Goal: Task Accomplishment & Management: Manage account settings

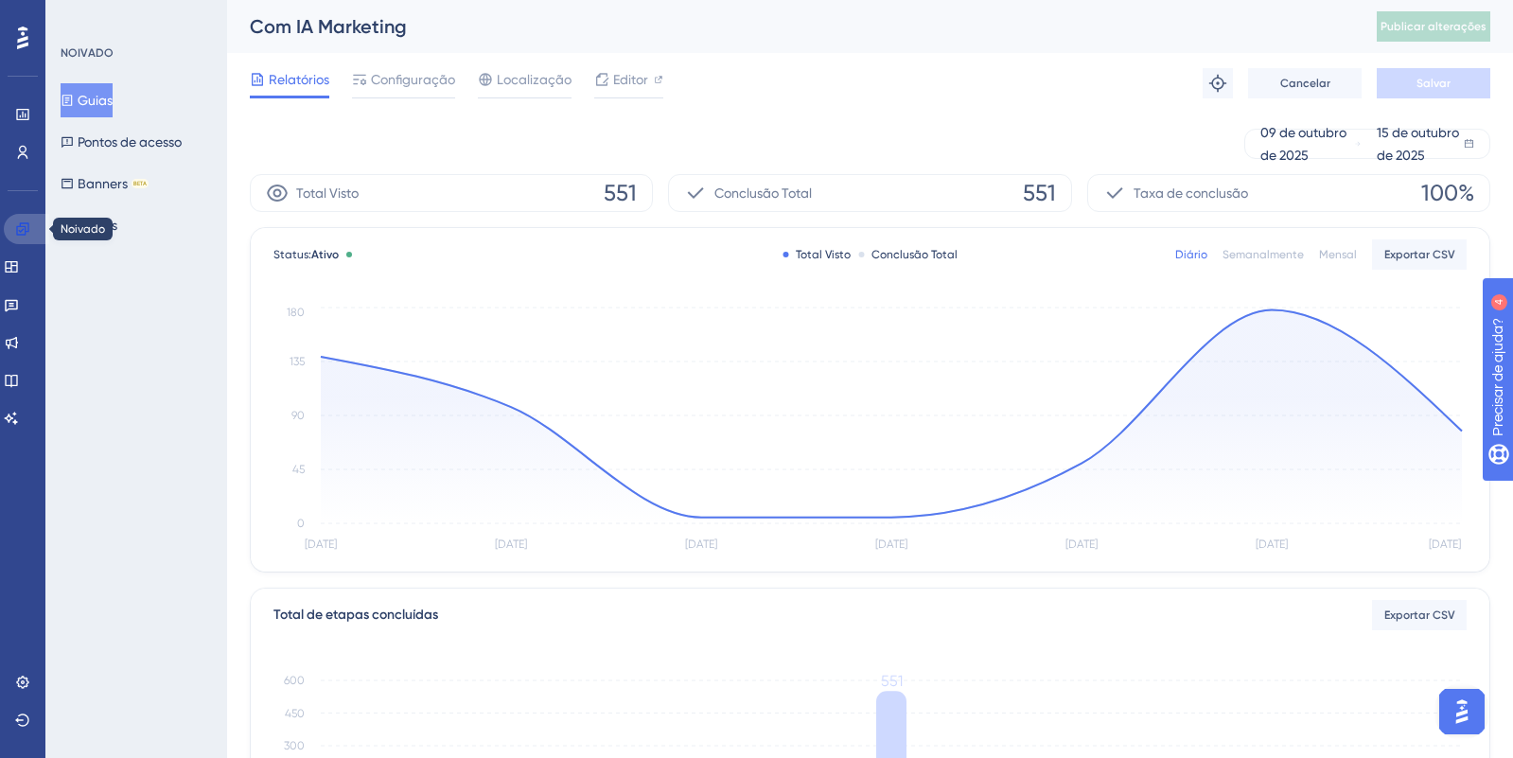
click at [20, 226] on icon at bounding box center [22, 228] width 12 height 12
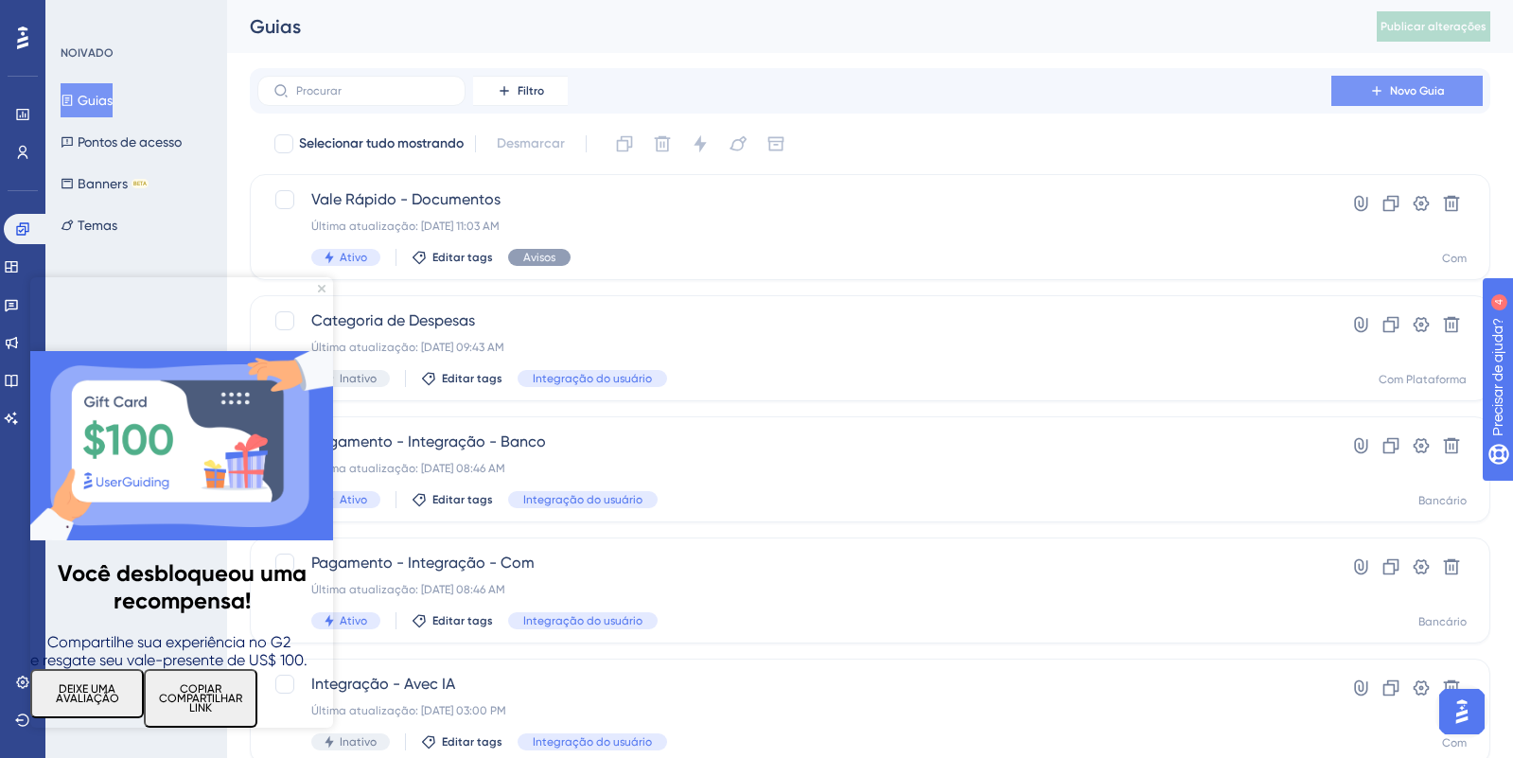
click at [1390, 90] on font "Novo Guia" at bounding box center [1417, 90] width 55 height 13
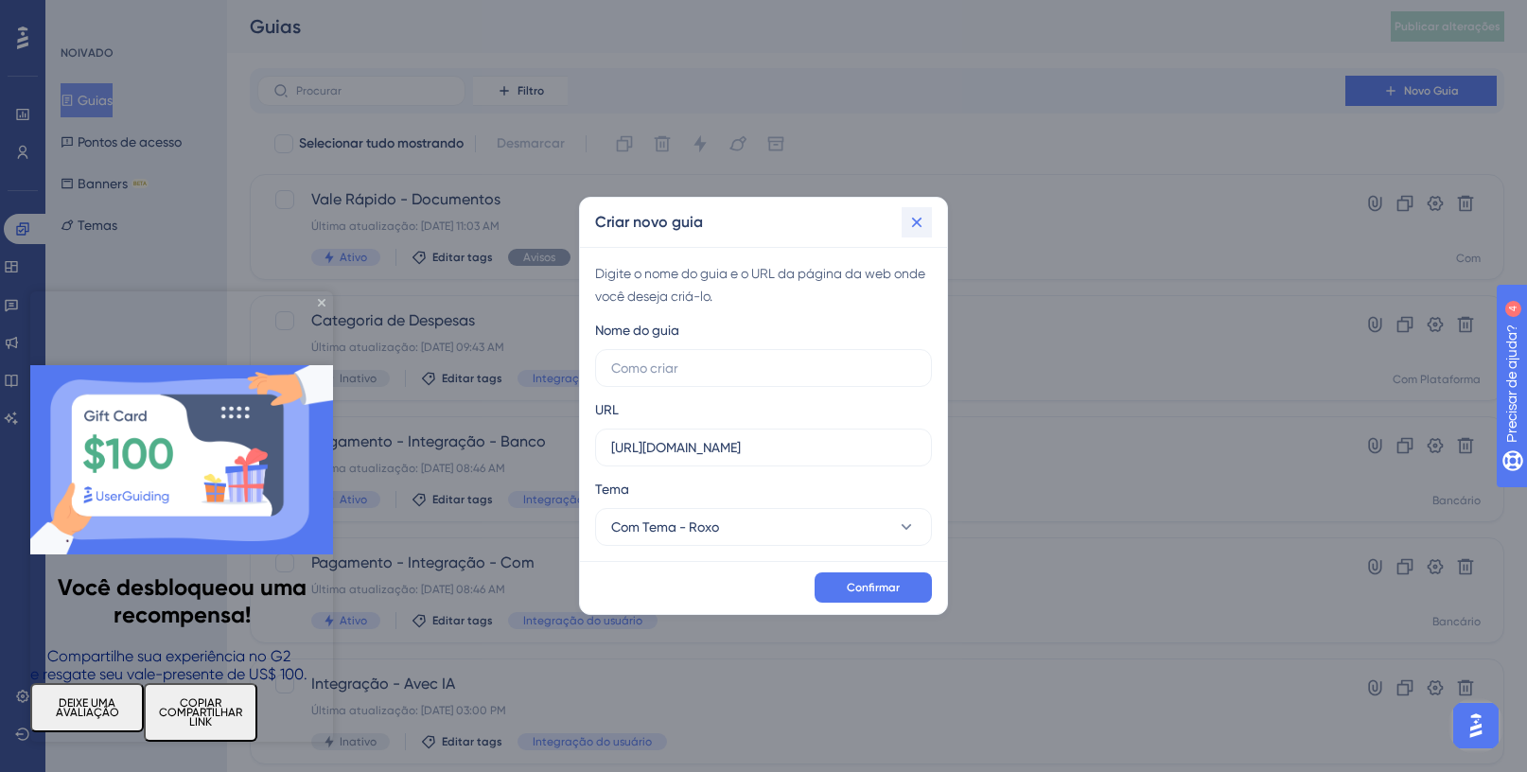
click at [918, 222] on icon at bounding box center [917, 223] width 10 height 10
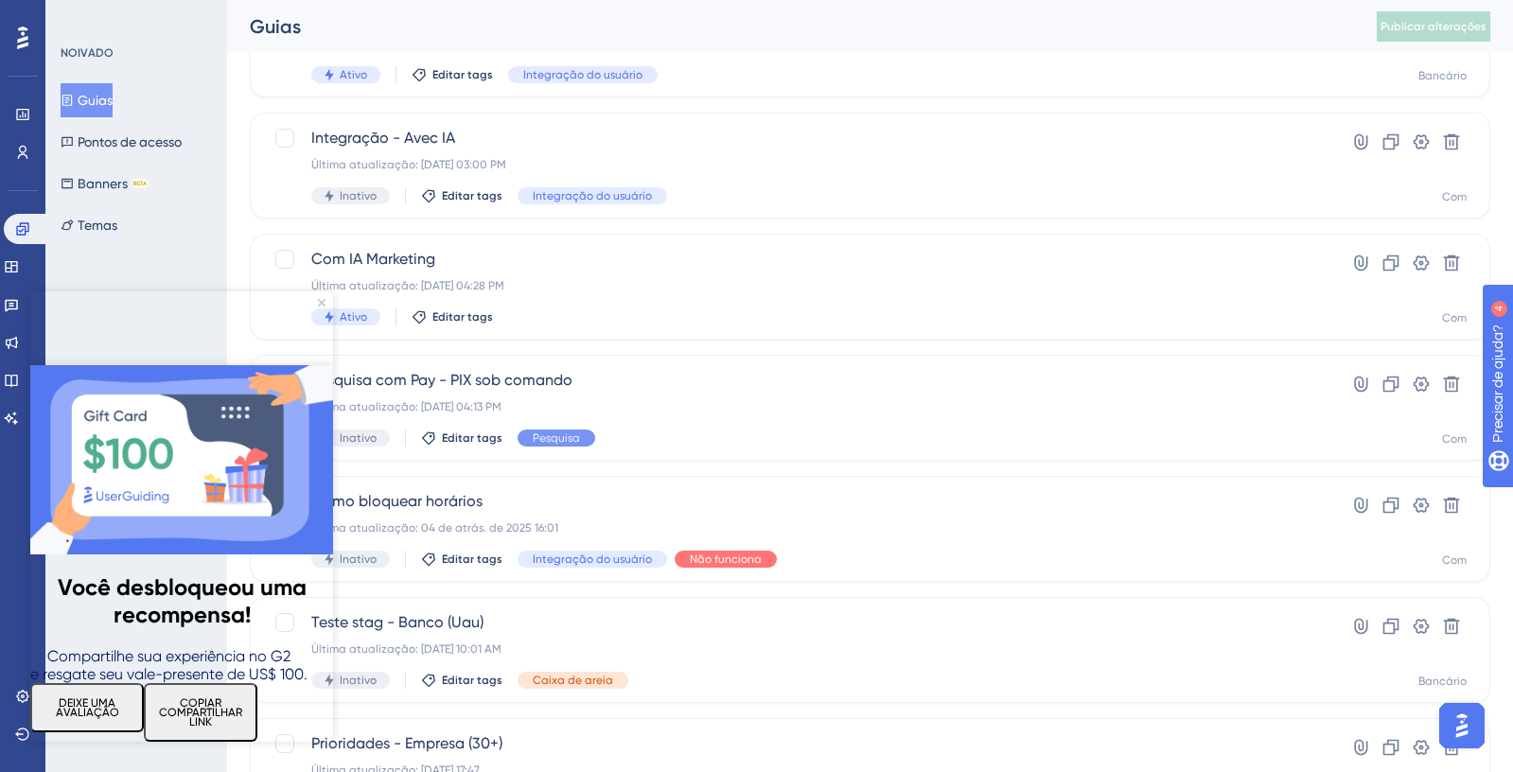
scroll to position [565, 0]
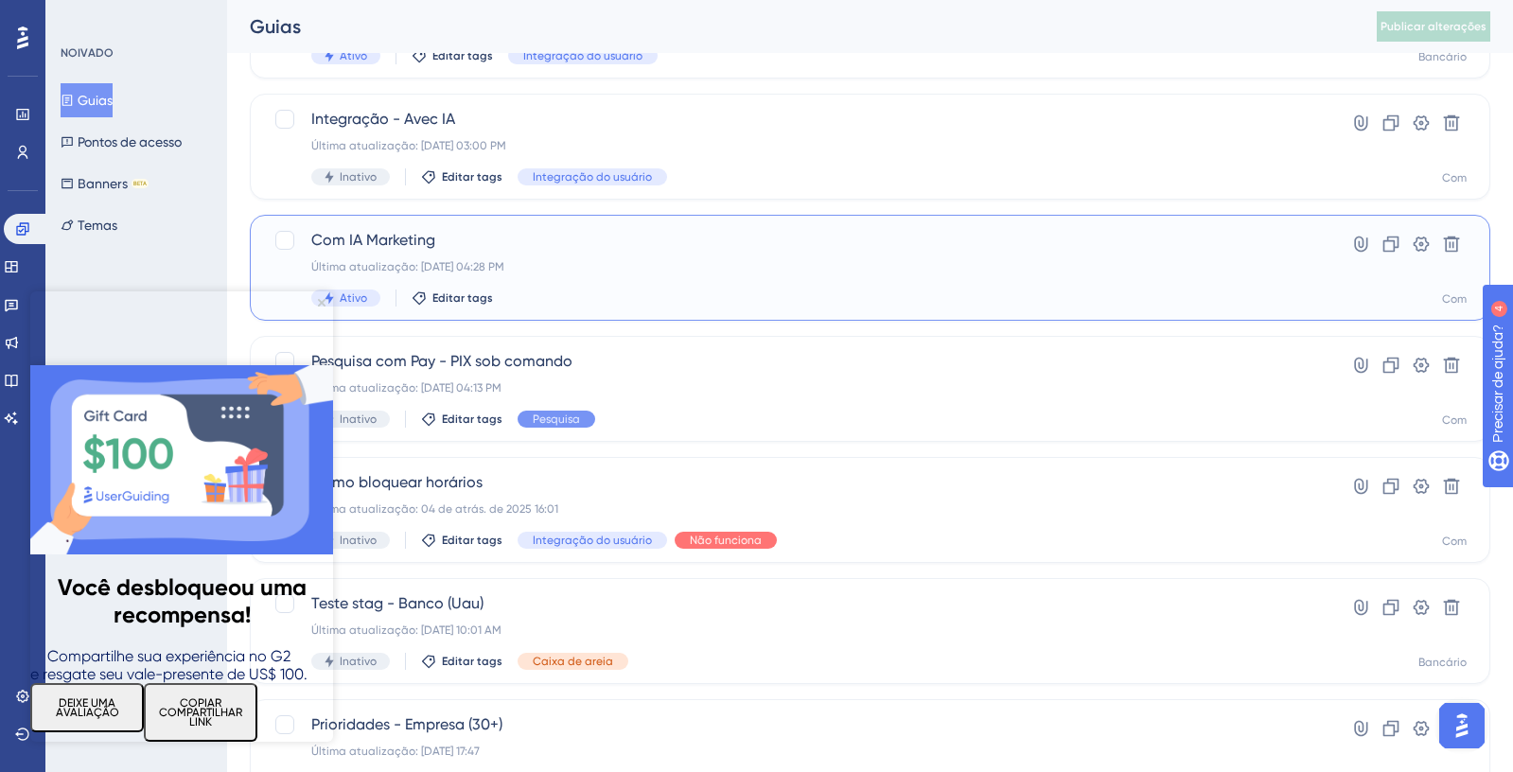
click at [889, 258] on div "Com IA Marketing Última atualização: [DATE] 04:28 PM Ativo Editar tags" at bounding box center [794, 268] width 966 height 78
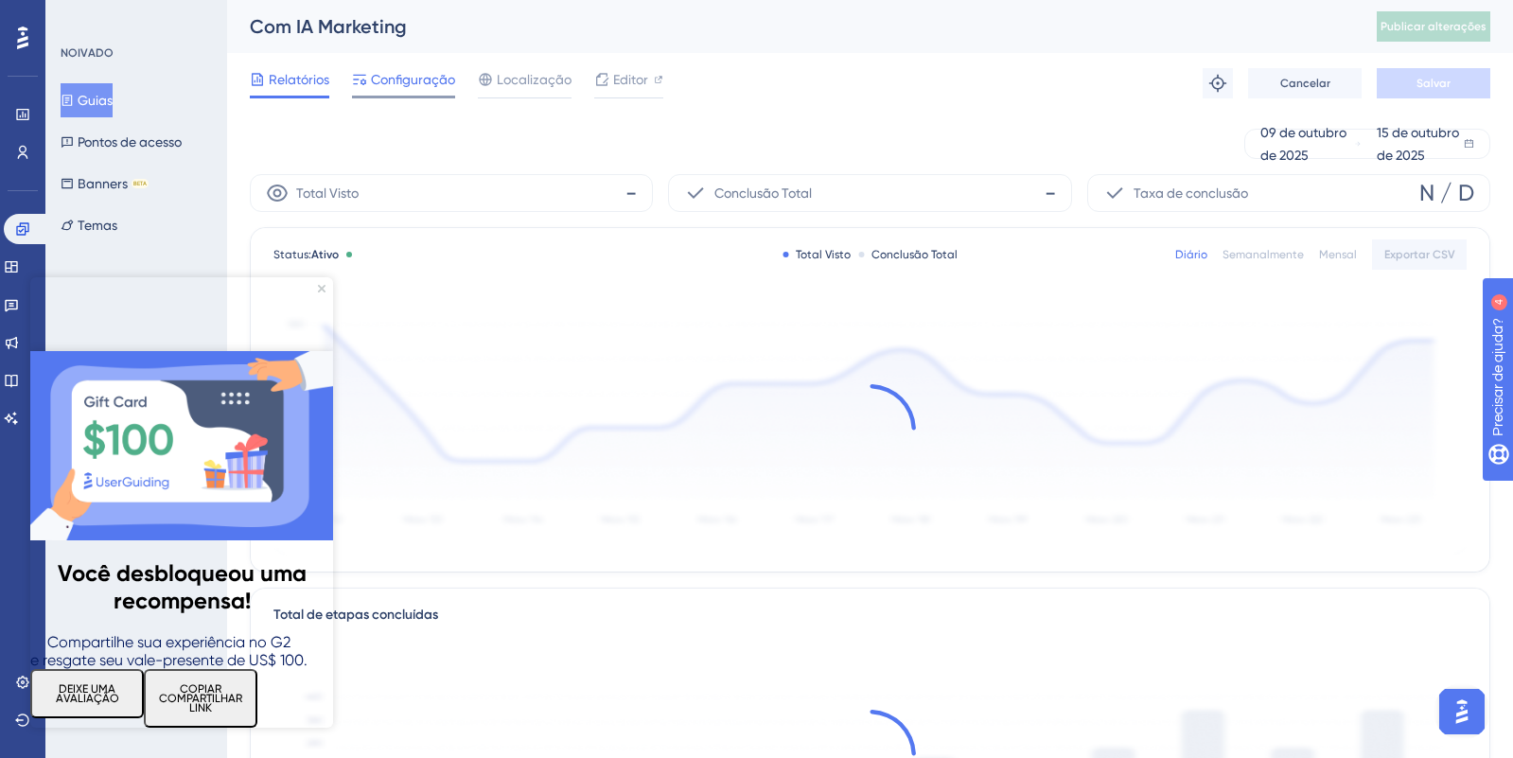
click at [429, 85] on font "Configuração" at bounding box center [413, 79] width 84 height 15
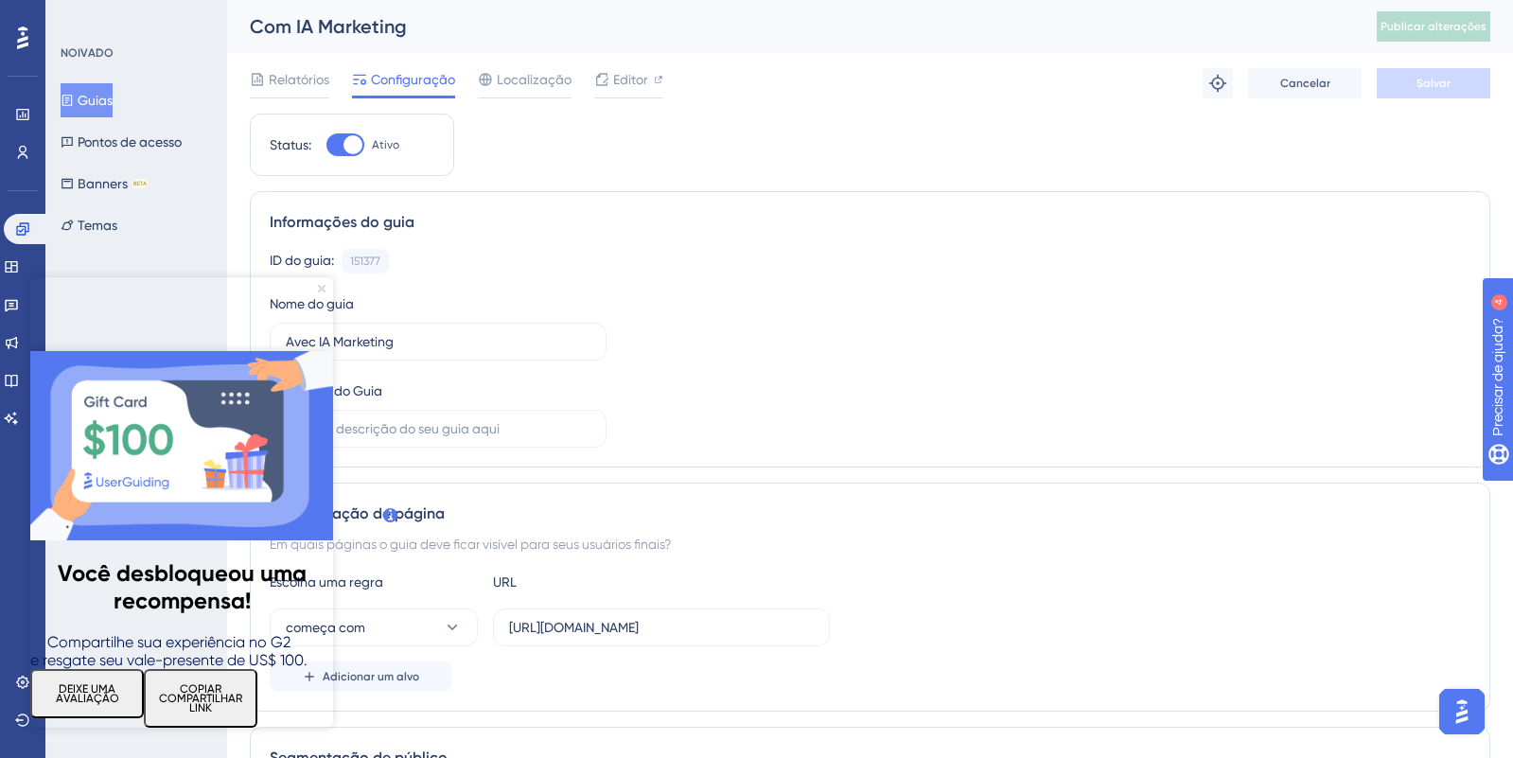
click at [322, 291] on icon "Fechar visualização" at bounding box center [322, 289] width 8 height 8
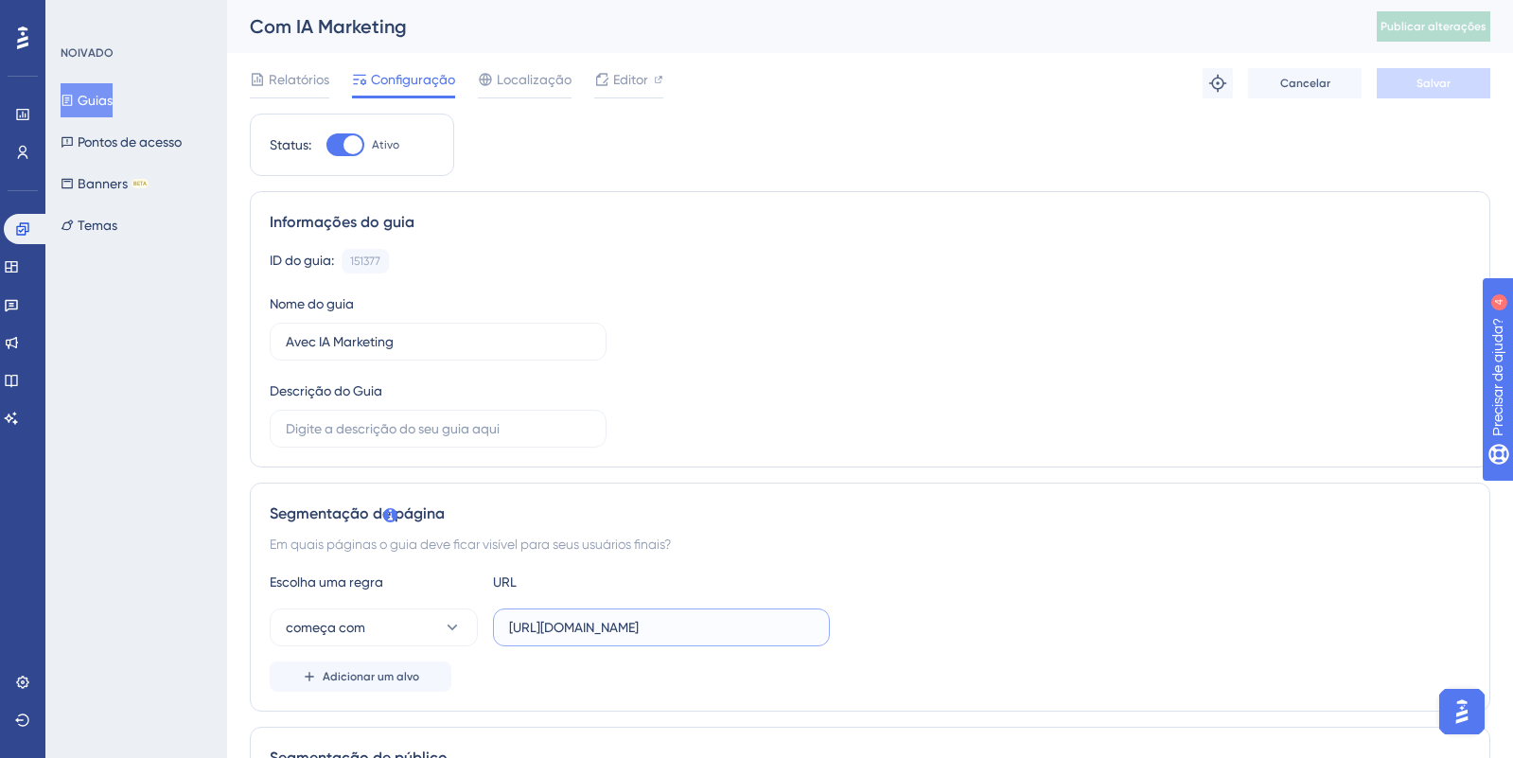
click at [675, 626] on input "[URL][DOMAIN_NAME]" at bounding box center [661, 627] width 305 height 21
click at [846, 551] on div "Em quais páginas o guia deve ficar visível para seus usuários finais?" at bounding box center [870, 544] width 1201 height 23
click at [603, 619] on input "[URL][DOMAIN_NAME]" at bounding box center [661, 627] width 305 height 21
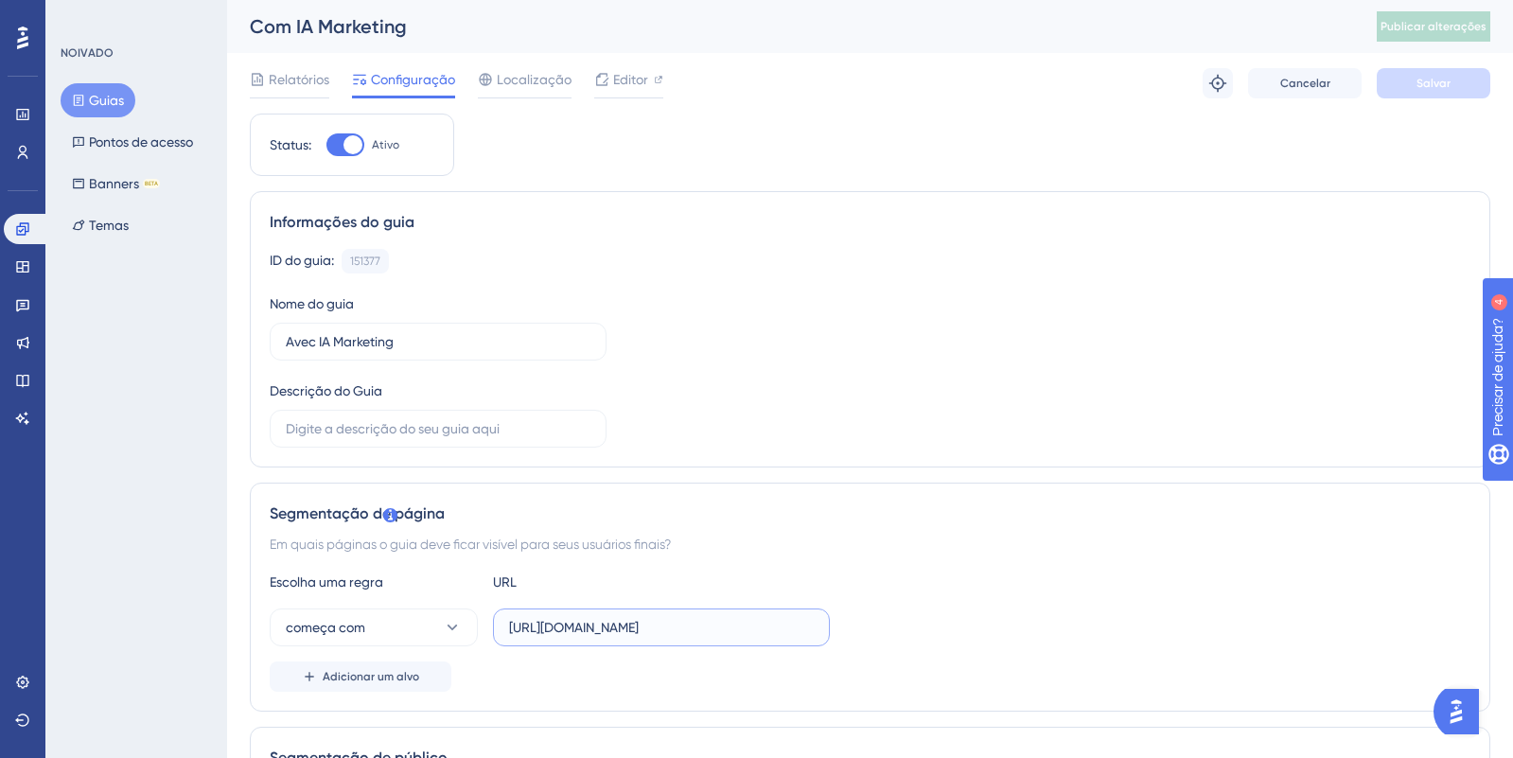
click at [603, 619] on input "[URL][DOMAIN_NAME]" at bounding box center [661, 627] width 305 height 21
click at [1005, 207] on div "Informações do guia ID do guia: 151377 Cópia Nome do guia Avec IA Marketing Des…" at bounding box center [870, 329] width 1241 height 276
click at [578, 628] on input "[URL][DOMAIN_NAME]" at bounding box center [661, 627] width 305 height 21
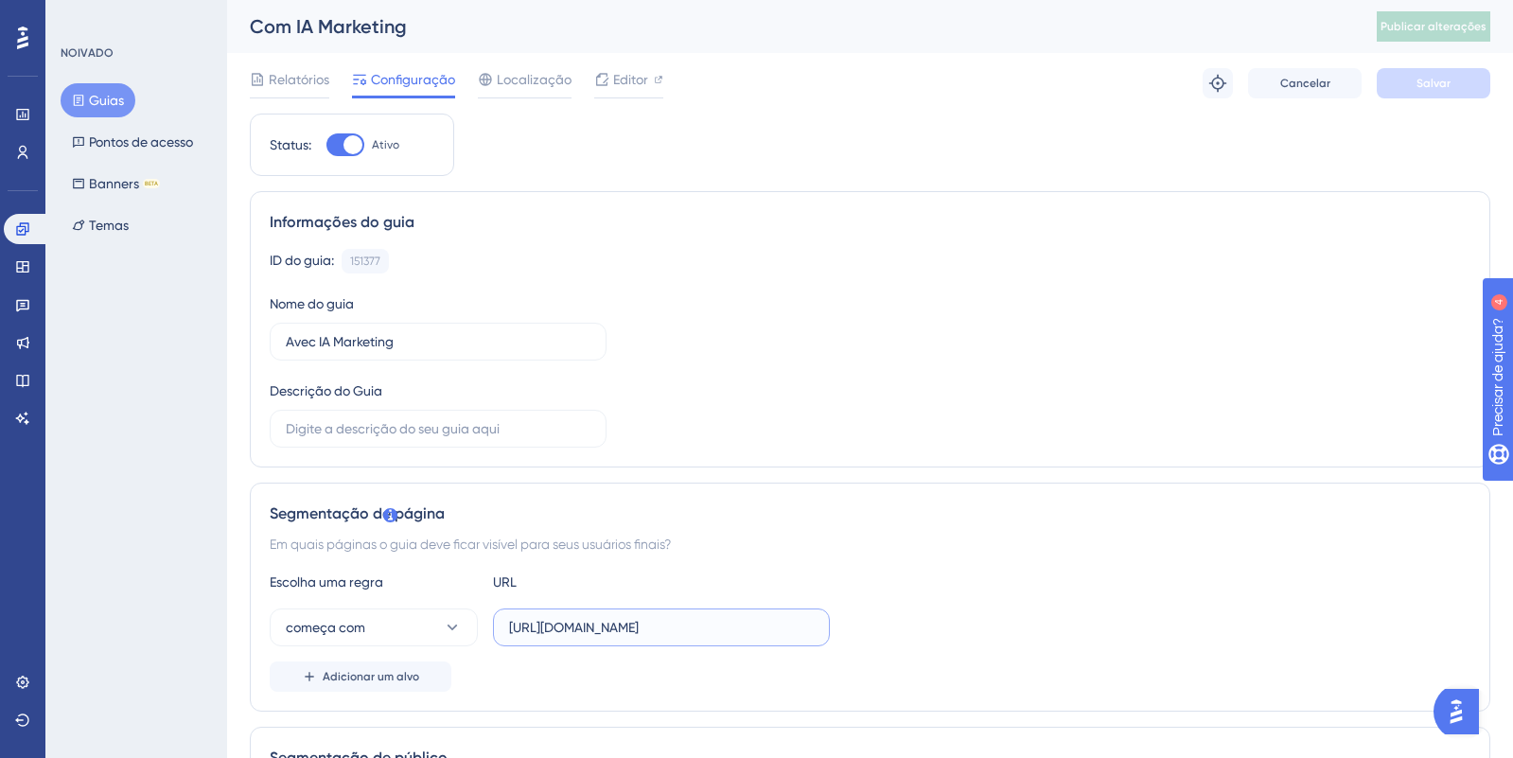
click at [578, 628] on input "[URL][DOMAIN_NAME]" at bounding box center [661, 627] width 305 height 21
click at [26, 234] on icon at bounding box center [22, 228] width 15 height 15
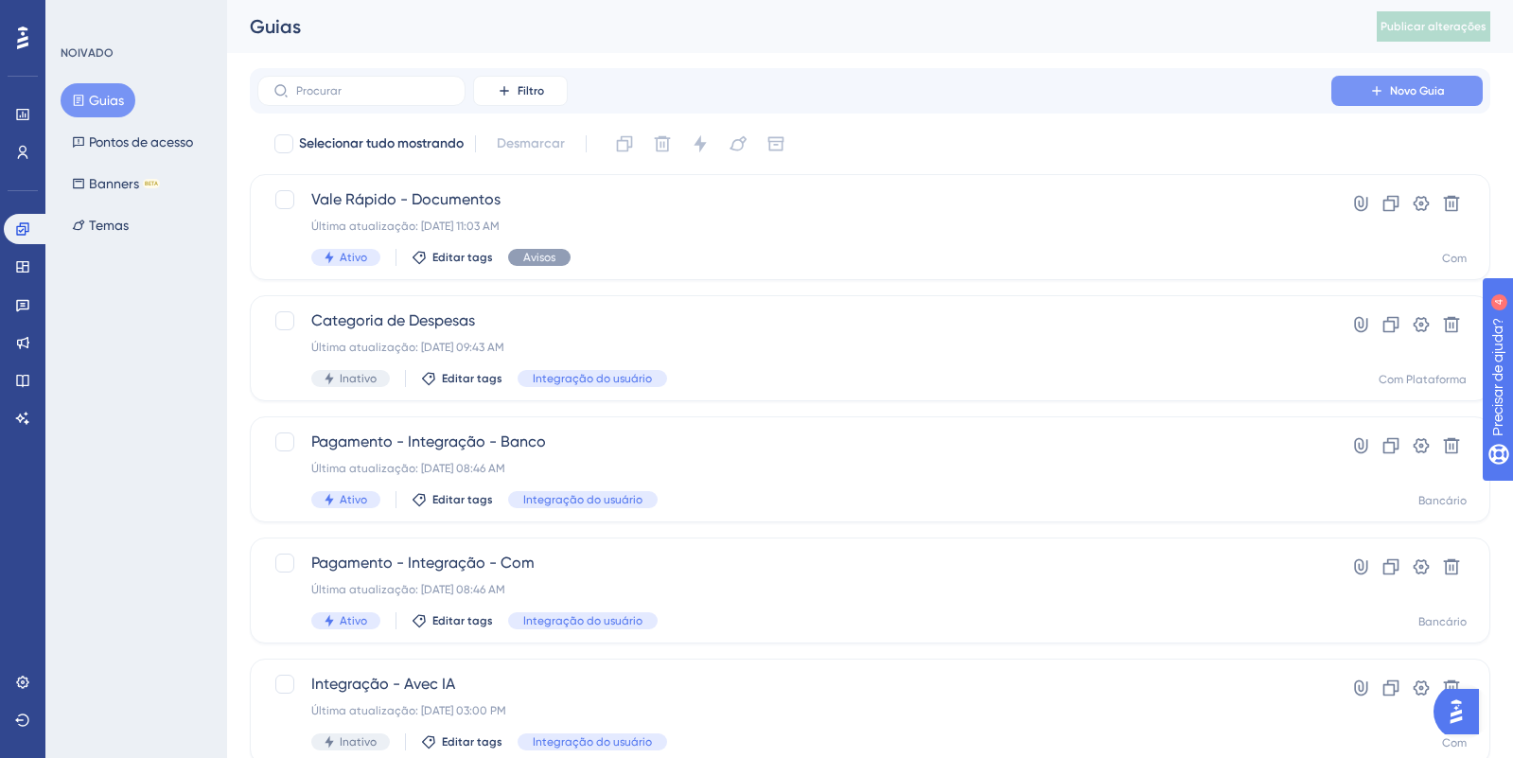
click at [1365, 98] on button "Novo Guia" at bounding box center [1406, 91] width 151 height 30
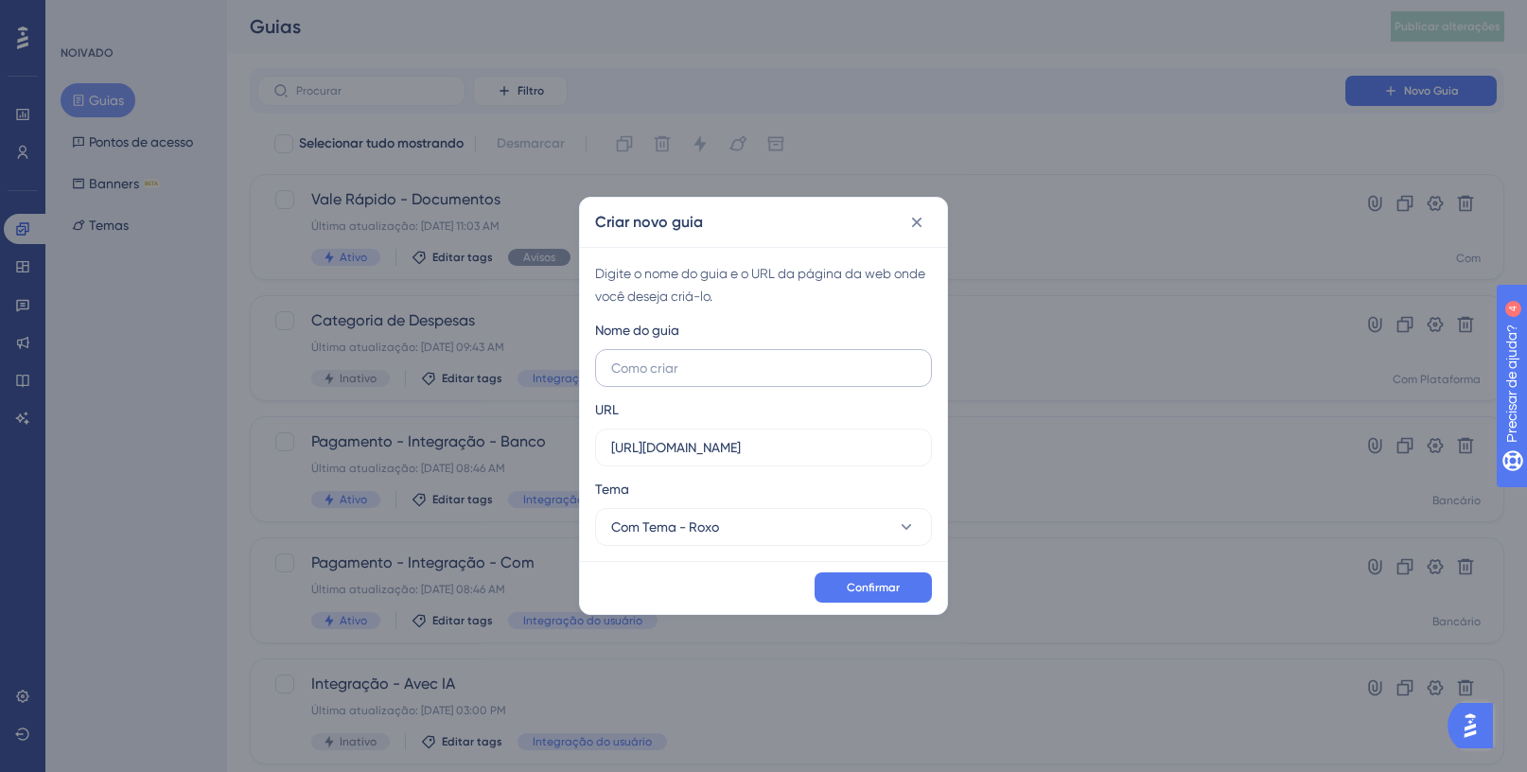
click at [724, 369] on input "text" at bounding box center [763, 368] width 305 height 21
click at [717, 435] on label "[URL][DOMAIN_NAME]" at bounding box center [763, 448] width 337 height 38
click at [717, 437] on input "[URL][DOMAIN_NAME]" at bounding box center [763, 447] width 305 height 21
click at [717, 435] on label "[URL][DOMAIN_NAME]" at bounding box center [763, 448] width 337 height 38
click at [717, 437] on input "[URL][DOMAIN_NAME]" at bounding box center [763, 447] width 305 height 21
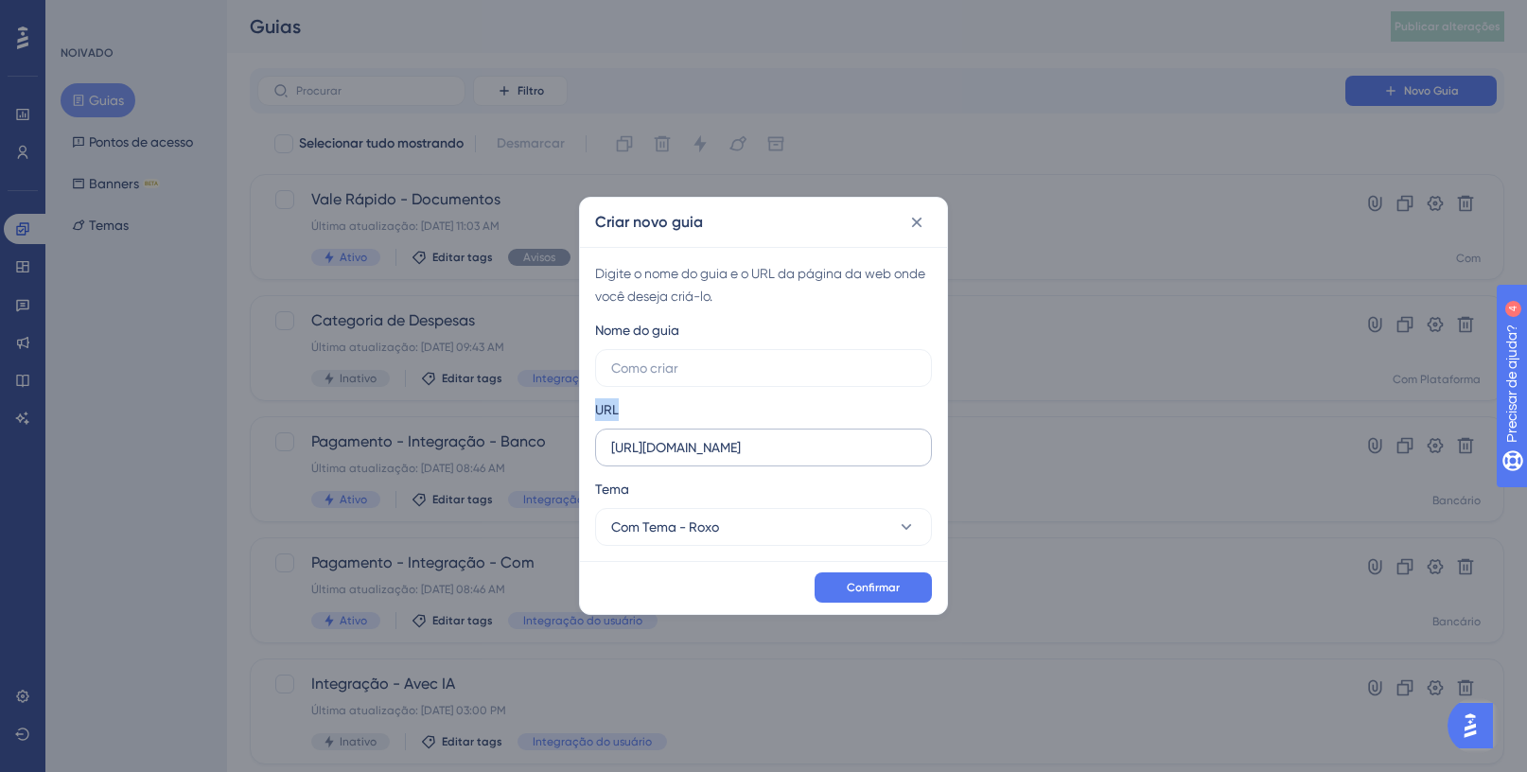
click at [717, 435] on label "[URL][DOMAIN_NAME]" at bounding box center [763, 448] width 337 height 38
click at [717, 437] on input "[URL][DOMAIN_NAME]" at bounding box center [763, 447] width 305 height 21
click at [718, 449] on input "[URL][DOMAIN_NAME]" at bounding box center [763, 447] width 305 height 21
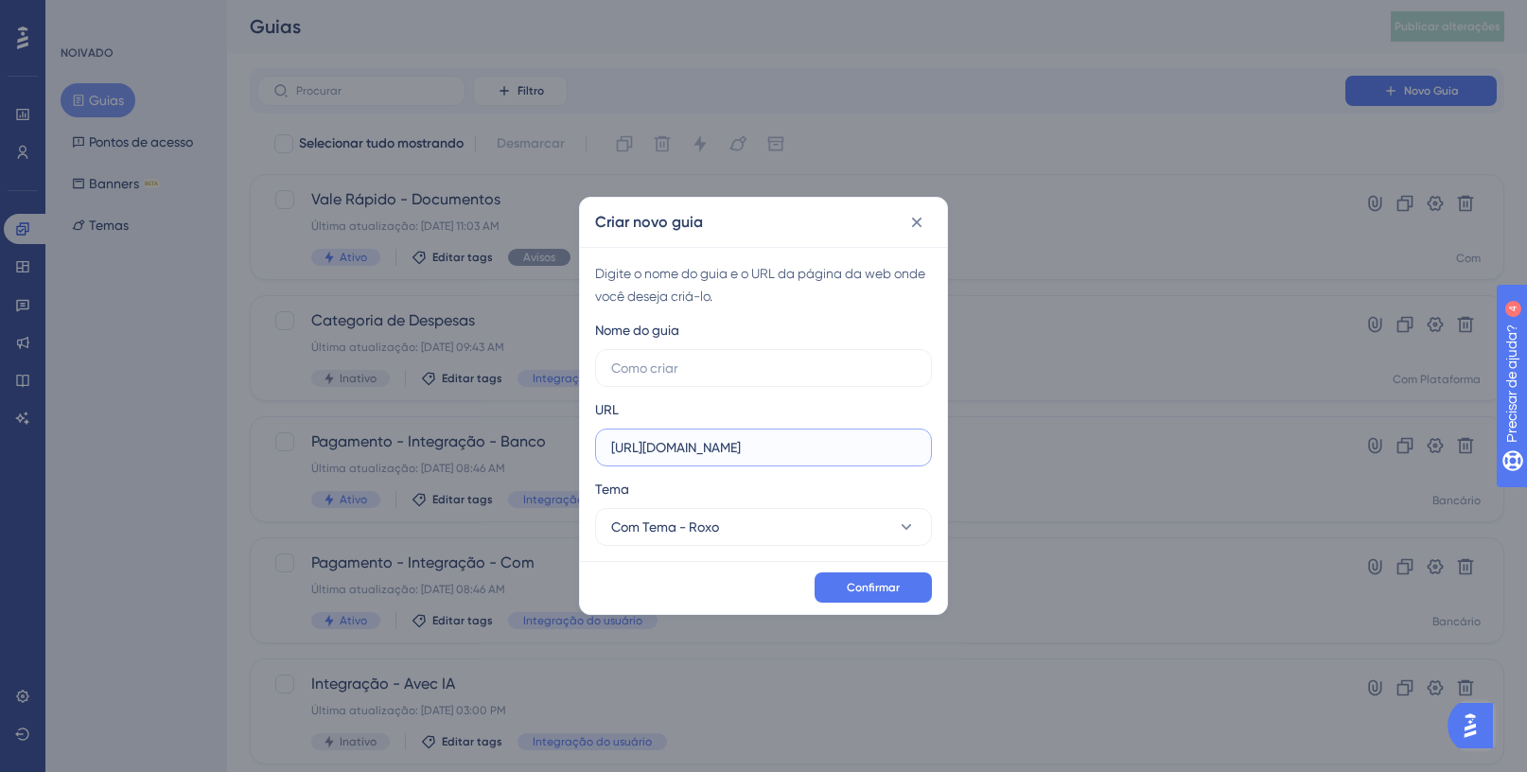
click at [718, 449] on input "[URL][DOMAIN_NAME]" at bounding box center [763, 447] width 305 height 21
paste input "[DOMAIN_NAME]/admin/agenda"
drag, startPoint x: 825, startPoint y: 453, endPoint x: 898, endPoint y: 451, distance: 72.9
click at [898, 451] on input "[URL][DOMAIN_NAME]" at bounding box center [763, 447] width 305 height 21
click at [837, 451] on input "[URL][DOMAIN_NAME]" at bounding box center [763, 447] width 305 height 21
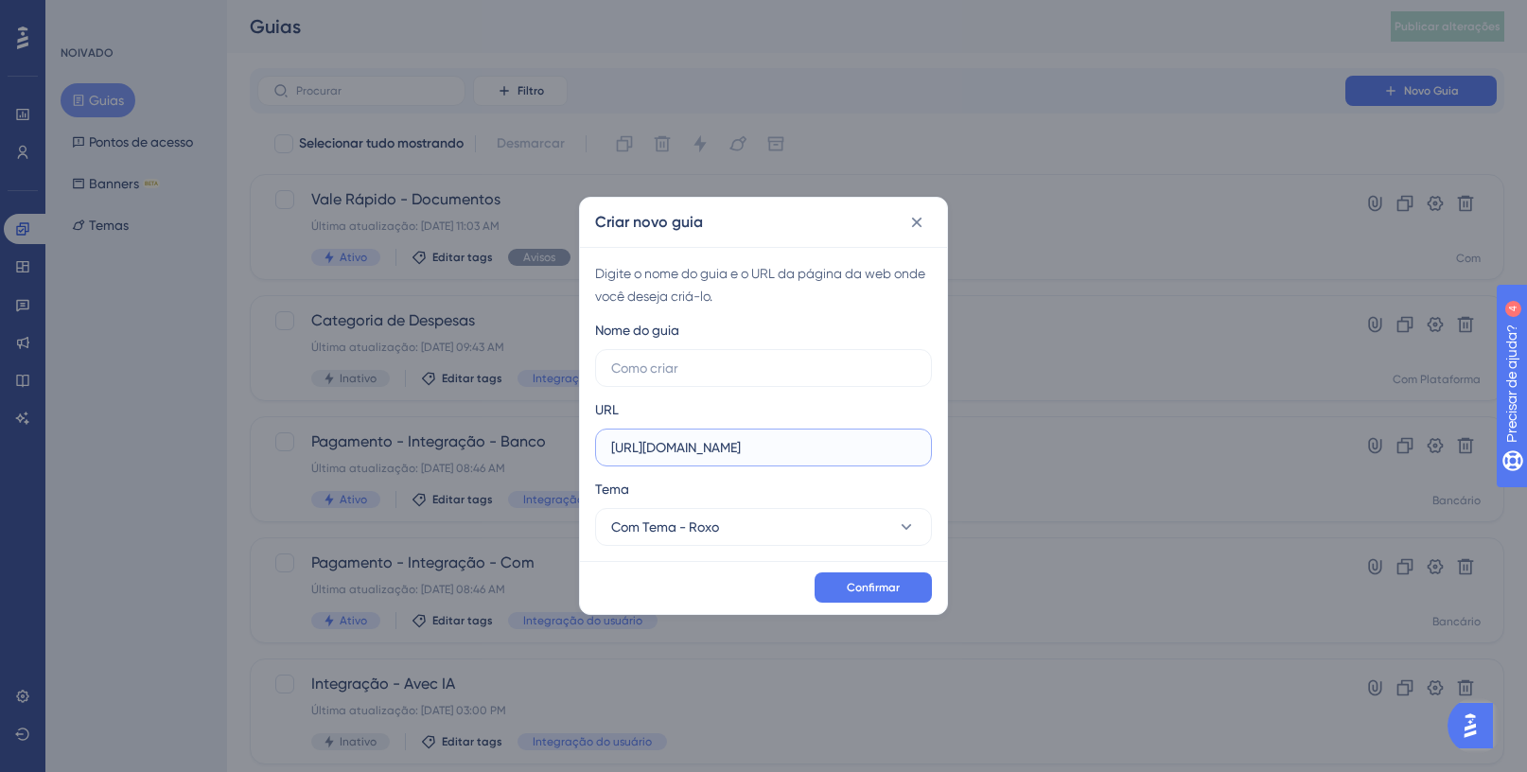
drag, startPoint x: 831, startPoint y: 449, endPoint x: 905, endPoint y: 448, distance: 73.8
click at [905, 448] on input "[URL][DOMAIN_NAME]" at bounding box center [763, 447] width 305 height 21
click at [866, 443] on input "[URL][DOMAIN_NAME]" at bounding box center [763, 447] width 305 height 21
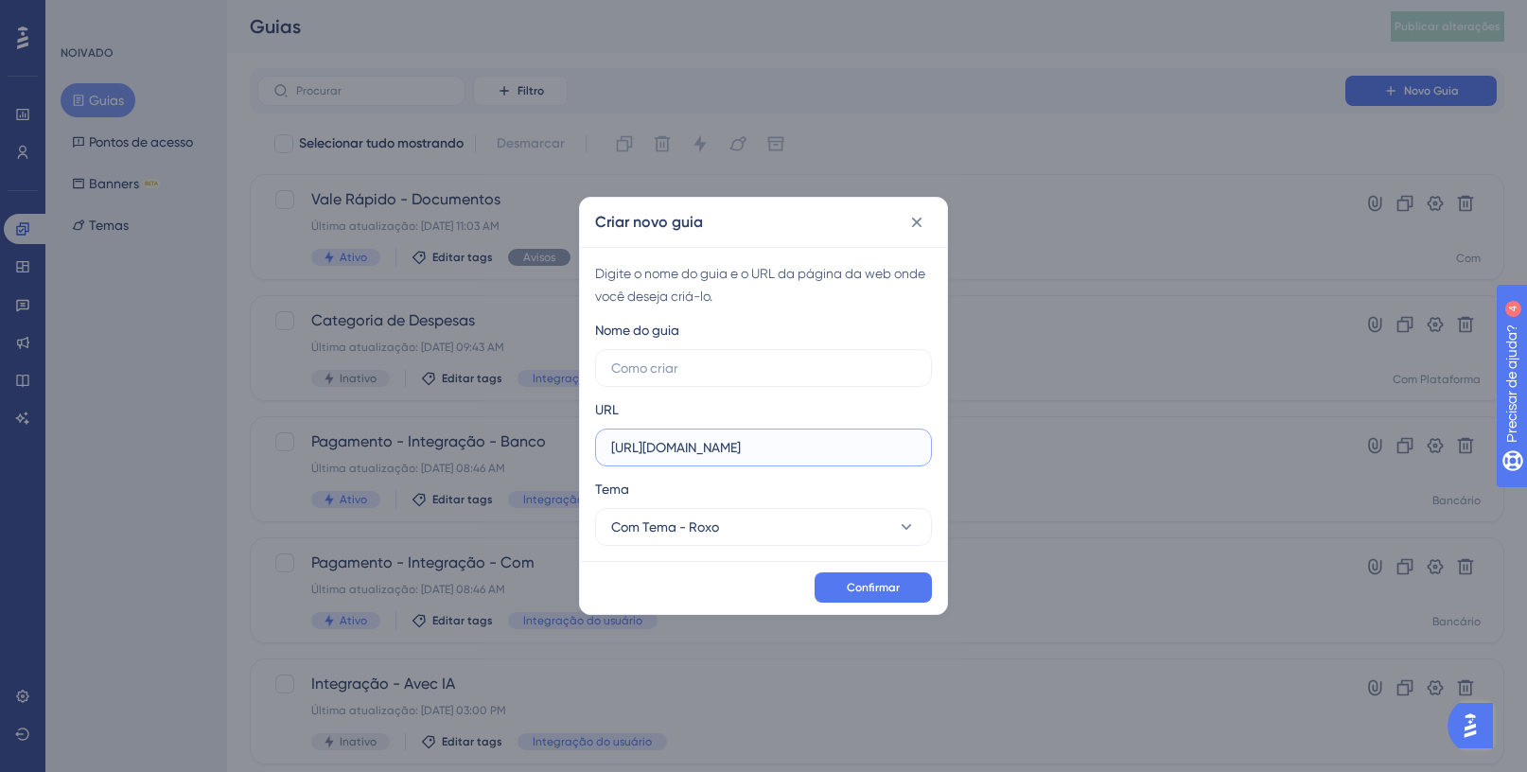
paste input "/agenda"
type input "[URL][DOMAIN_NAME]"
click at [834, 460] on label "[URL][DOMAIN_NAME]" at bounding box center [763, 448] width 337 height 38
click at [834, 458] on input "[URL][DOMAIN_NAME]" at bounding box center [763, 447] width 305 height 21
click at [726, 367] on input "text" at bounding box center [763, 368] width 305 height 21
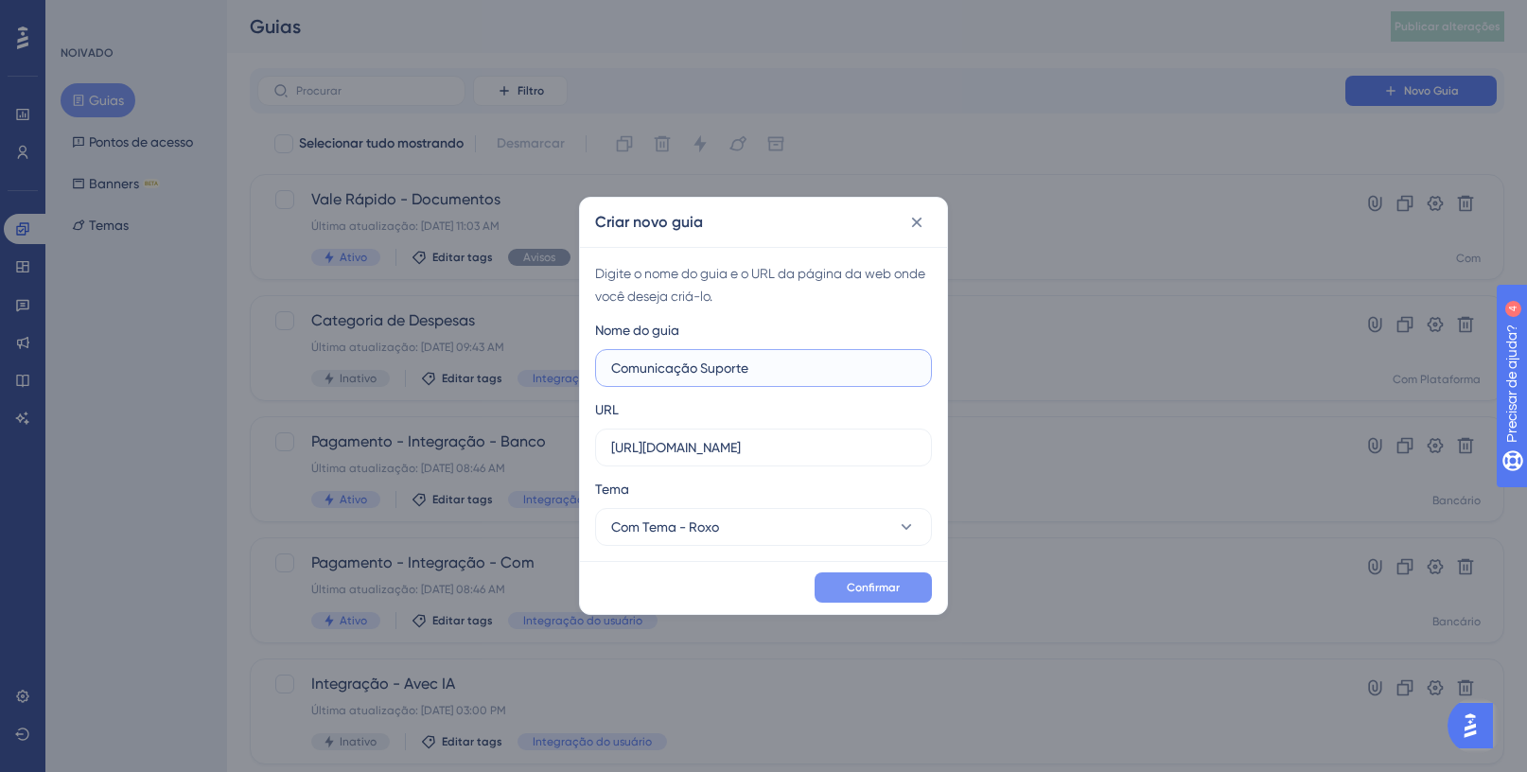
type input "Comunicação Suporte"
click at [880, 583] on font "Confirmar" at bounding box center [873, 587] width 53 height 13
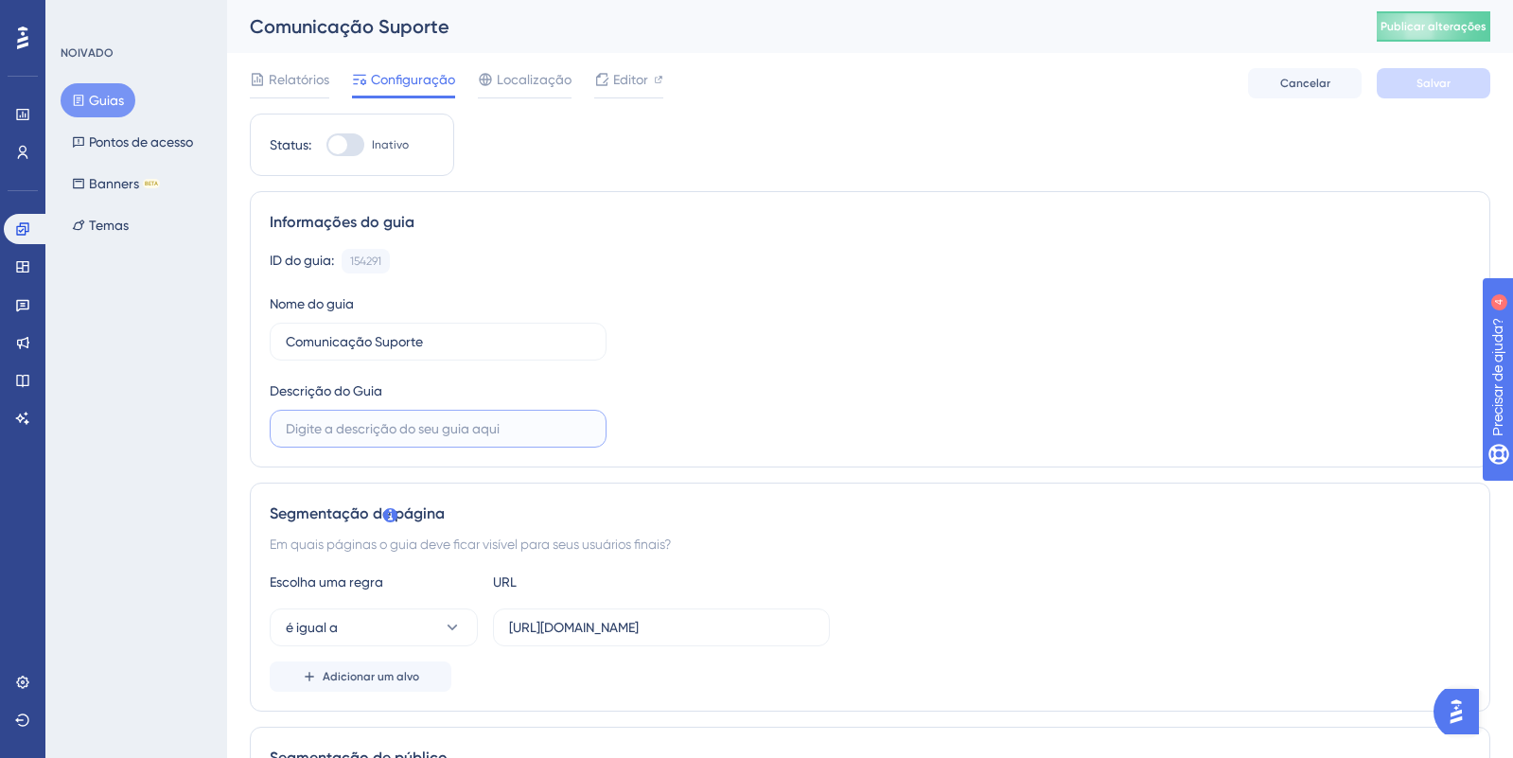
click at [432, 428] on input "text" at bounding box center [438, 428] width 305 height 21
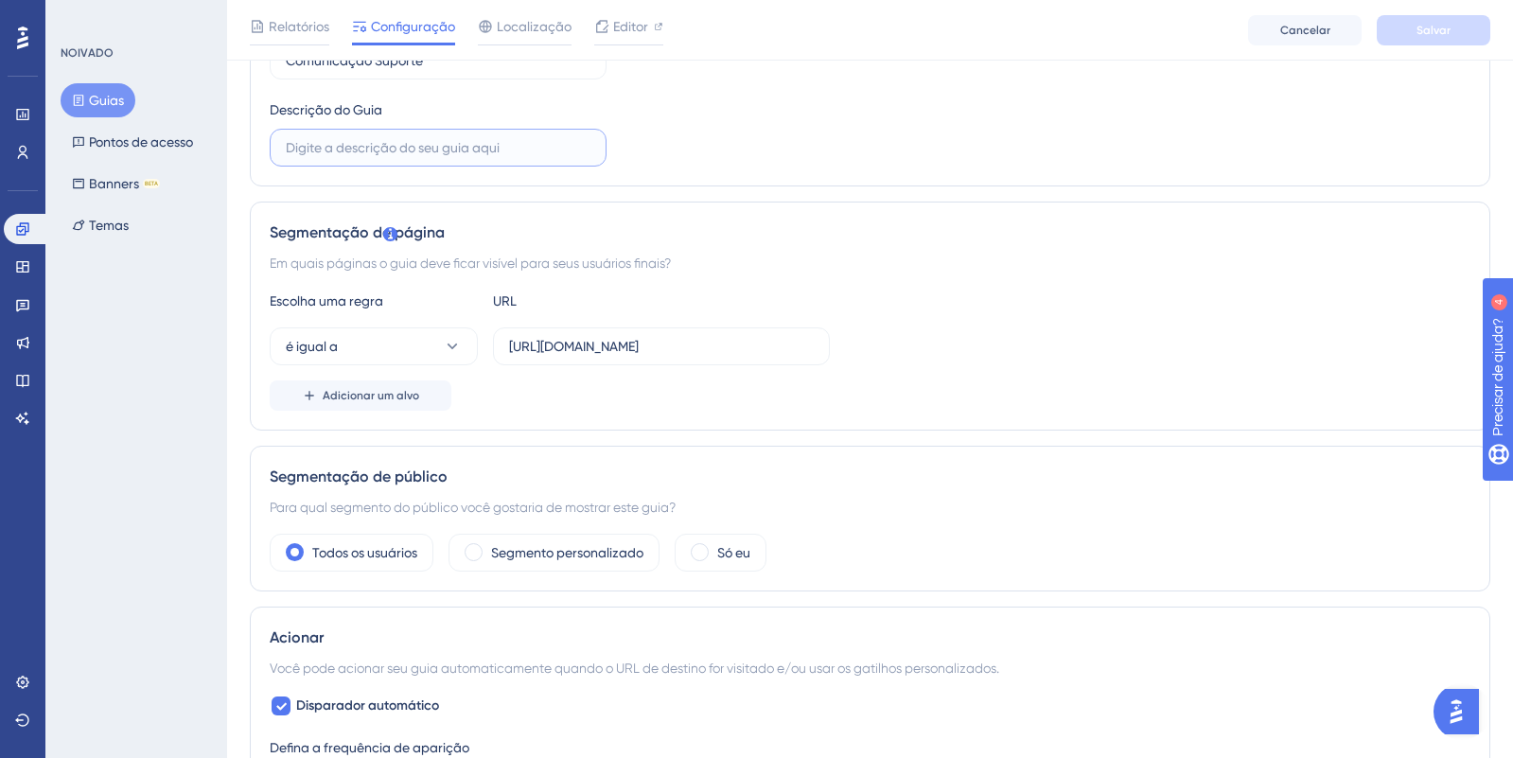
scroll to position [292, 0]
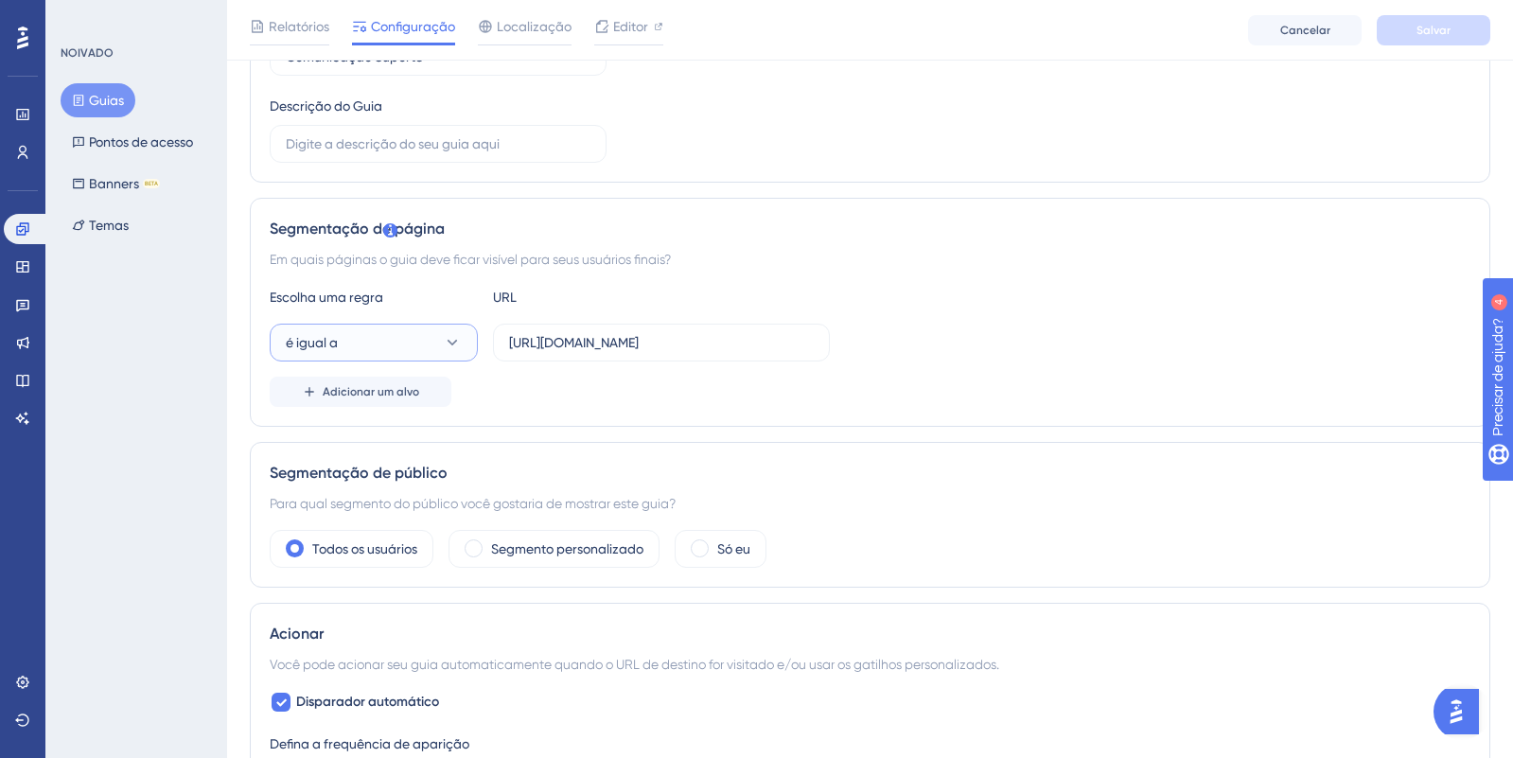
click at [422, 338] on button "é igual a" at bounding box center [374, 343] width 208 height 38
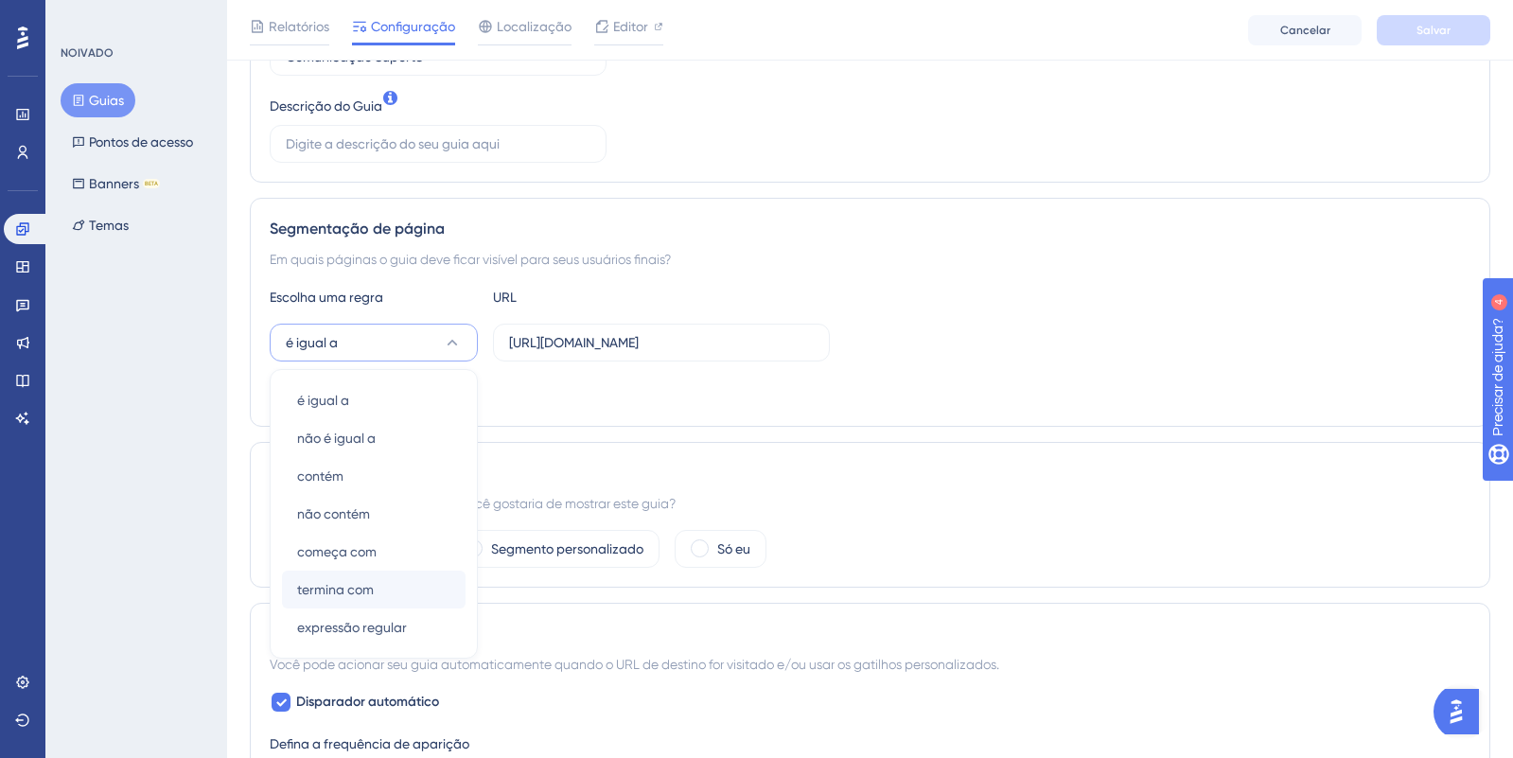
scroll to position [425, 0]
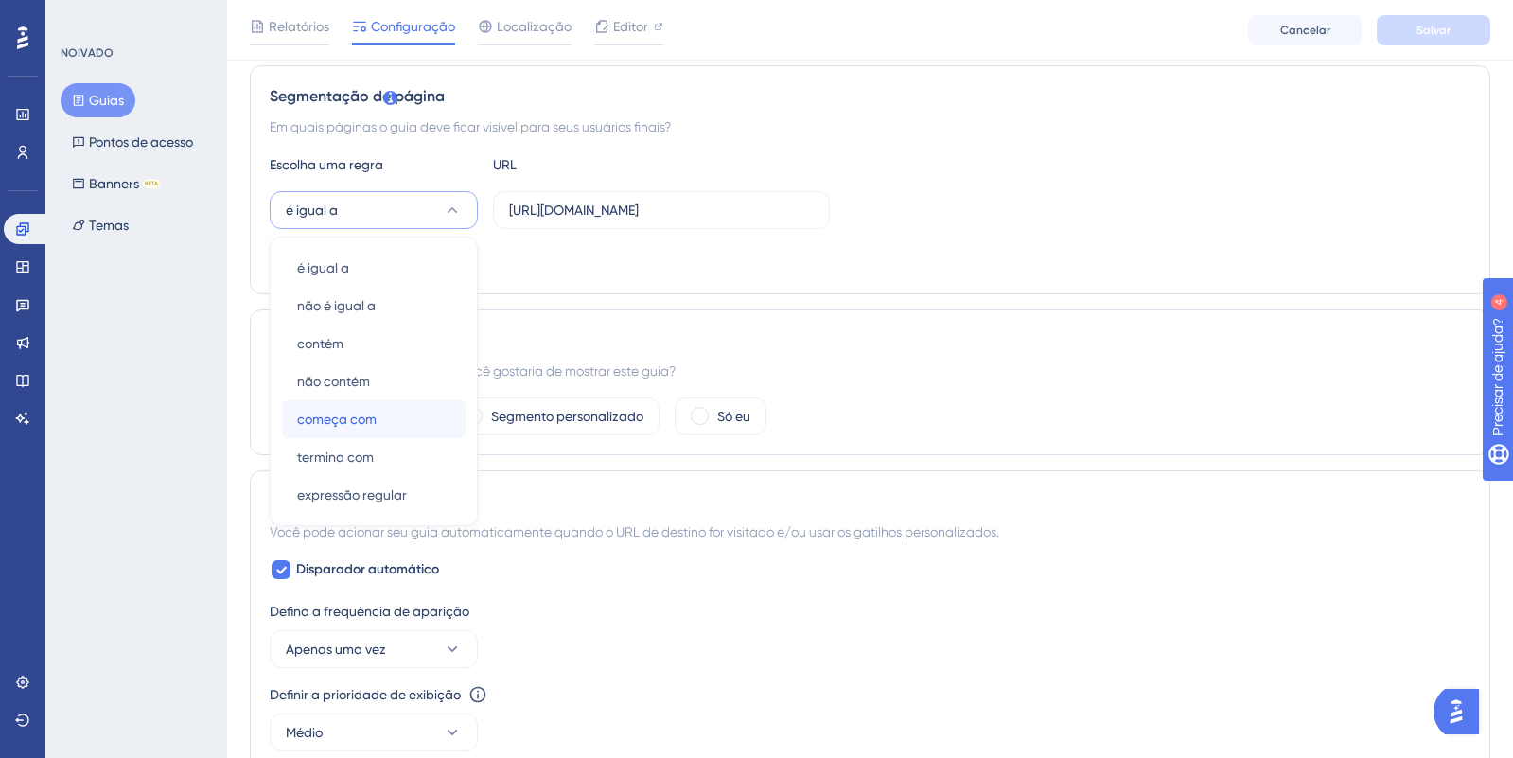
click at [378, 428] on div "começa com começa com" at bounding box center [373, 419] width 153 height 38
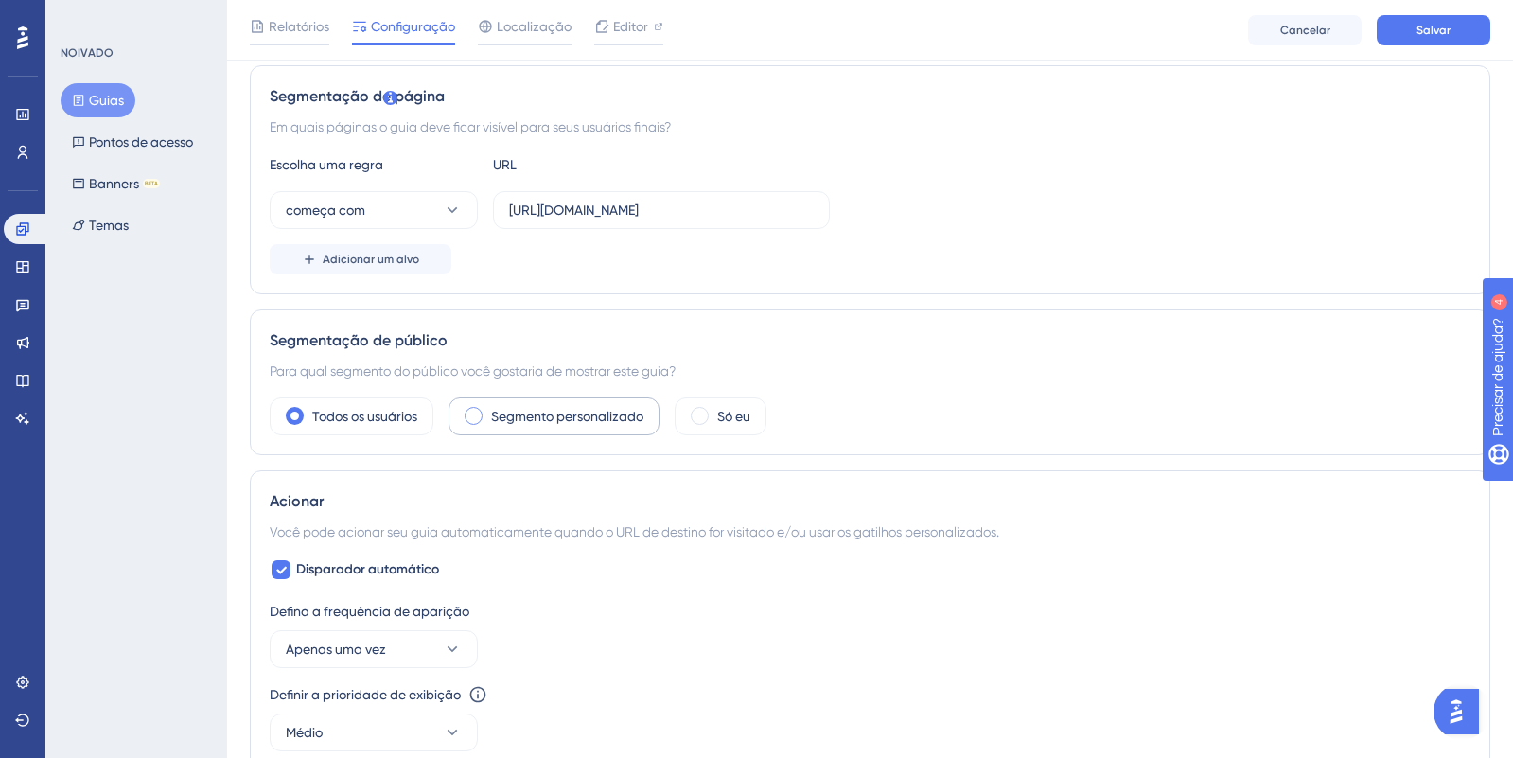
click at [522, 416] on font "Segmento personalizado" at bounding box center [567, 416] width 152 height 15
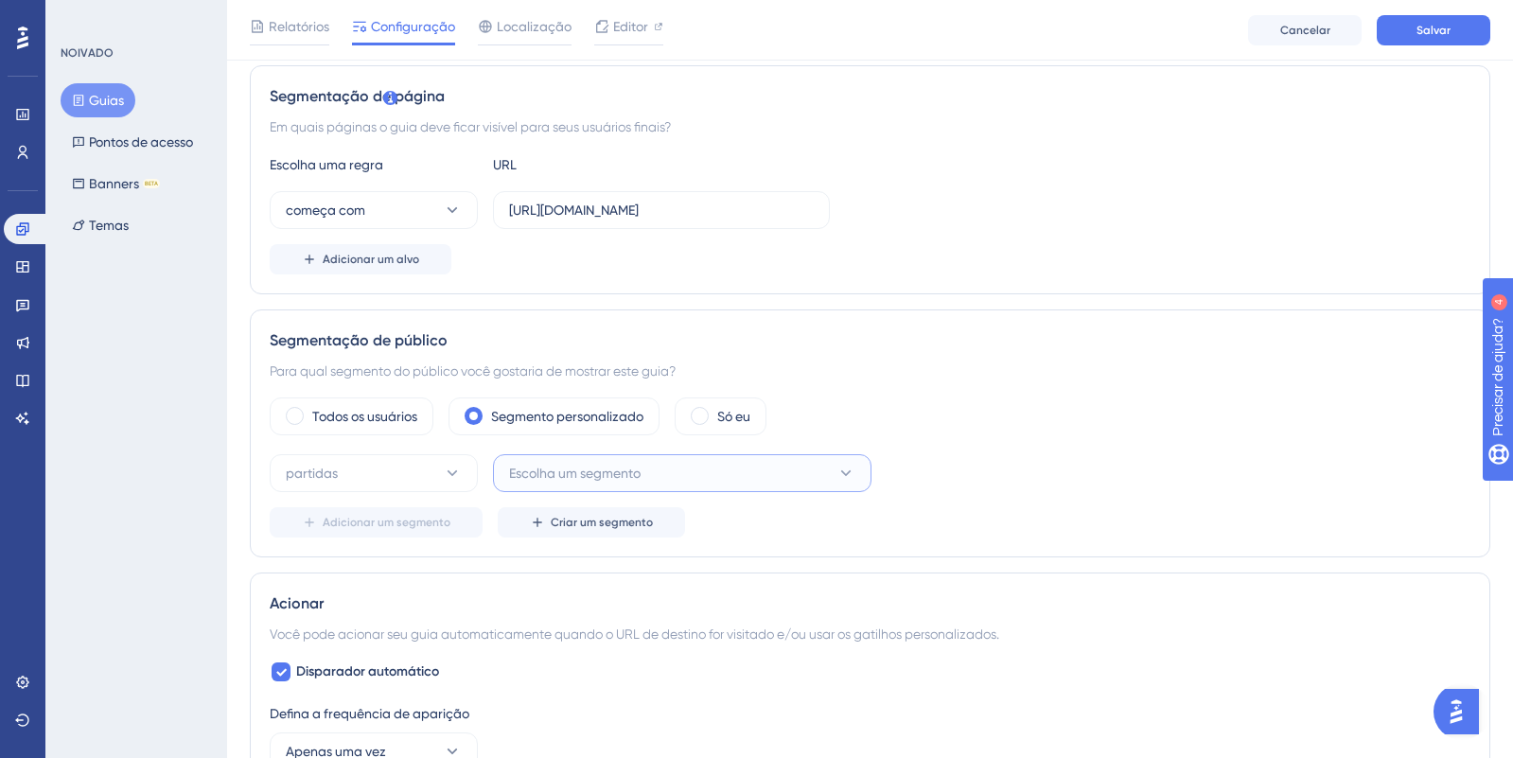
click at [551, 468] on font "Escolha um segmento" at bounding box center [575, 473] width 132 height 15
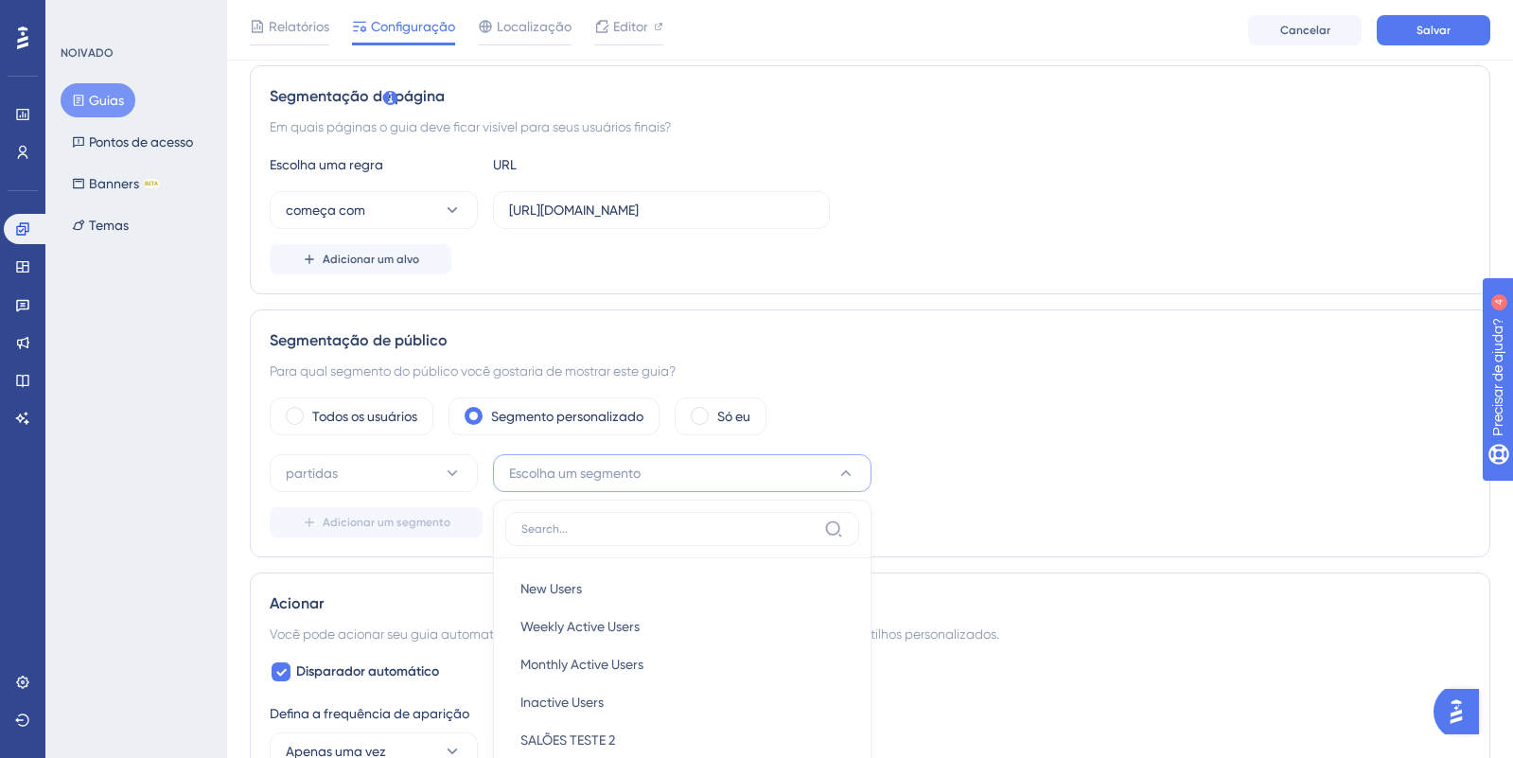
scroll to position [546, 0]
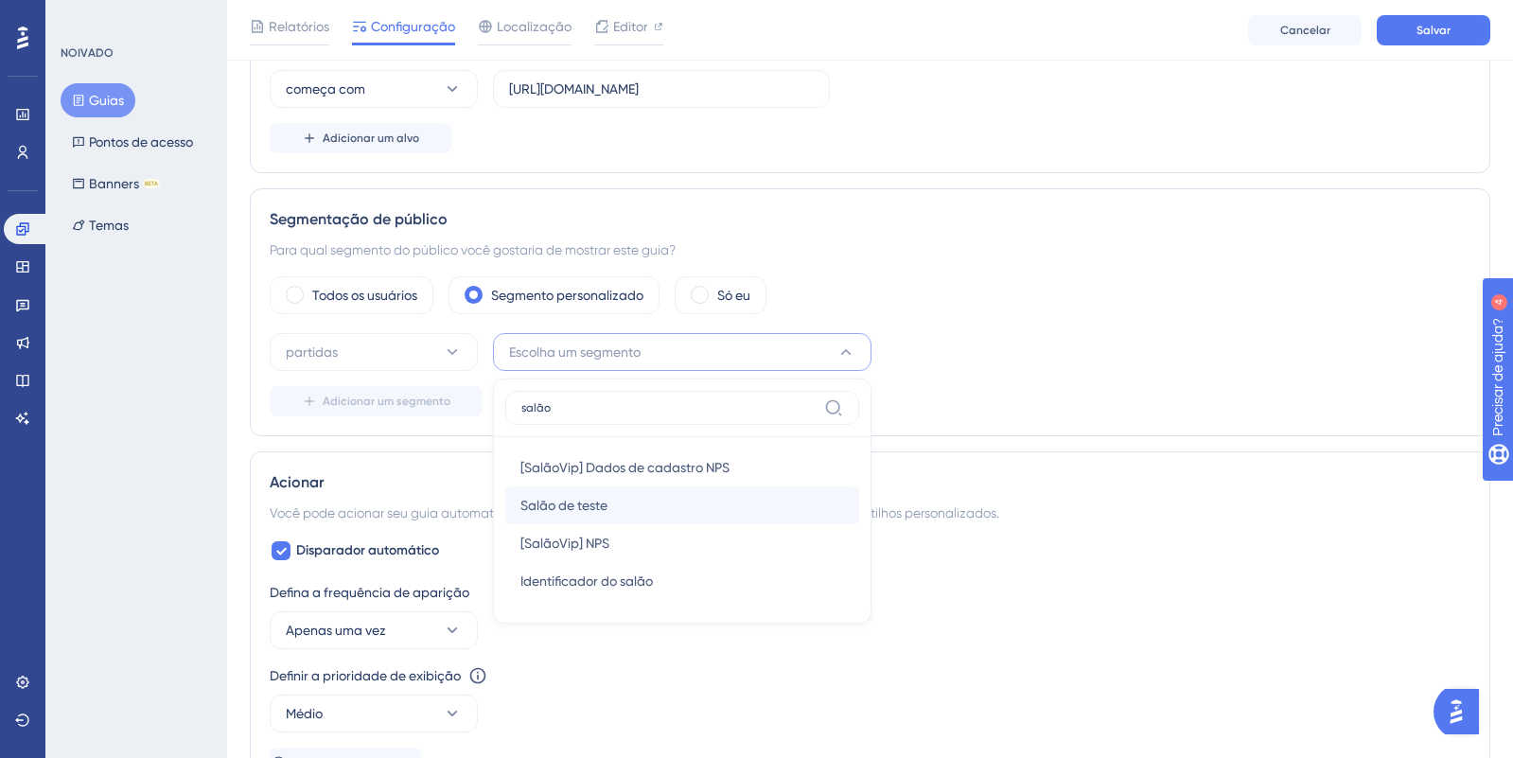
type input "salão"
click at [646, 506] on div "Salão de teste Salão de teste" at bounding box center [682, 505] width 324 height 38
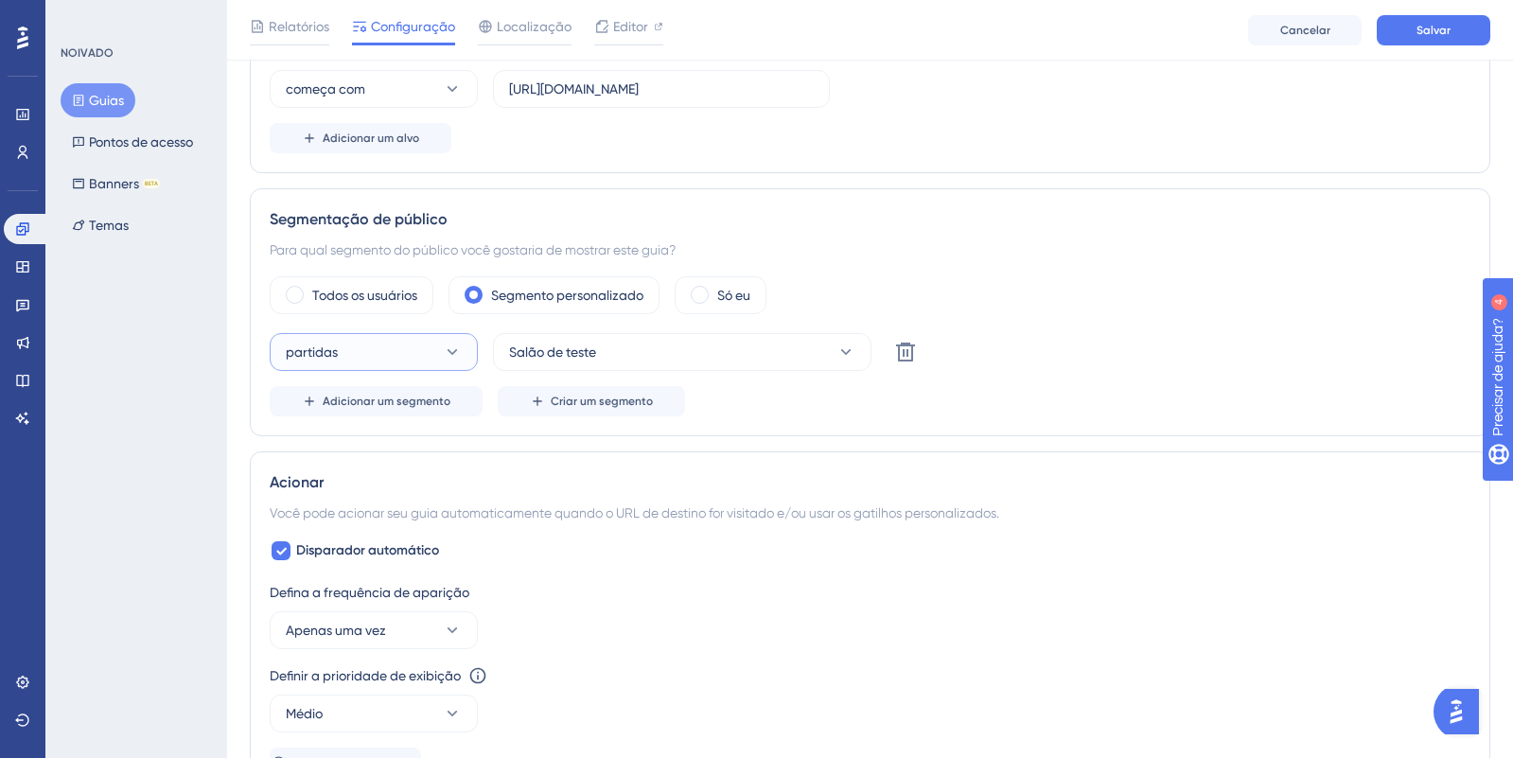
click at [414, 351] on button "partidas" at bounding box center [374, 352] width 208 height 38
click at [386, 406] on div "partidas partidas" at bounding box center [373, 410] width 153 height 38
click at [872, 388] on div "Adicionar um segmento Criar um segmento" at bounding box center [870, 401] width 1201 height 30
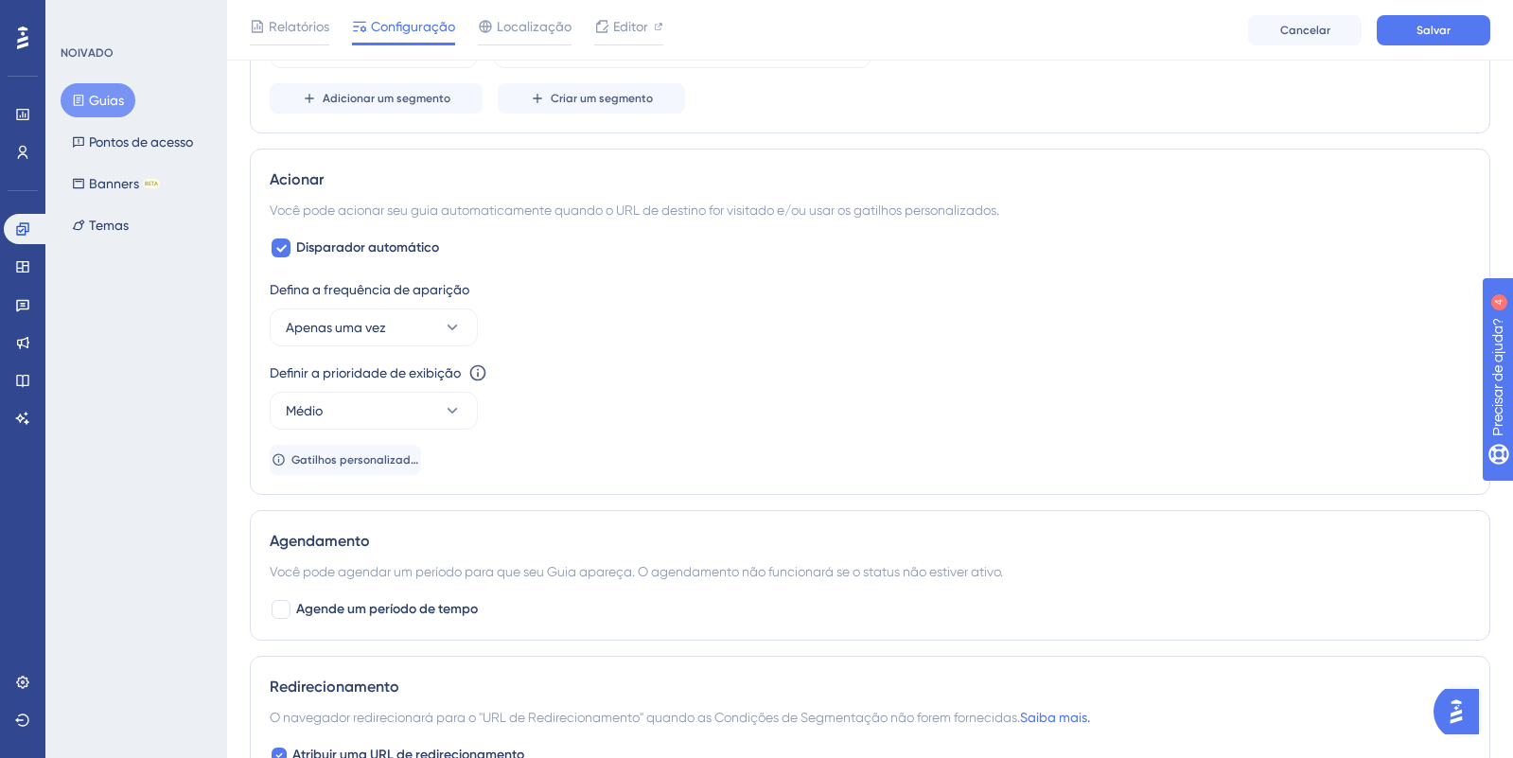
scroll to position [866, 0]
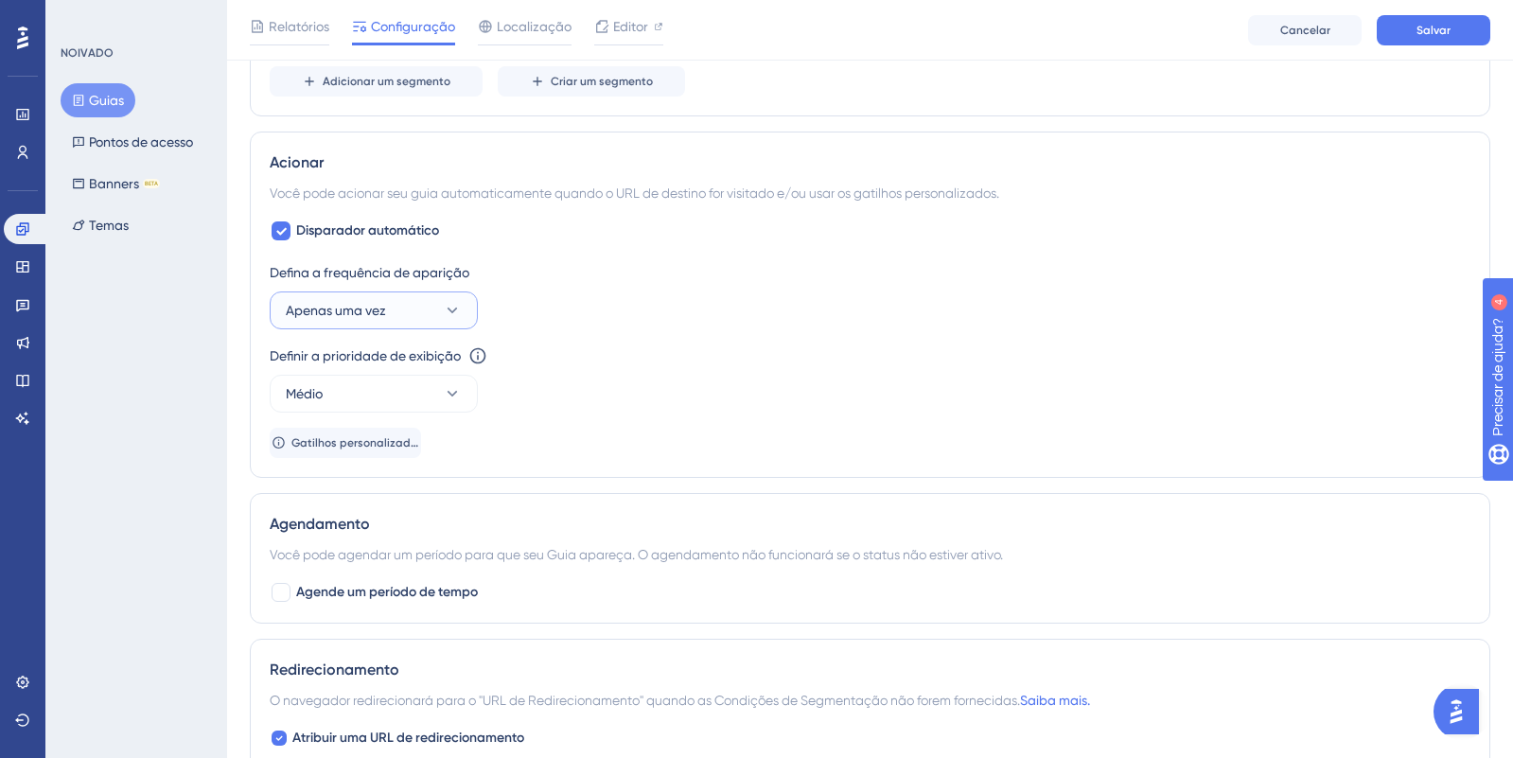
click at [402, 314] on button "Apenas uma vez" at bounding box center [374, 310] width 208 height 38
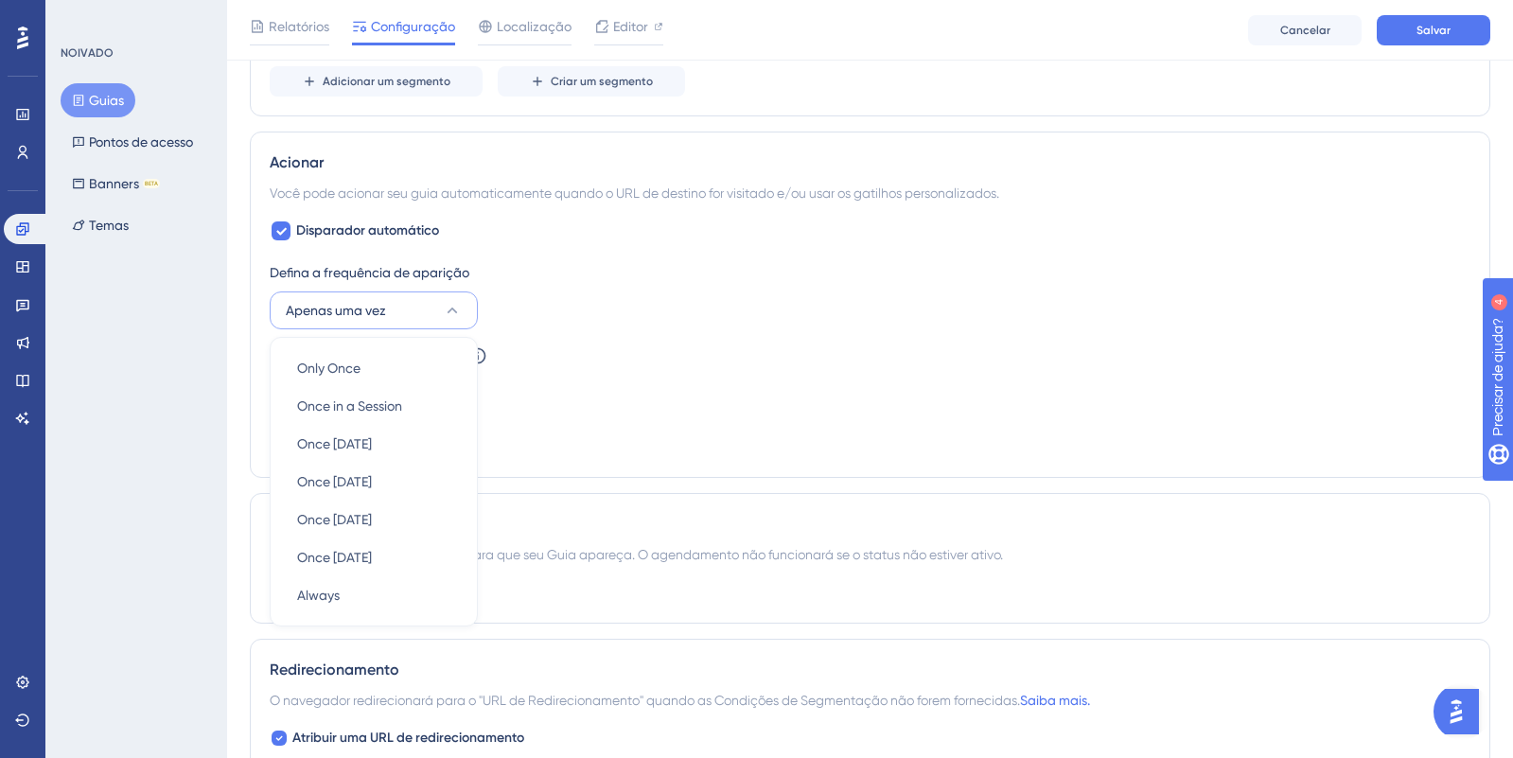
scroll to position [966, 0]
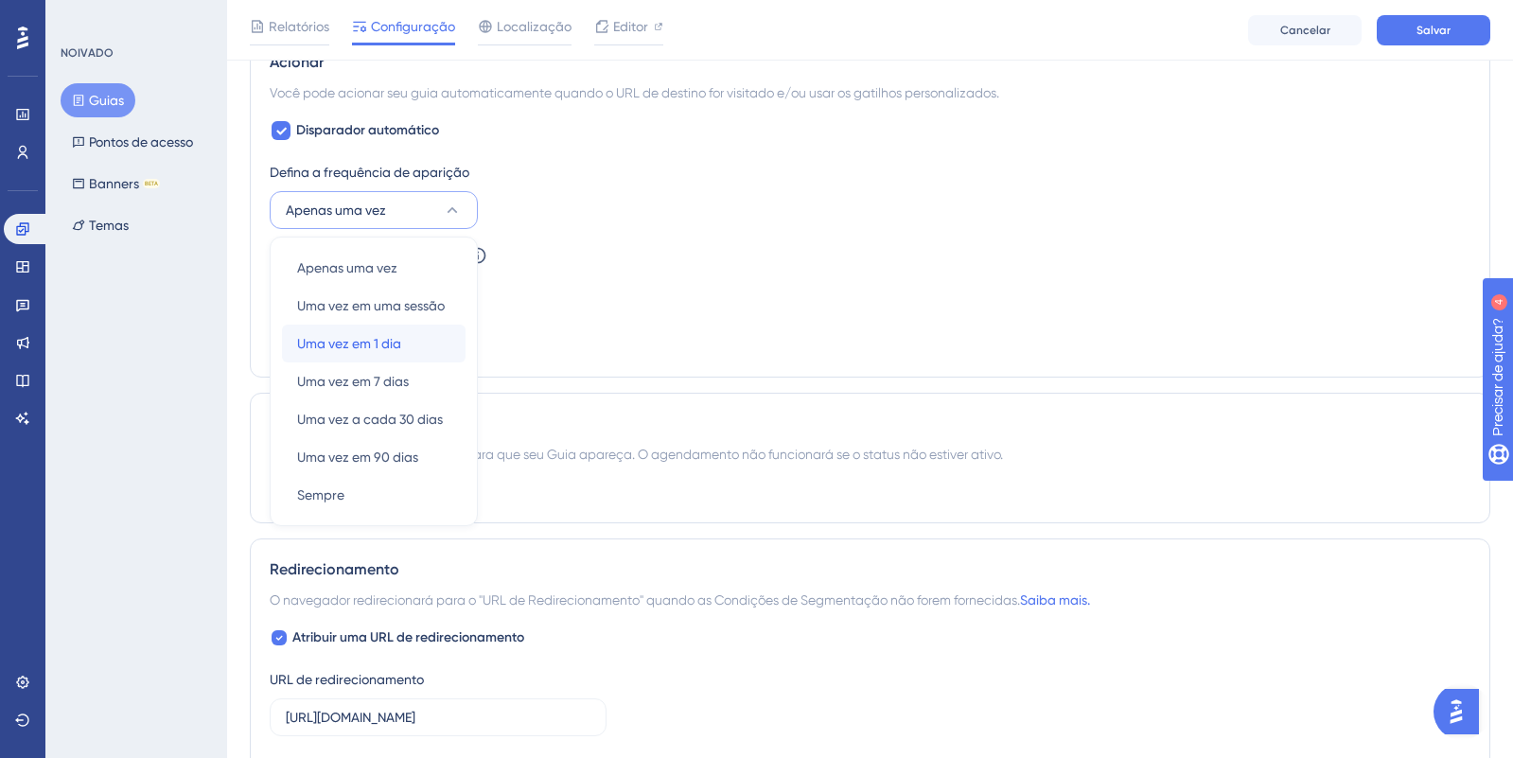
click at [414, 352] on div "Uma vez em 1 dia Uma vez em 1 dia" at bounding box center [373, 344] width 153 height 38
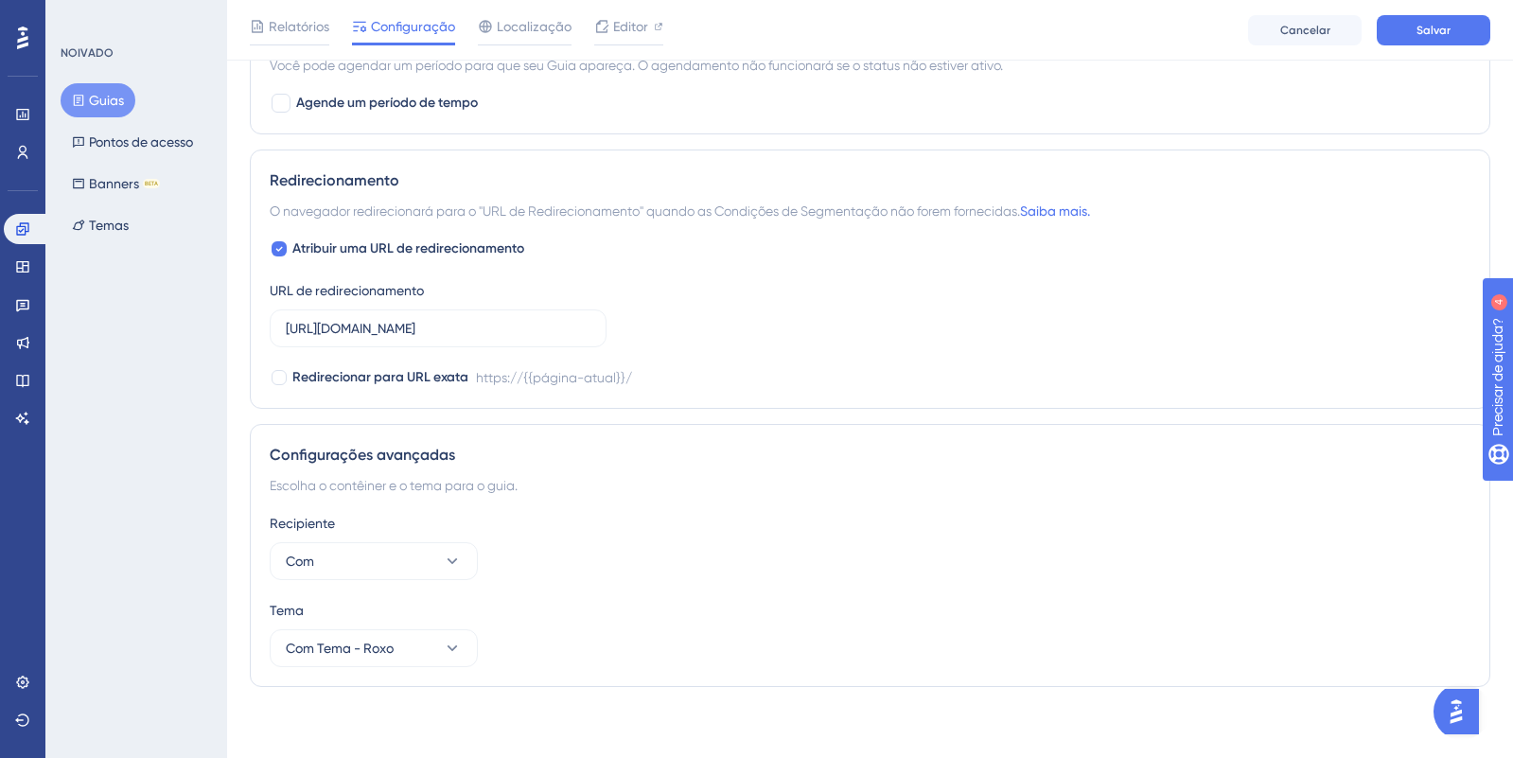
scroll to position [1556, 0]
click at [496, 337] on label "[URL][DOMAIN_NAME]" at bounding box center [438, 325] width 337 height 38
click at [496, 335] on input "[URL][DOMAIN_NAME]" at bounding box center [438, 324] width 305 height 21
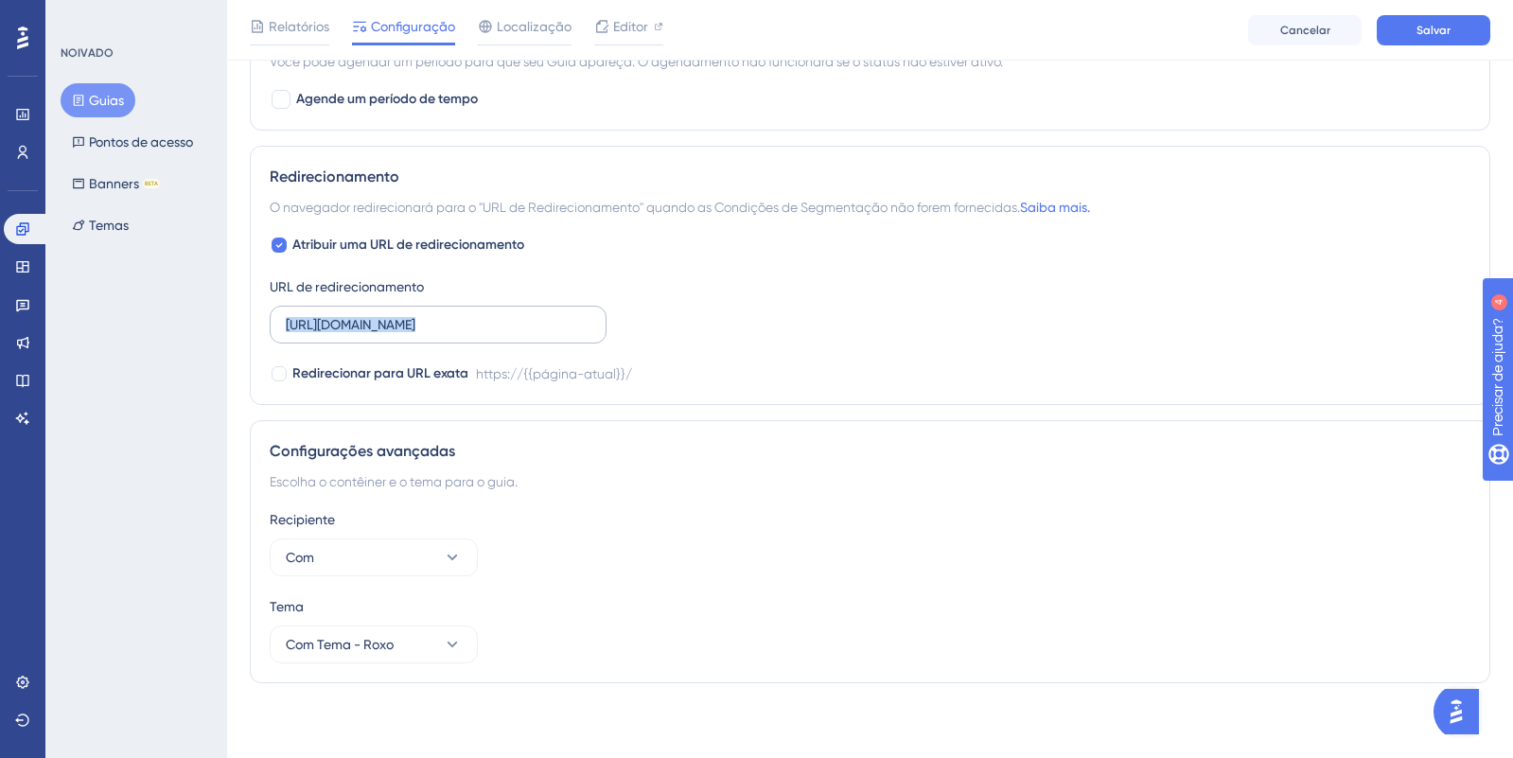
click at [496, 337] on label "[URL][DOMAIN_NAME]" at bounding box center [438, 325] width 337 height 38
click at [496, 335] on input "[URL][DOMAIN_NAME]" at bounding box center [438, 324] width 305 height 21
click at [723, 403] on div "Redirecionamento O navegador redirecionará para o "URL de Redirecionamento" qua…" at bounding box center [870, 275] width 1241 height 259
click at [382, 327] on input "[URL][DOMAIN_NAME]" at bounding box center [438, 324] width 305 height 21
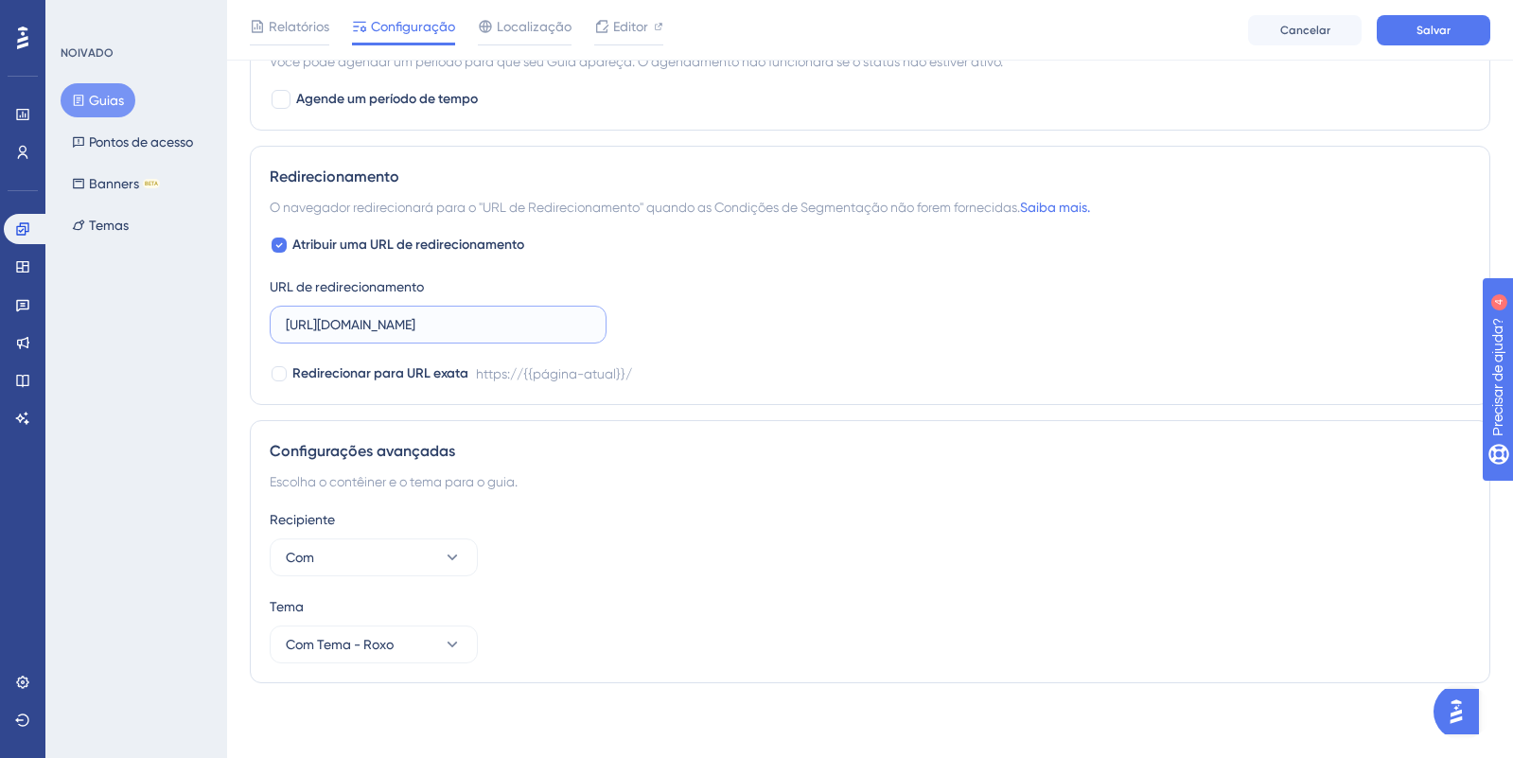
click at [382, 327] on input "[URL][DOMAIN_NAME]" at bounding box center [438, 324] width 305 height 21
click at [1445, 25] on font "Salvar" at bounding box center [1434, 30] width 34 height 13
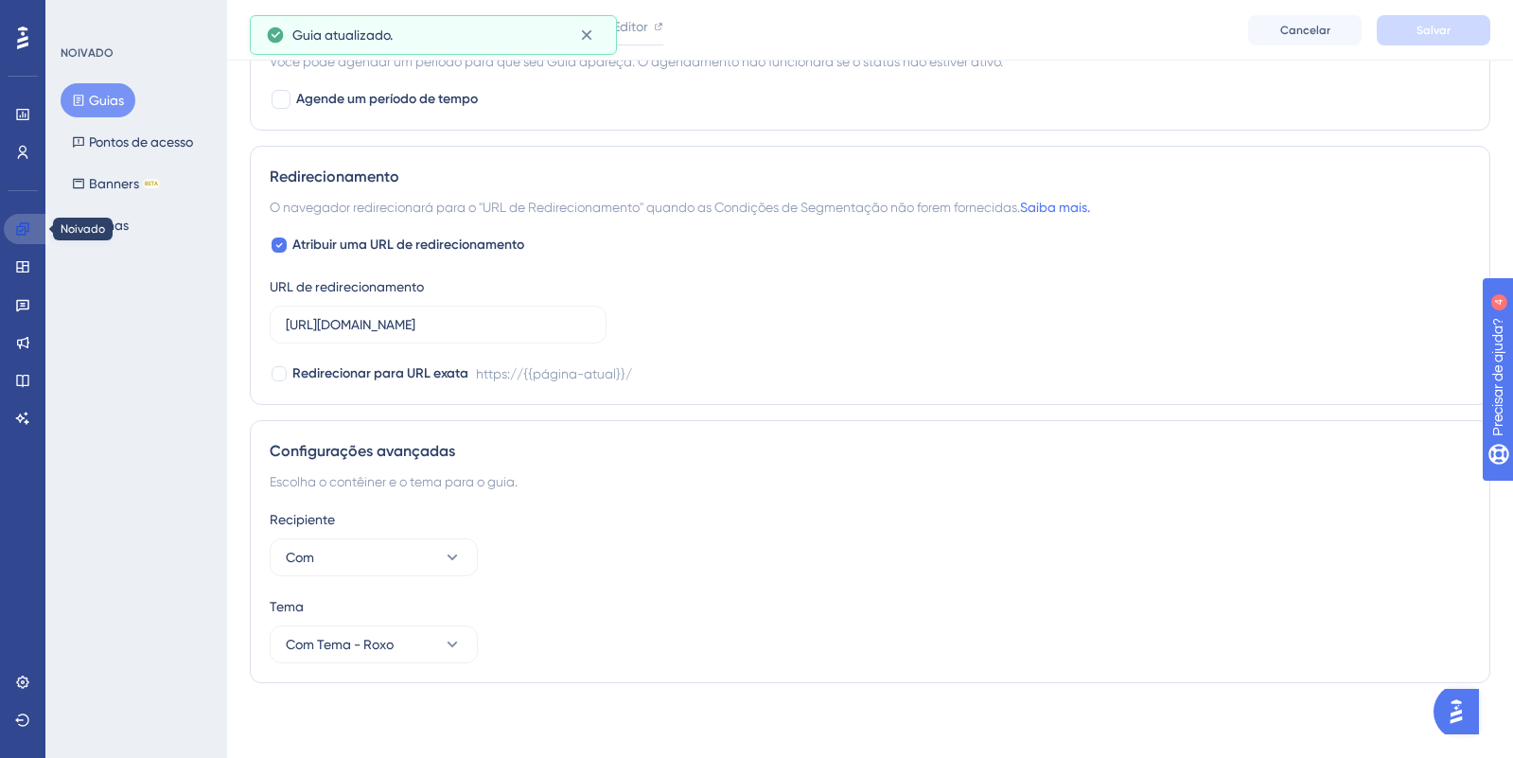
click at [20, 229] on icon at bounding box center [22, 228] width 15 height 15
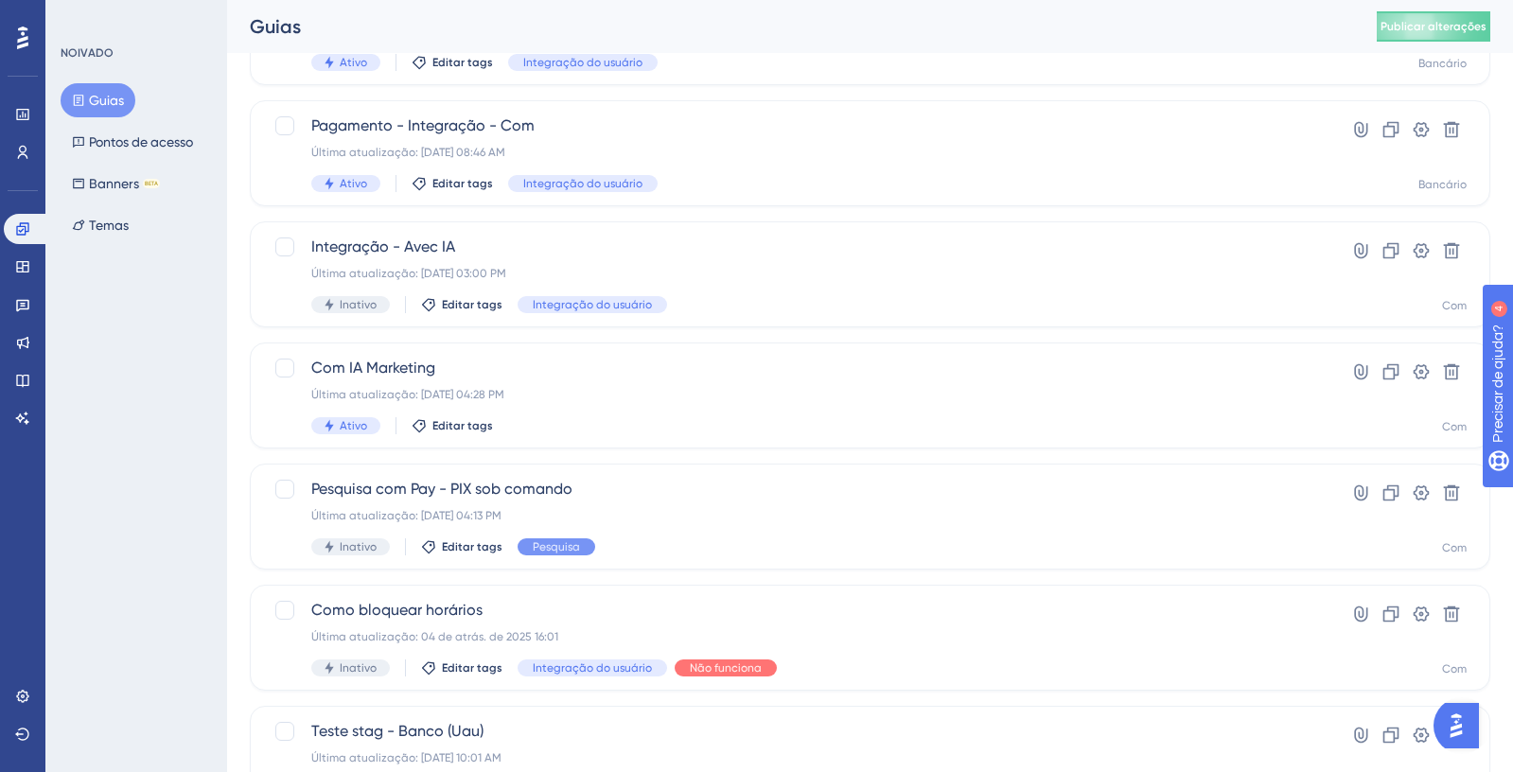
scroll to position [626, 0]
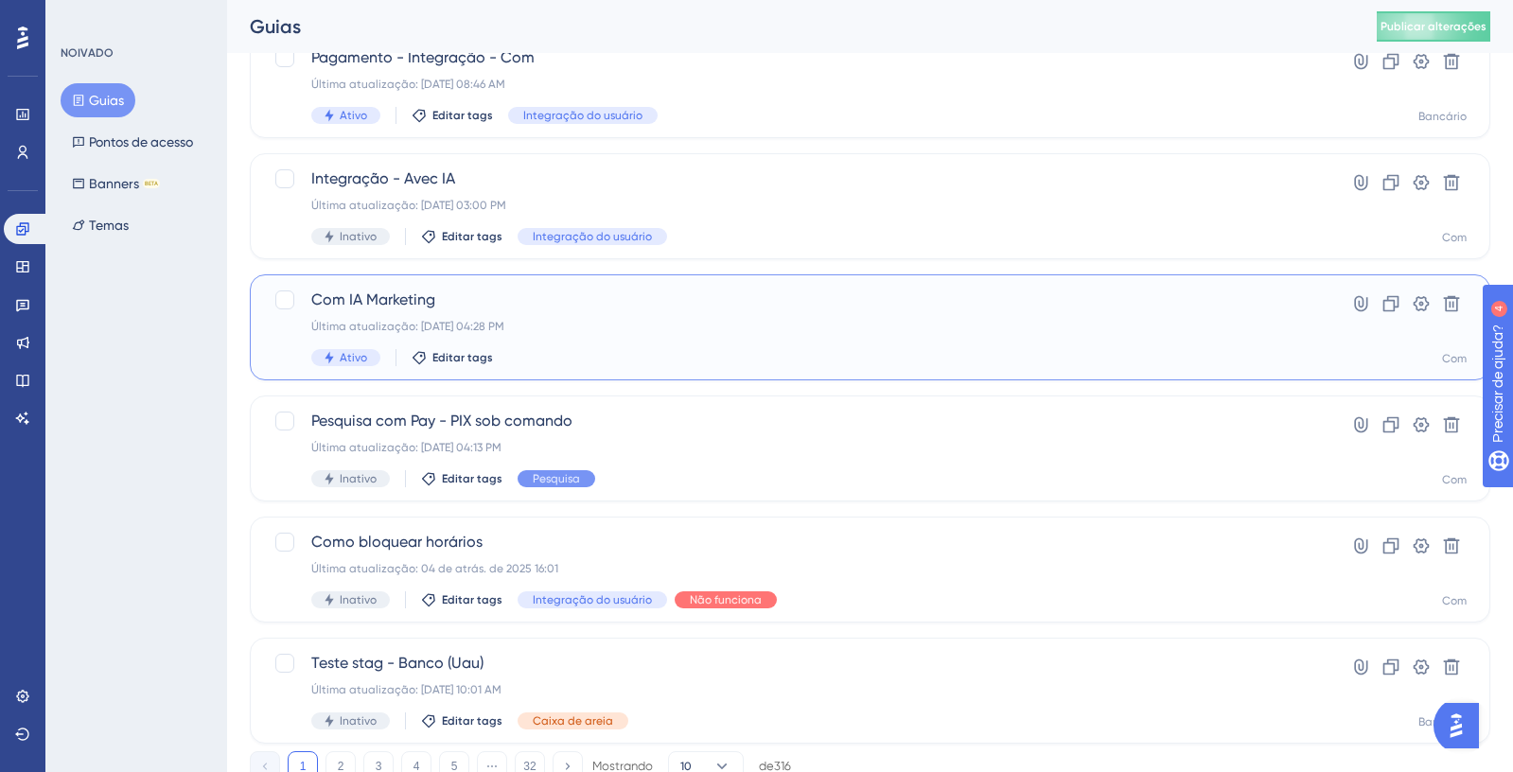
click at [677, 320] on div "Última atualização: [DATE] 04:28 PM" at bounding box center [794, 326] width 966 height 15
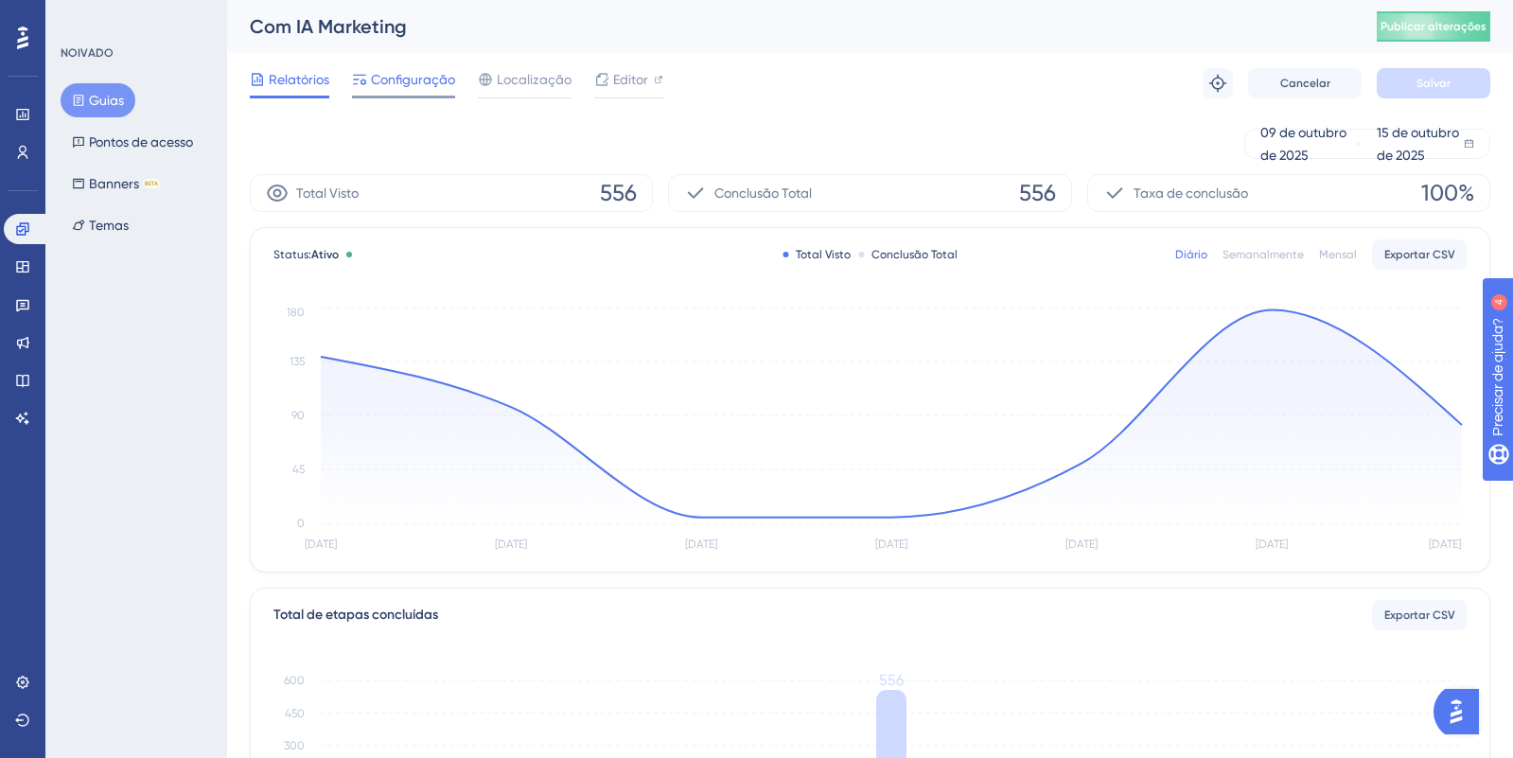
click at [431, 73] on font "Configuração" at bounding box center [413, 79] width 84 height 15
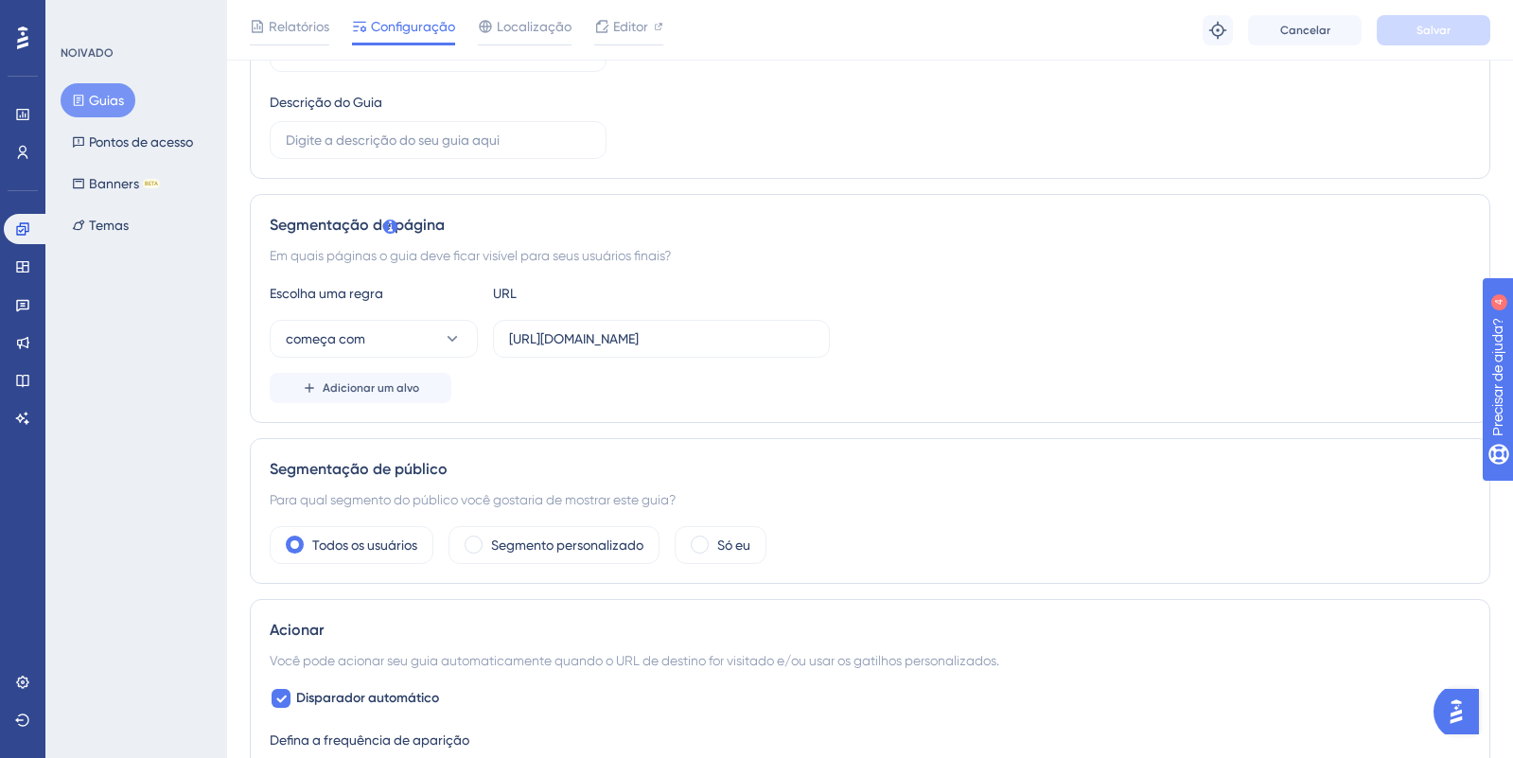
scroll to position [303, 0]
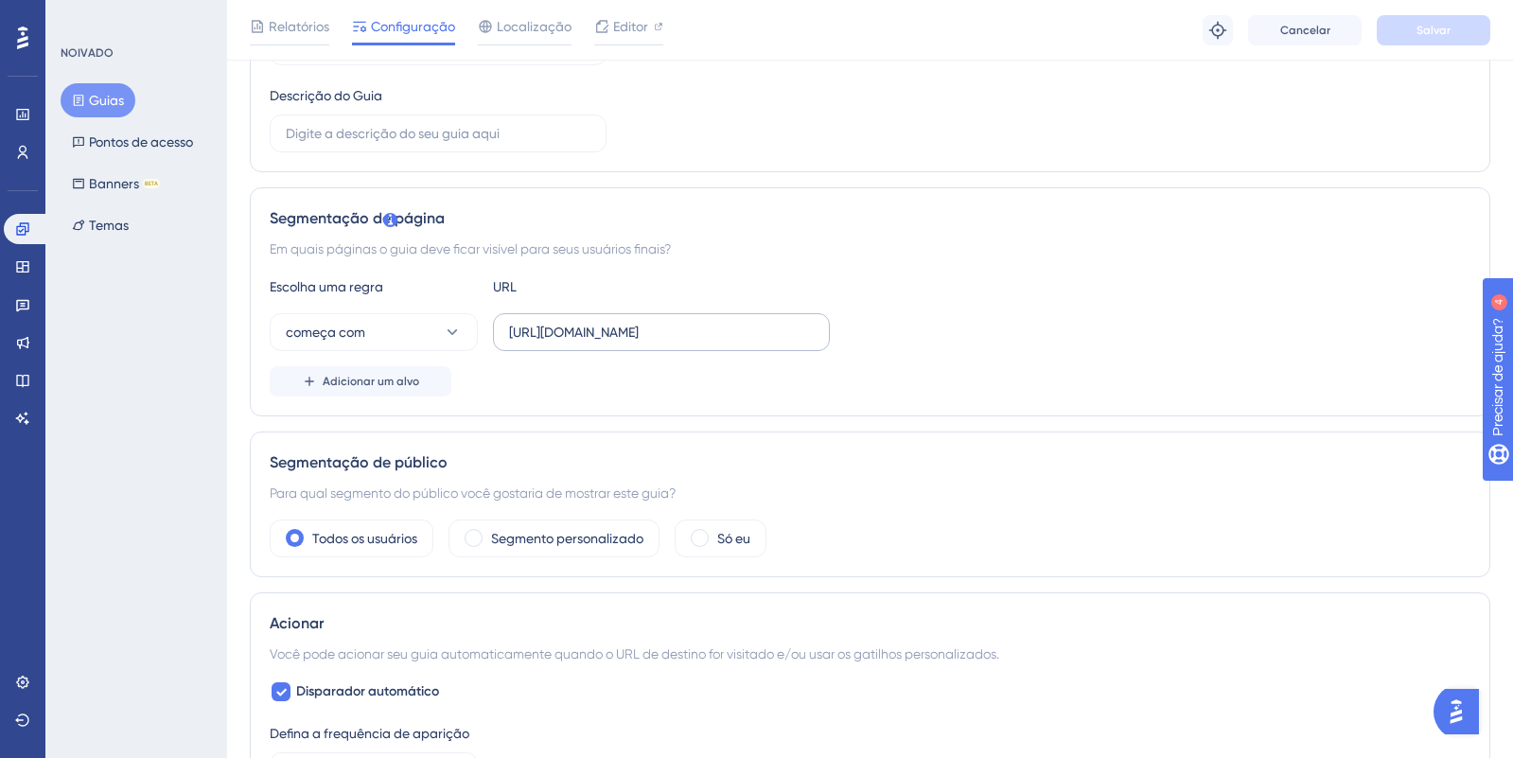
click at [594, 344] on label "[URL][DOMAIN_NAME]" at bounding box center [661, 332] width 337 height 38
click at [594, 343] on input "[URL][DOMAIN_NAME]" at bounding box center [661, 332] width 305 height 21
click at [594, 344] on label "[URL][DOMAIN_NAME]" at bounding box center [661, 332] width 337 height 38
click at [594, 343] on input "[URL][DOMAIN_NAME]" at bounding box center [661, 332] width 305 height 21
click at [594, 344] on label "[URL][DOMAIN_NAME]" at bounding box center [661, 332] width 337 height 38
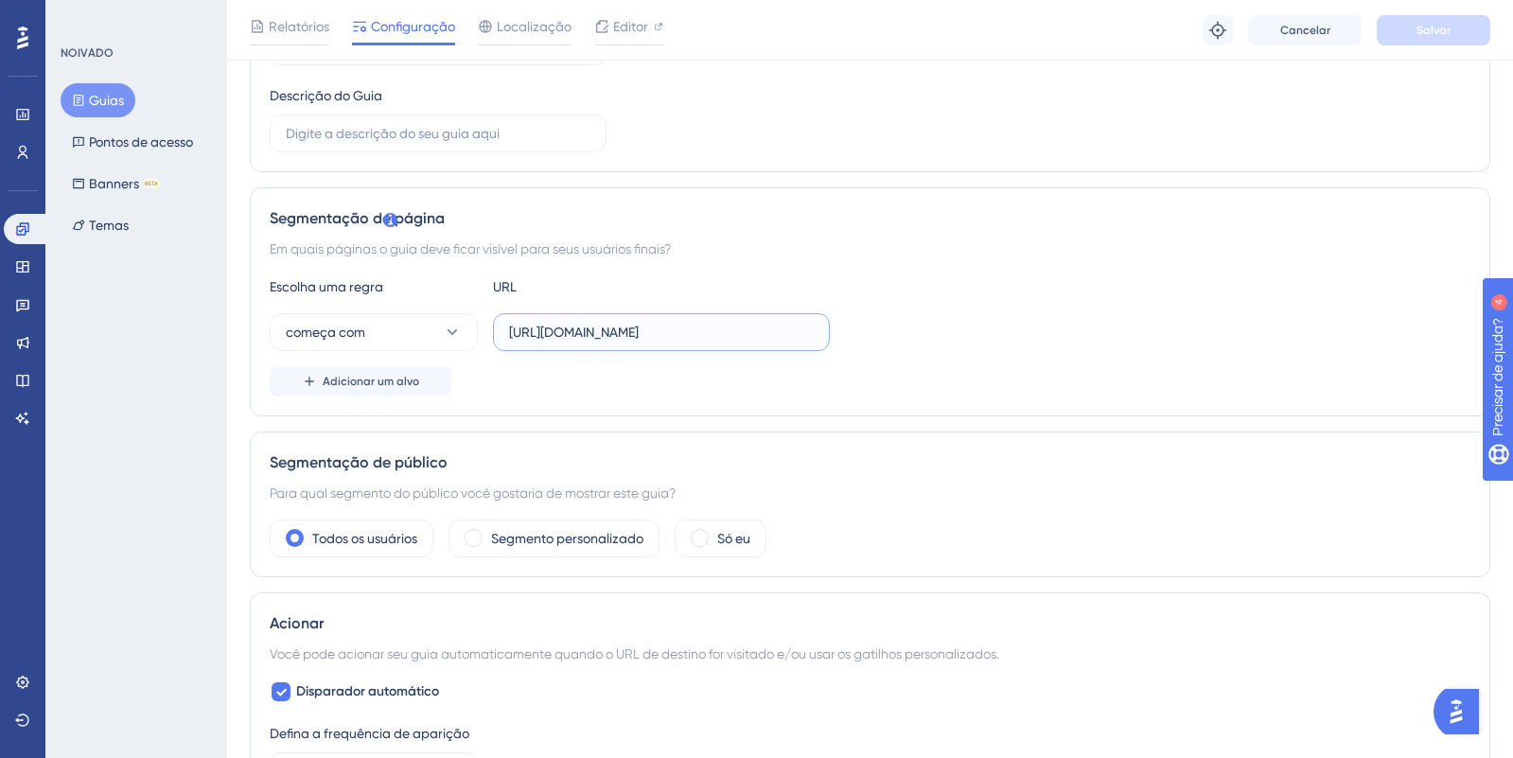
click at [594, 343] on input "[URL][DOMAIN_NAME]" at bounding box center [661, 332] width 305 height 21
click at [605, 343] on label "[URL][DOMAIN_NAME]" at bounding box center [661, 332] width 337 height 38
click at [605, 343] on input "[URL][DOMAIN_NAME]" at bounding box center [661, 332] width 305 height 21
click at [605, 343] on label "[URL][DOMAIN_NAME]" at bounding box center [661, 332] width 337 height 38
click at [605, 343] on input "[URL][DOMAIN_NAME]" at bounding box center [661, 332] width 305 height 21
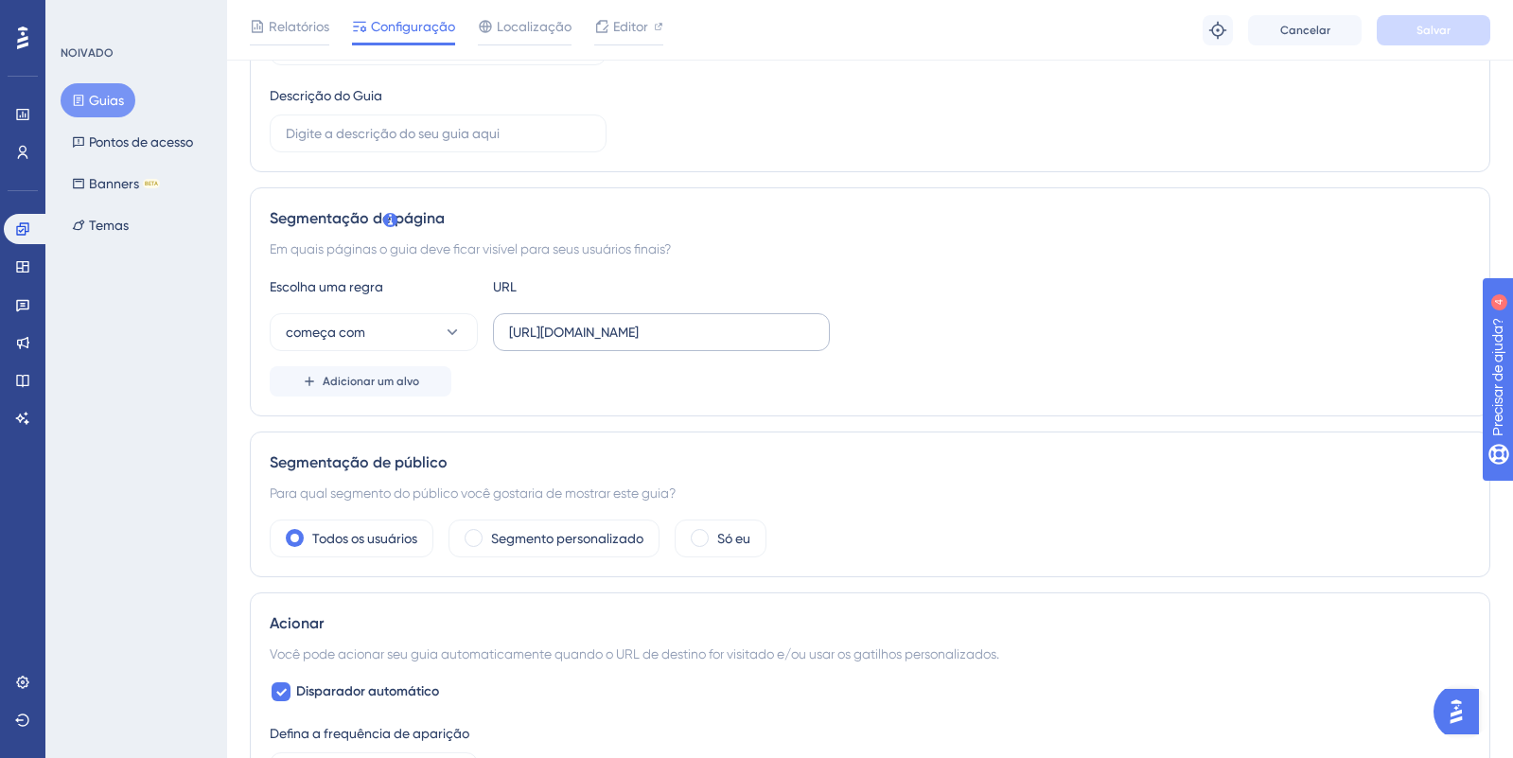
click at [605, 343] on label "[URL][DOMAIN_NAME]" at bounding box center [661, 332] width 337 height 38
click at [605, 343] on input "[URL][DOMAIN_NAME]" at bounding box center [661, 332] width 305 height 21
drag, startPoint x: 788, startPoint y: 335, endPoint x: 502, endPoint y: 330, distance: 286.8
click at [502, 330] on label "[URL][DOMAIN_NAME]" at bounding box center [661, 332] width 337 height 38
click at [1082, 372] on div "Adicionar um alvo" at bounding box center [870, 381] width 1201 height 30
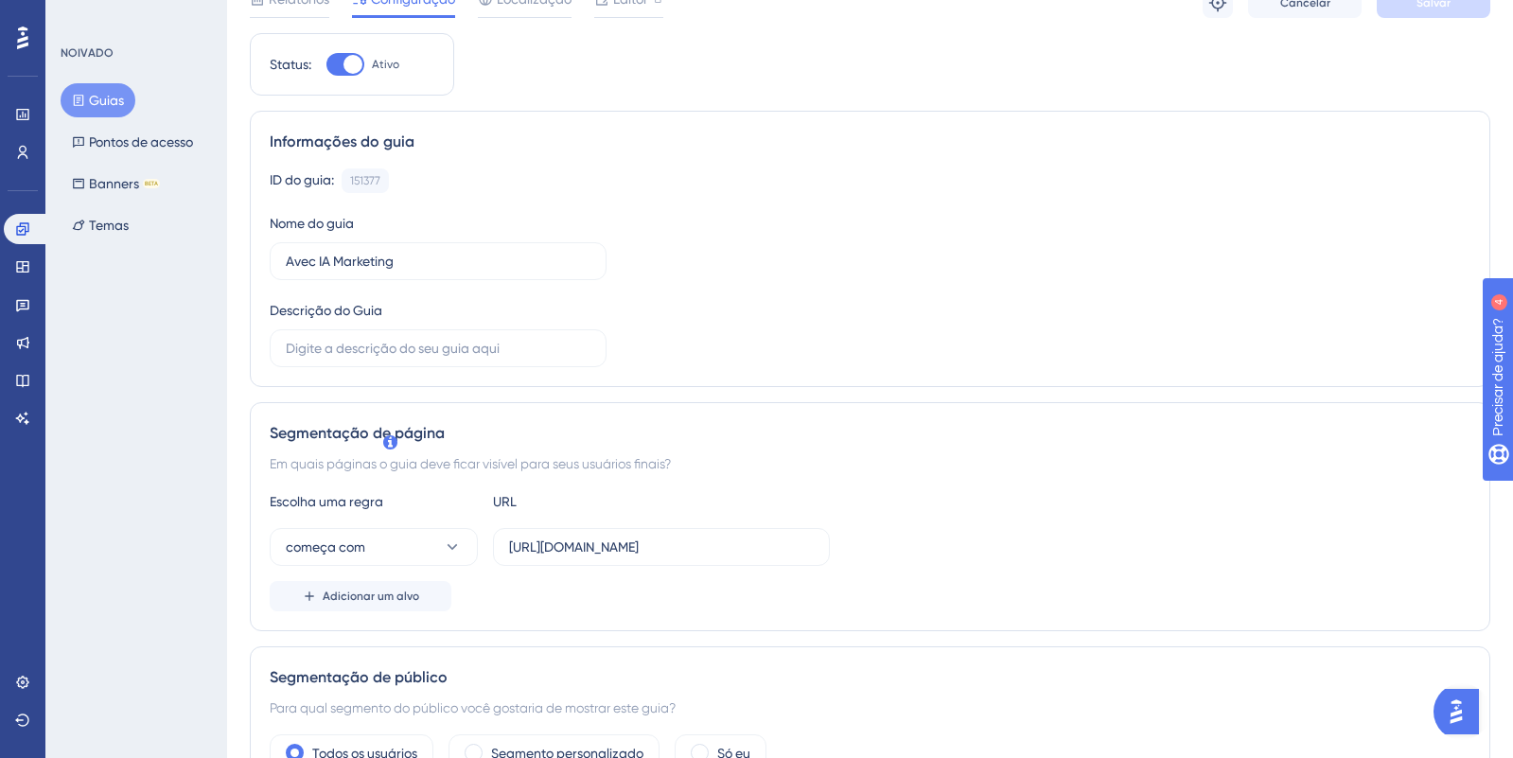
scroll to position [0, 0]
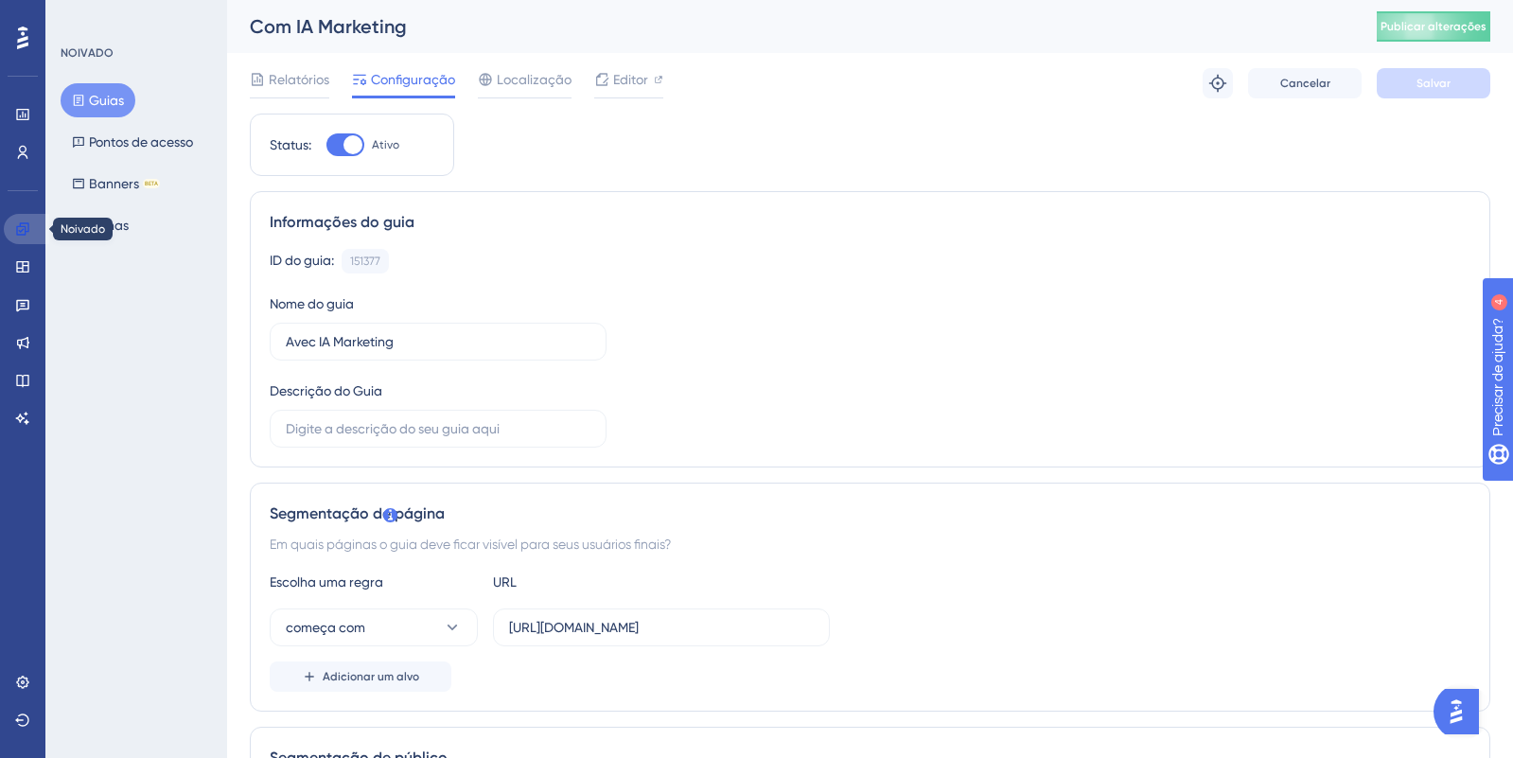
click at [19, 228] on icon at bounding box center [22, 228] width 15 height 15
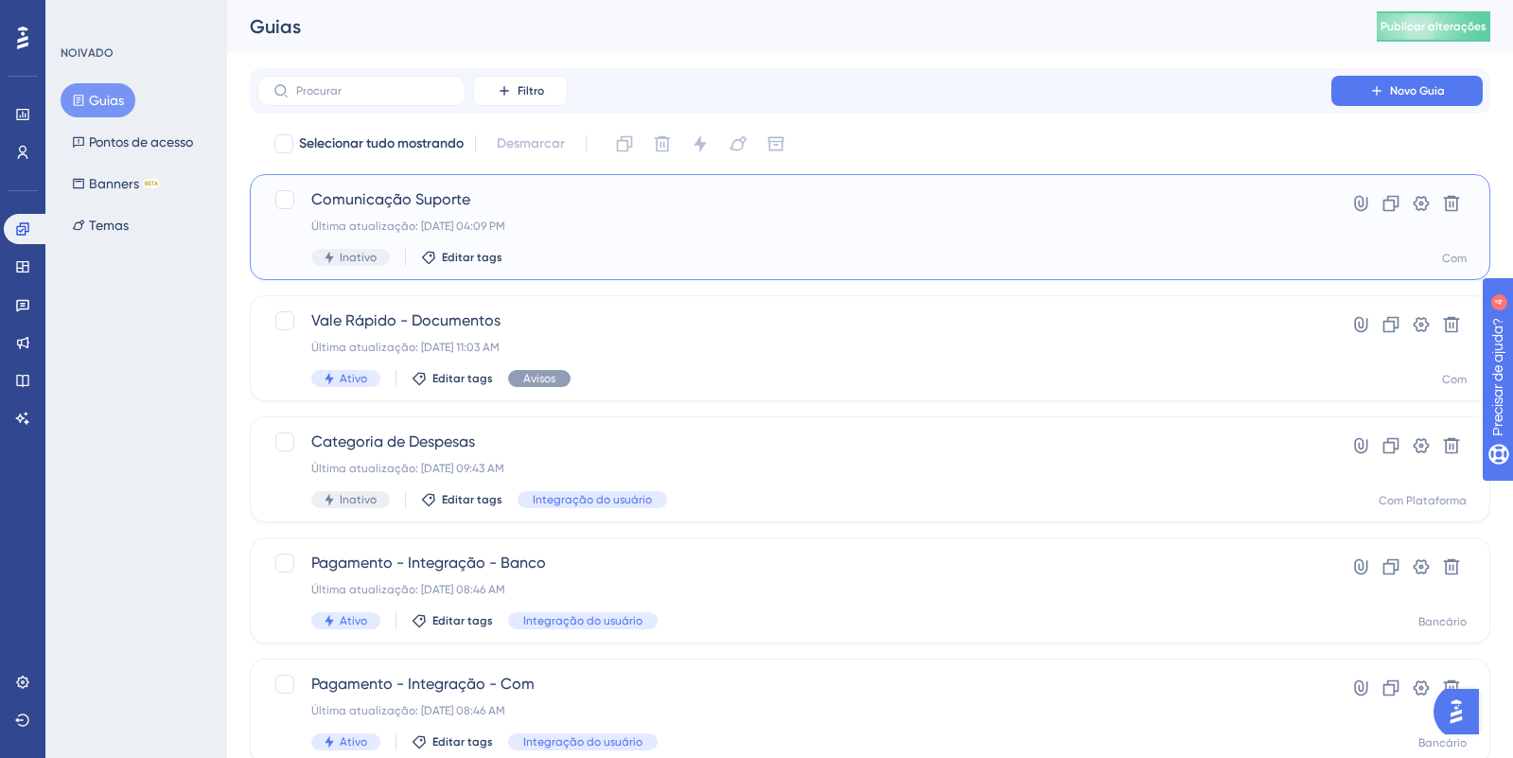
click at [592, 218] on div "Comunicação Suporte Última atualização: [DATE] 04:09 PM Inativo Editar tags" at bounding box center [794, 227] width 966 height 78
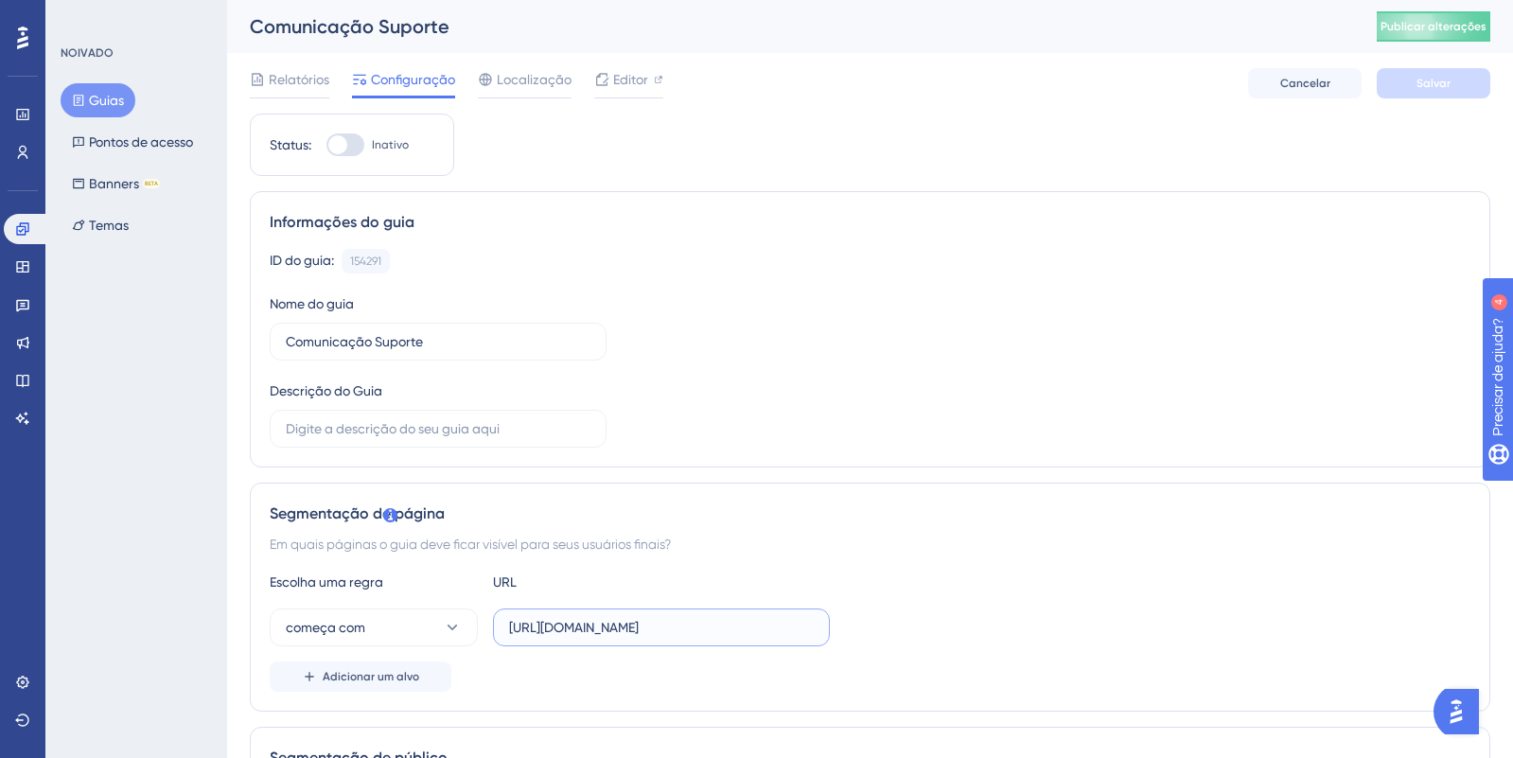
click at [629, 624] on input "[URL][DOMAIN_NAME]" at bounding box center [661, 627] width 305 height 21
paste input "[DOMAIN_NAME]/admin/agenda"
type input "[URL][DOMAIN_NAME]"
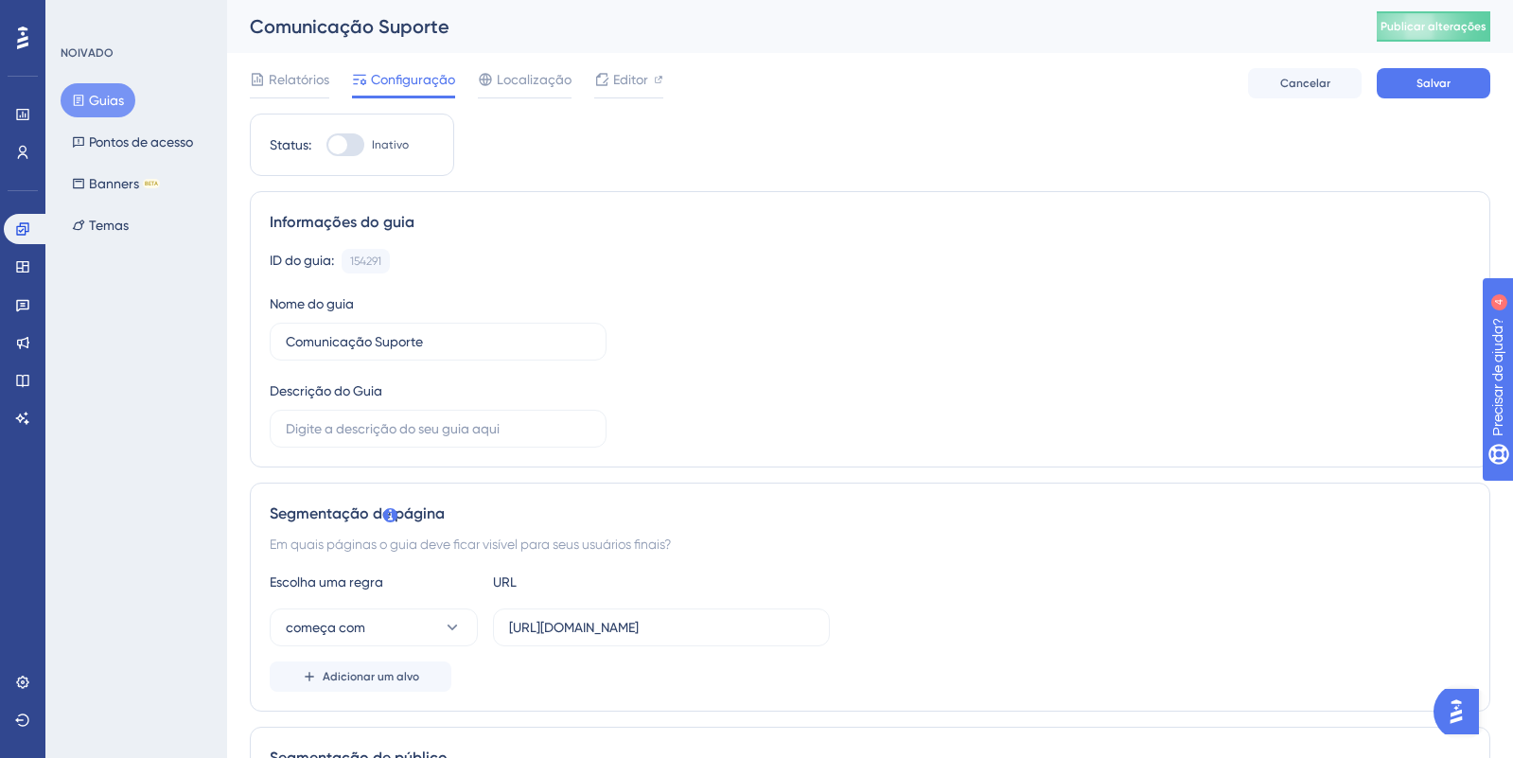
click at [1131, 537] on div "Em quais páginas o guia deve ficar visível para seus usuários finais?" at bounding box center [870, 544] width 1201 height 23
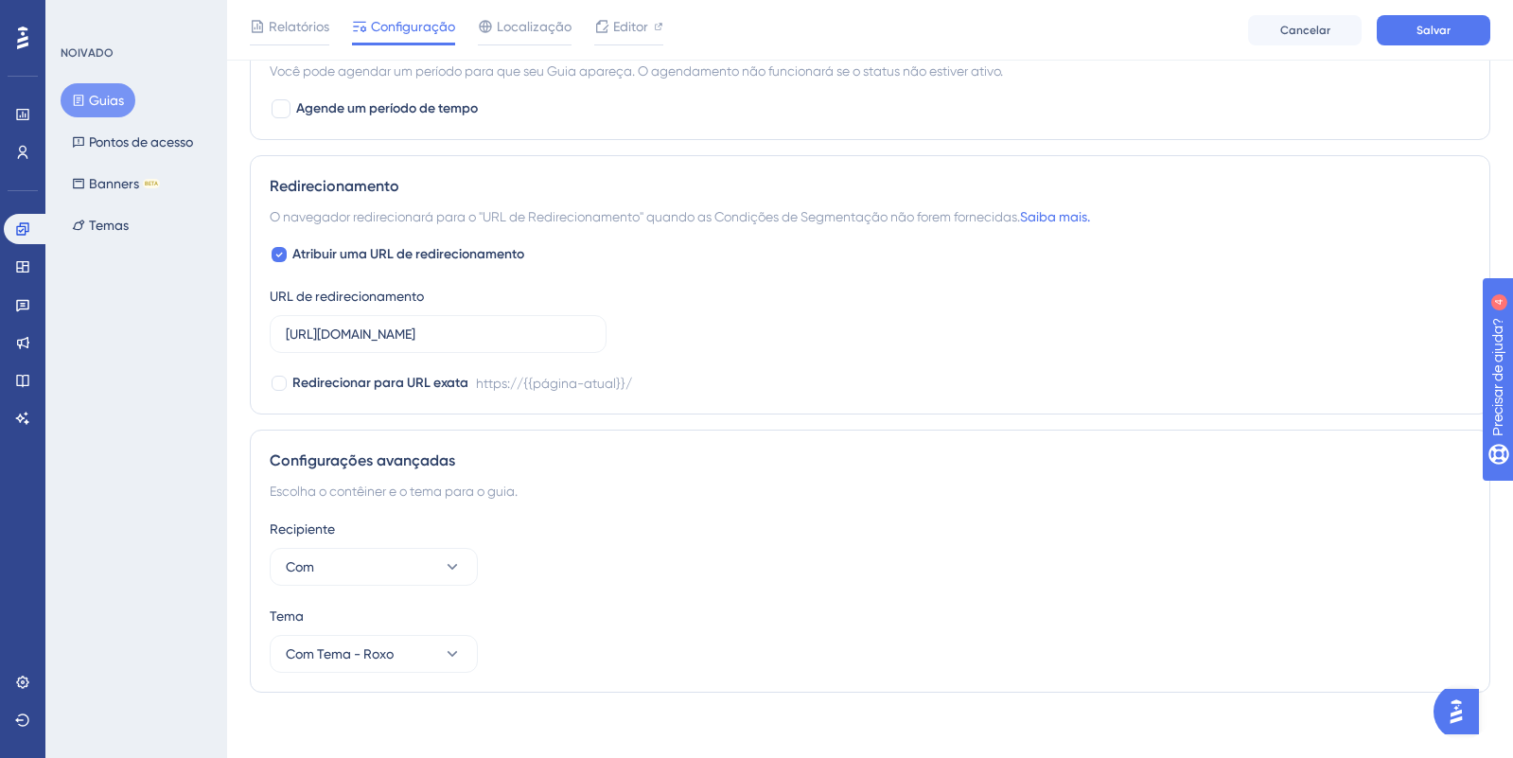
scroll to position [1557, 0]
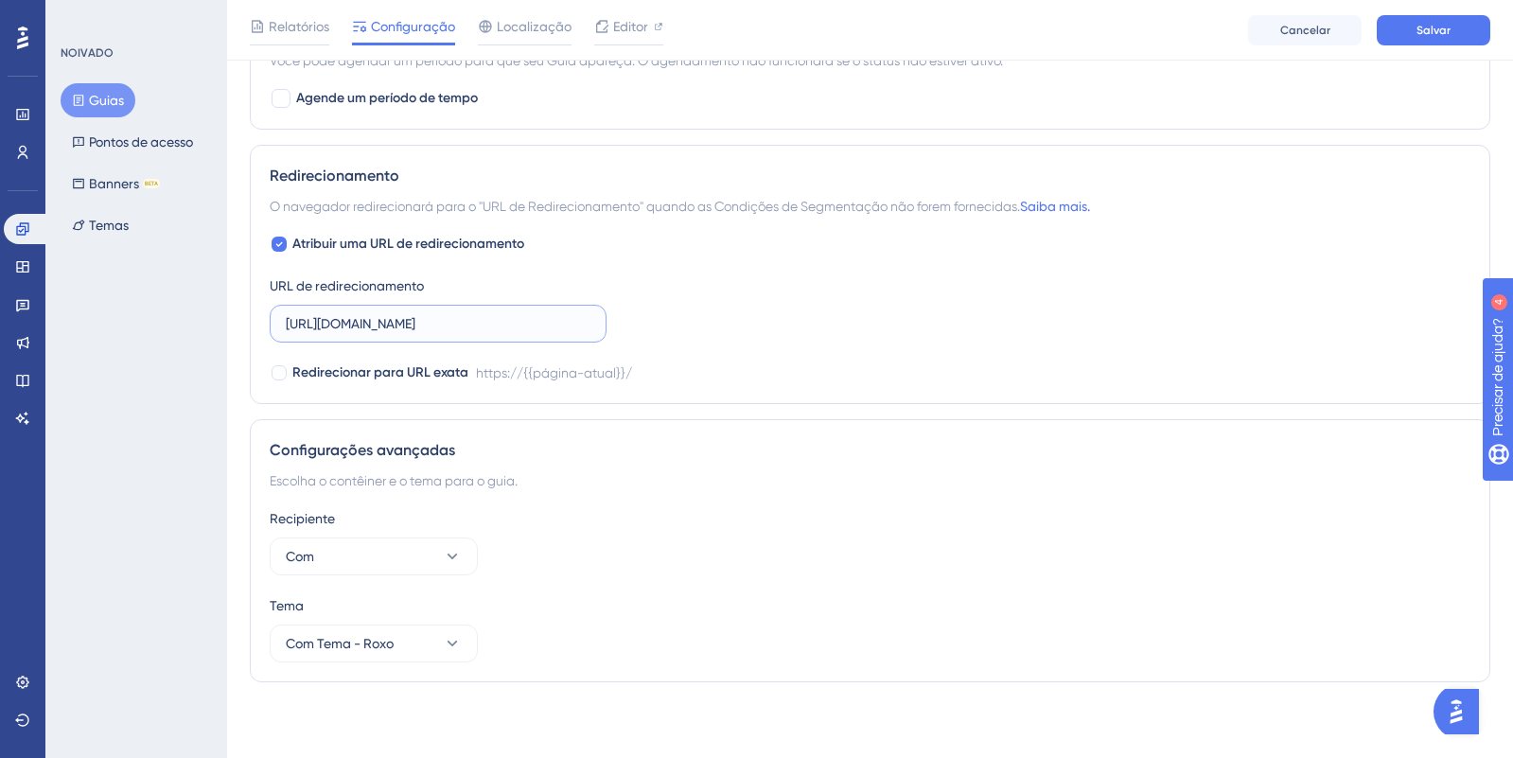
click at [515, 325] on input "[URL][DOMAIN_NAME]" at bounding box center [438, 323] width 305 height 21
paste input "[DOMAIN_NAME]/admin/agenda"
type input "[URL][DOMAIN_NAME]"
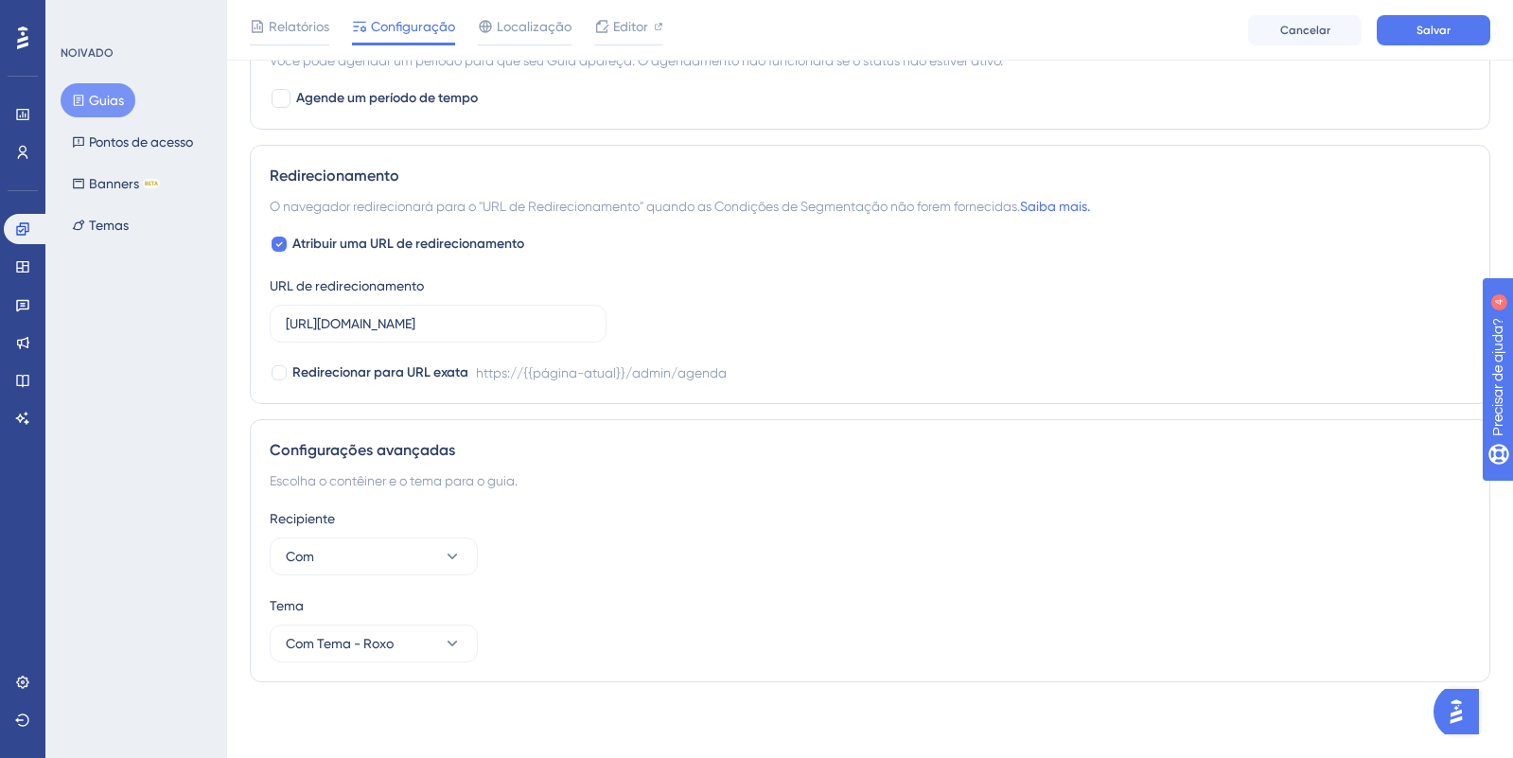
click at [921, 521] on div "Recipiente" at bounding box center [870, 518] width 1201 height 23
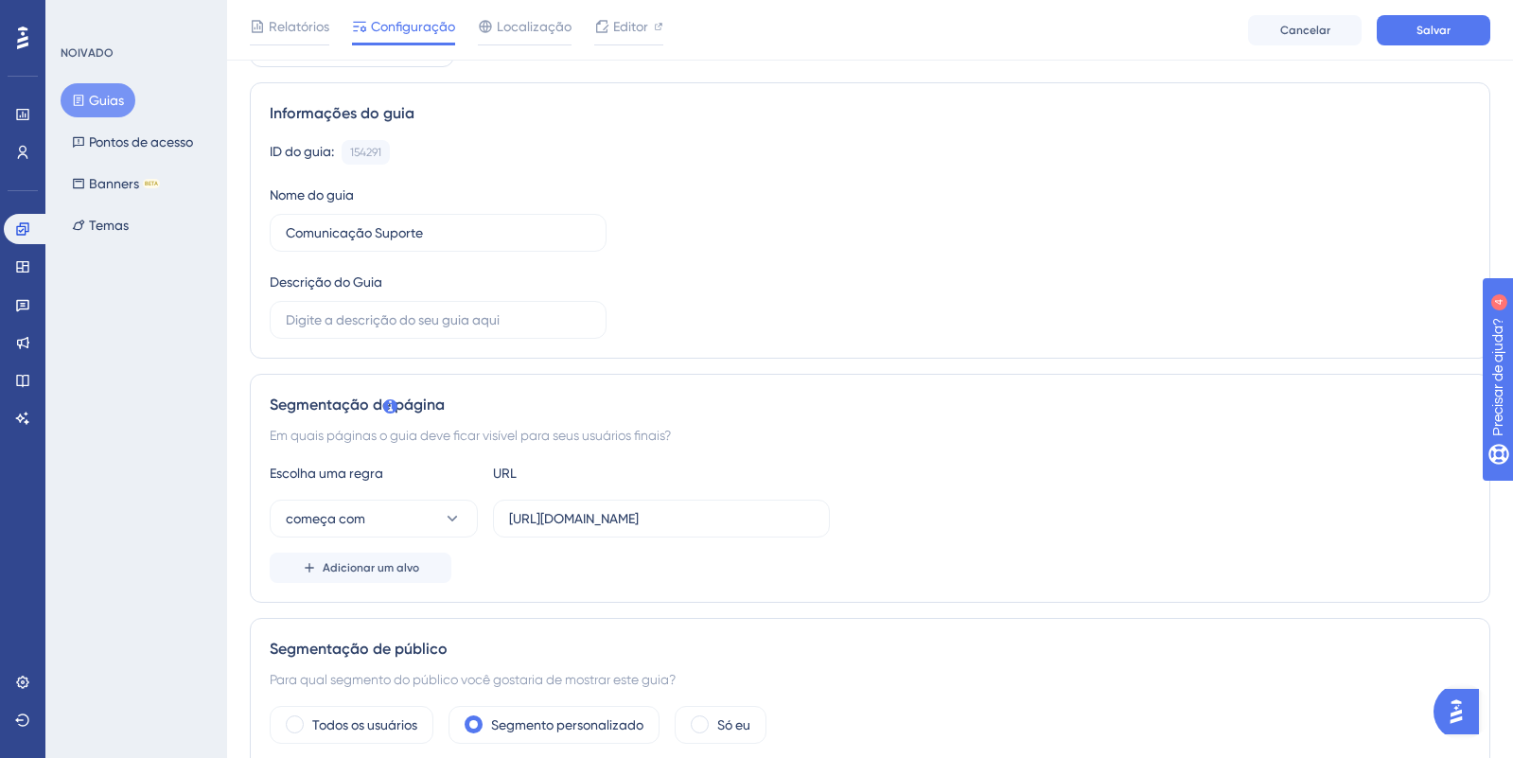
scroll to position [0, 0]
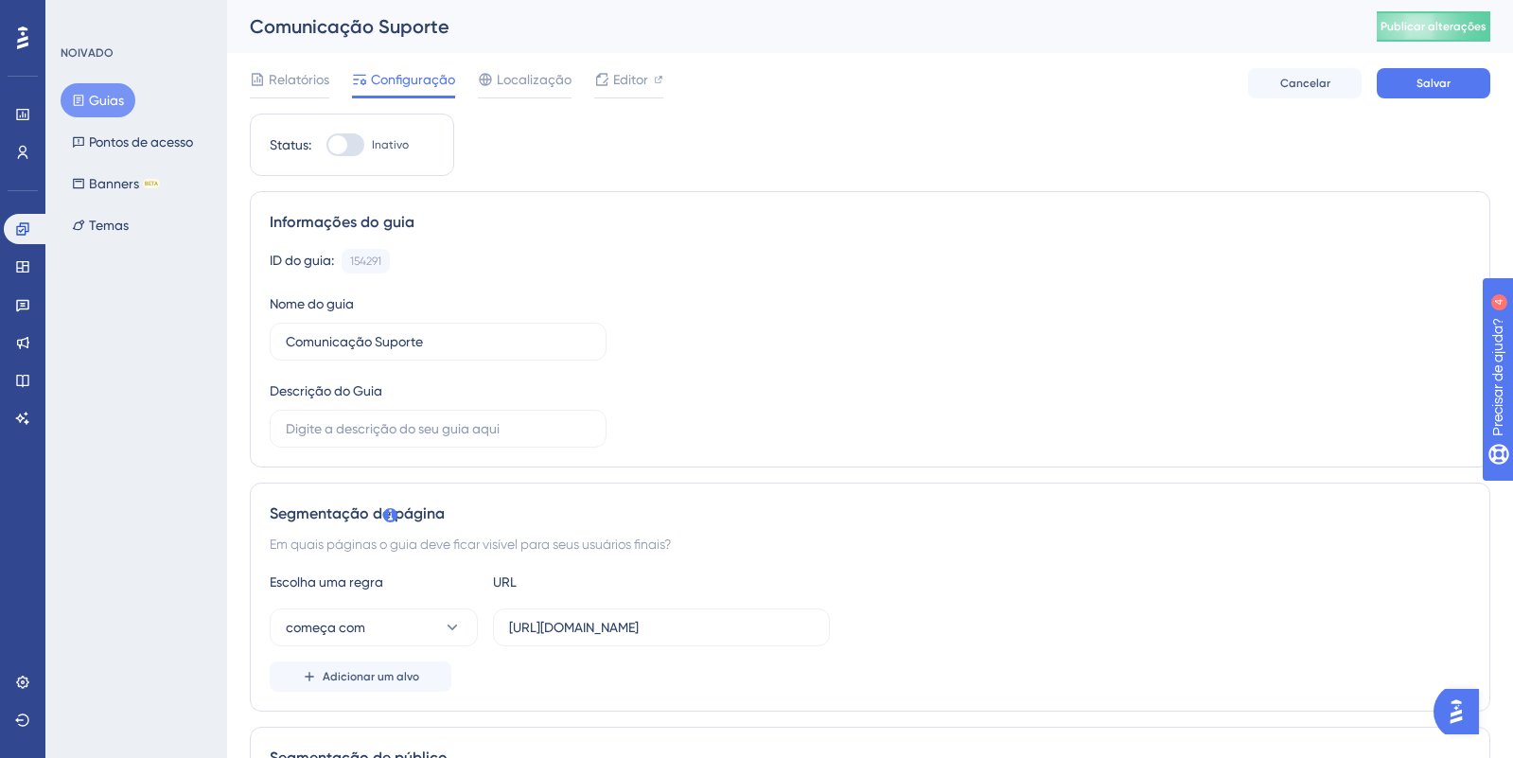
click at [347, 147] on div at bounding box center [345, 144] width 38 height 23
click at [326, 146] on input "Inativo" at bounding box center [326, 145] width 1 height 1
checkbox input "true"
click at [1430, 77] on font "Salvar" at bounding box center [1434, 83] width 34 height 13
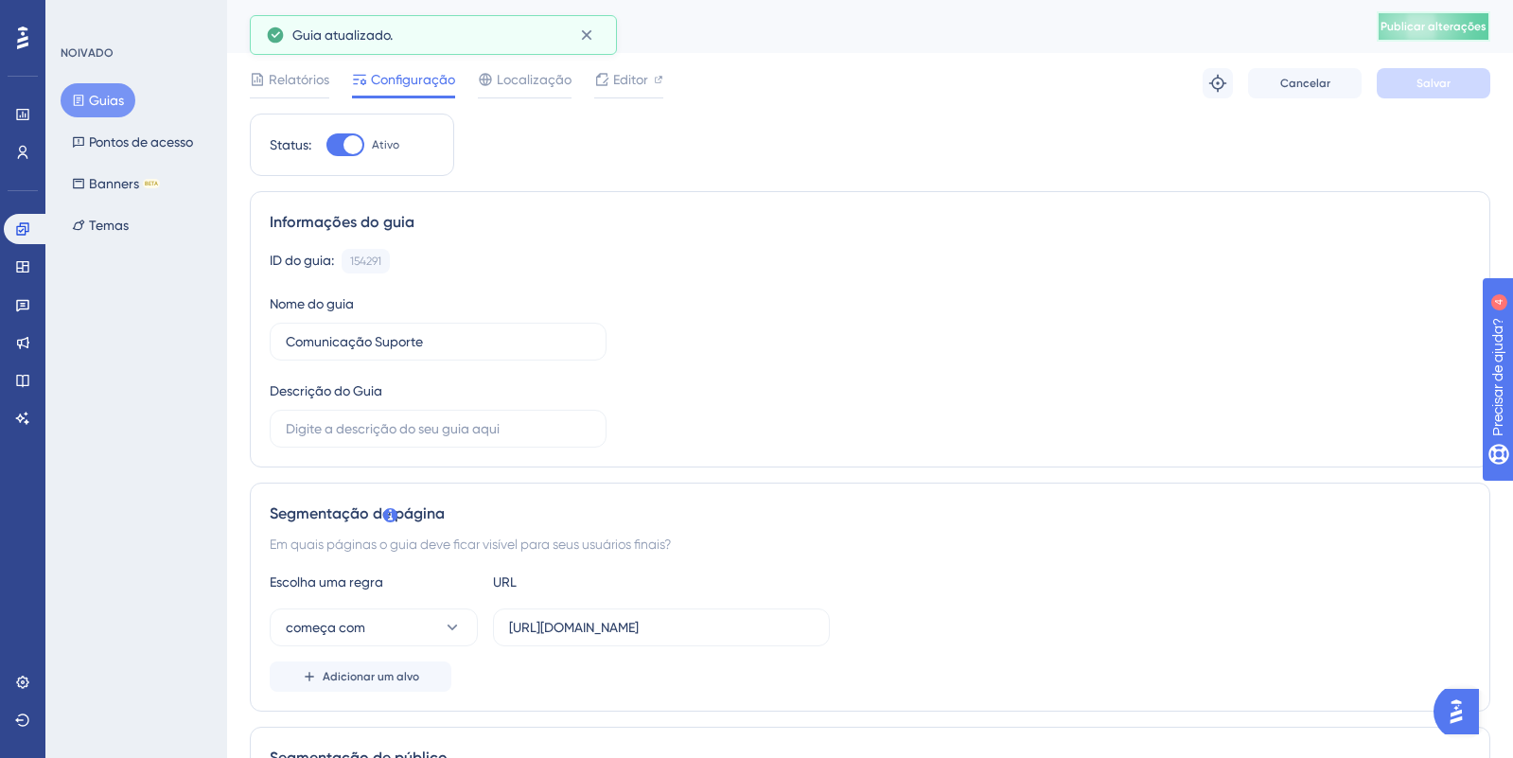
click at [1435, 23] on font "Publicar alterações" at bounding box center [1434, 26] width 106 height 13
click at [645, 85] on font "Editor" at bounding box center [630, 79] width 35 height 15
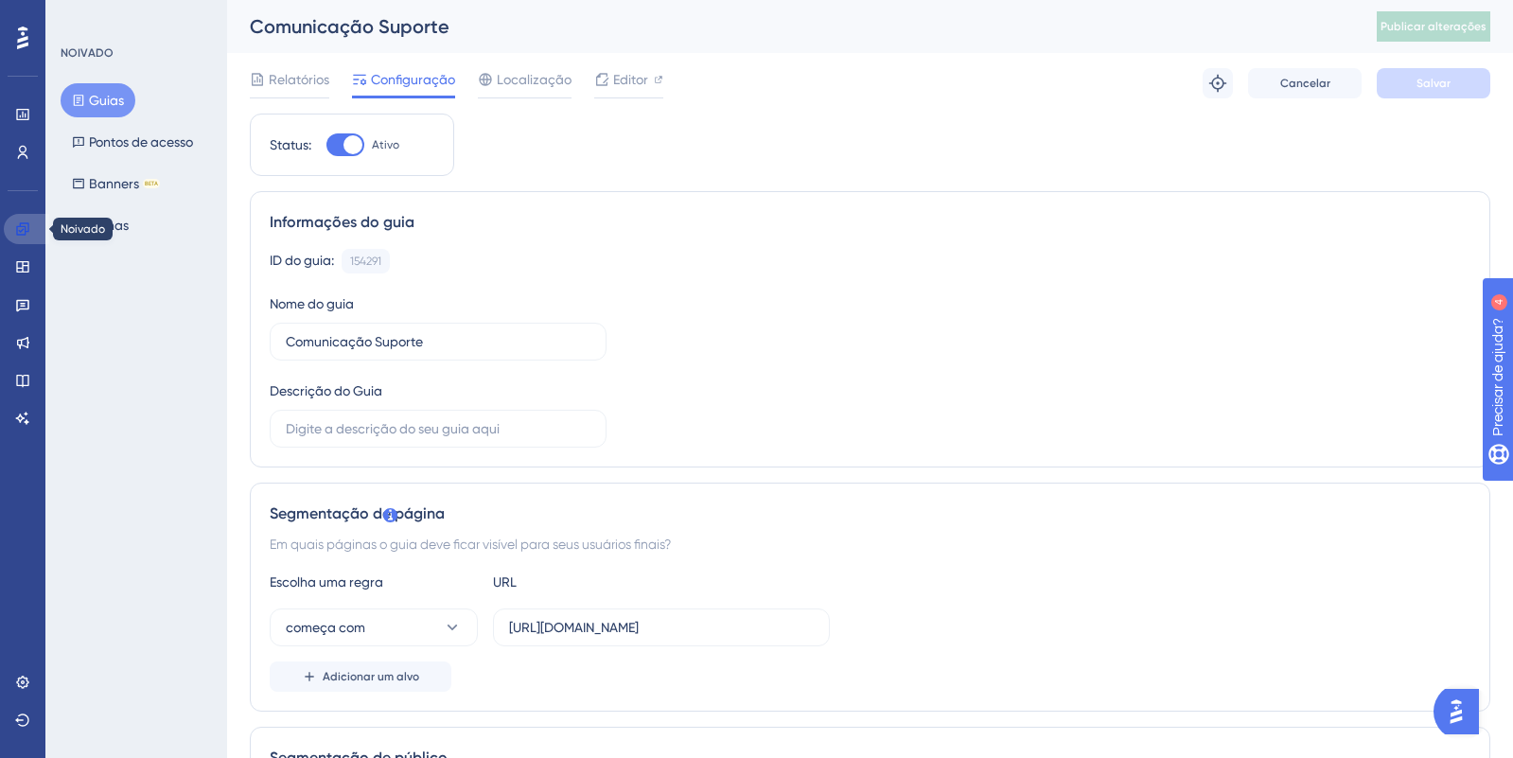
click at [35, 239] on link at bounding box center [26, 229] width 45 height 30
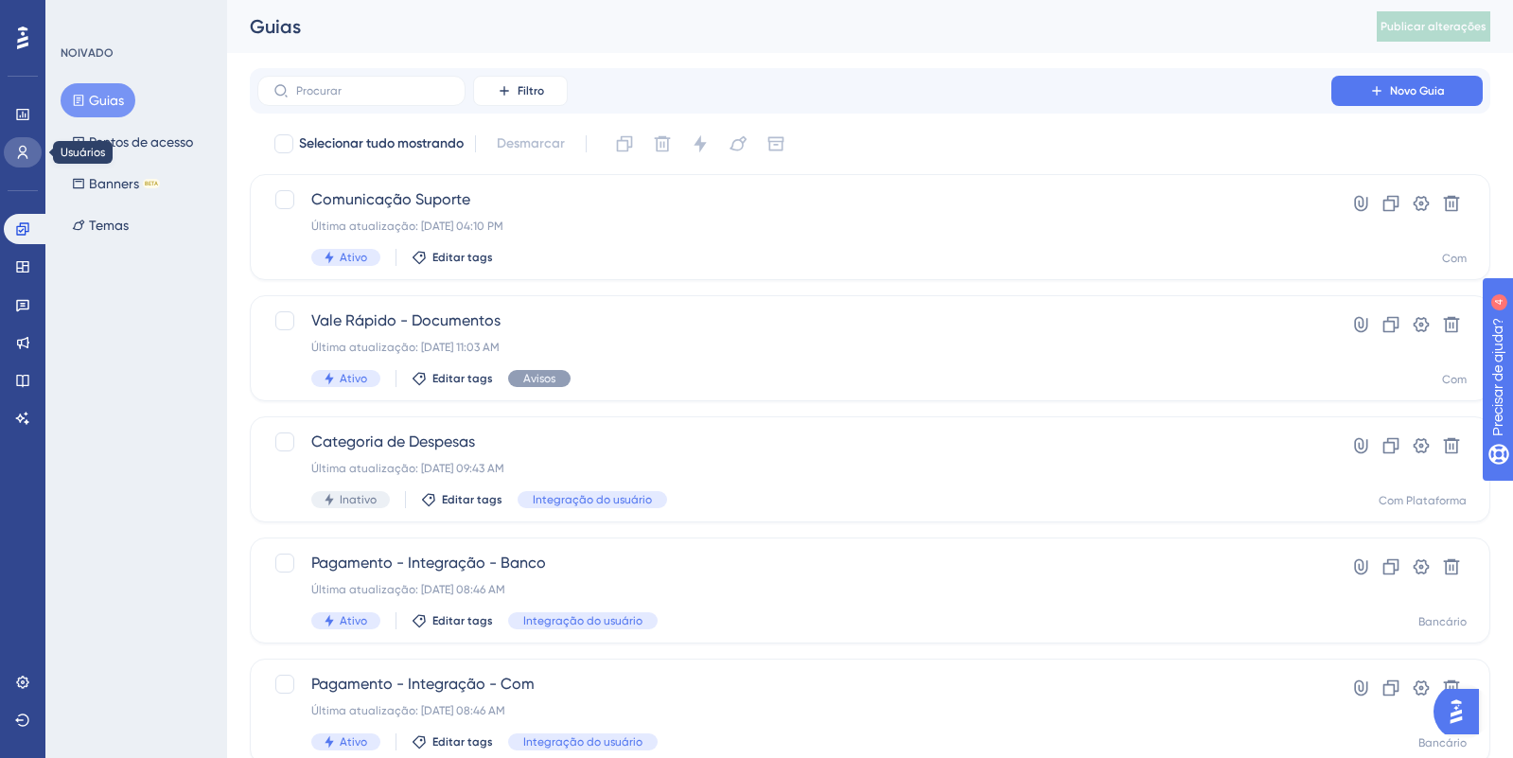
click at [16, 161] on link at bounding box center [23, 152] width 38 height 30
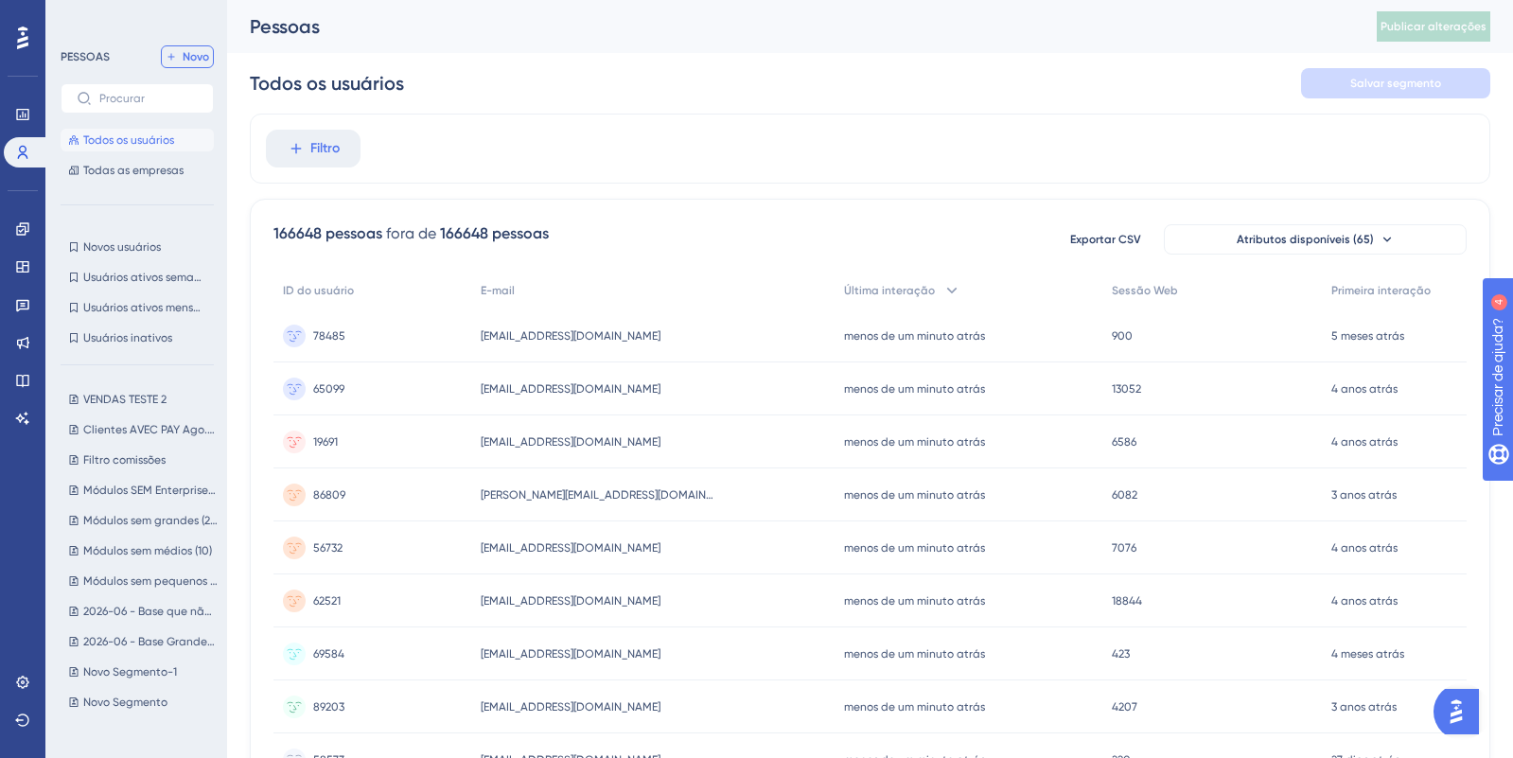
click at [193, 61] on font "Novo" at bounding box center [196, 56] width 26 height 13
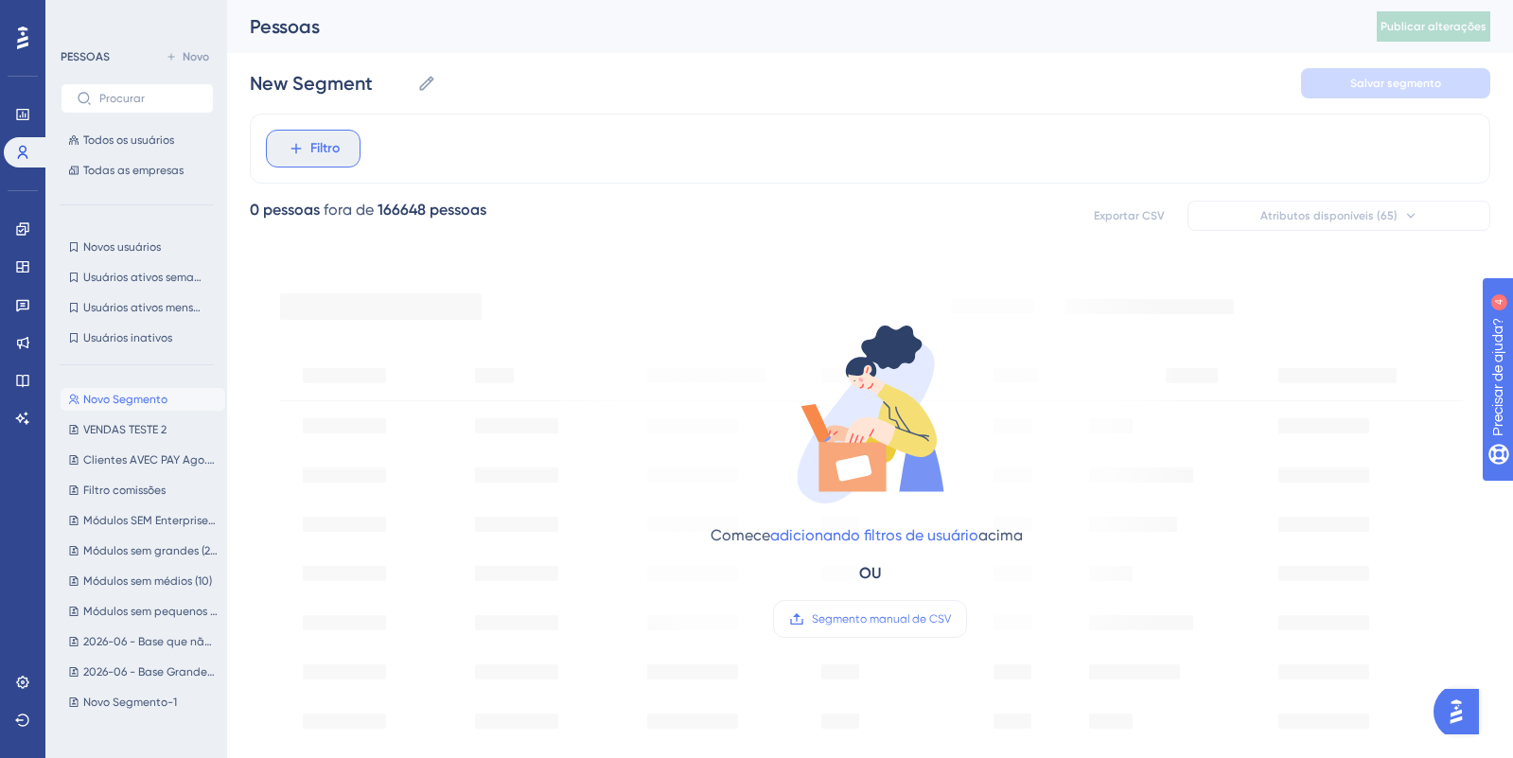
click at [310, 150] on font "Filtro" at bounding box center [324, 148] width 29 height 16
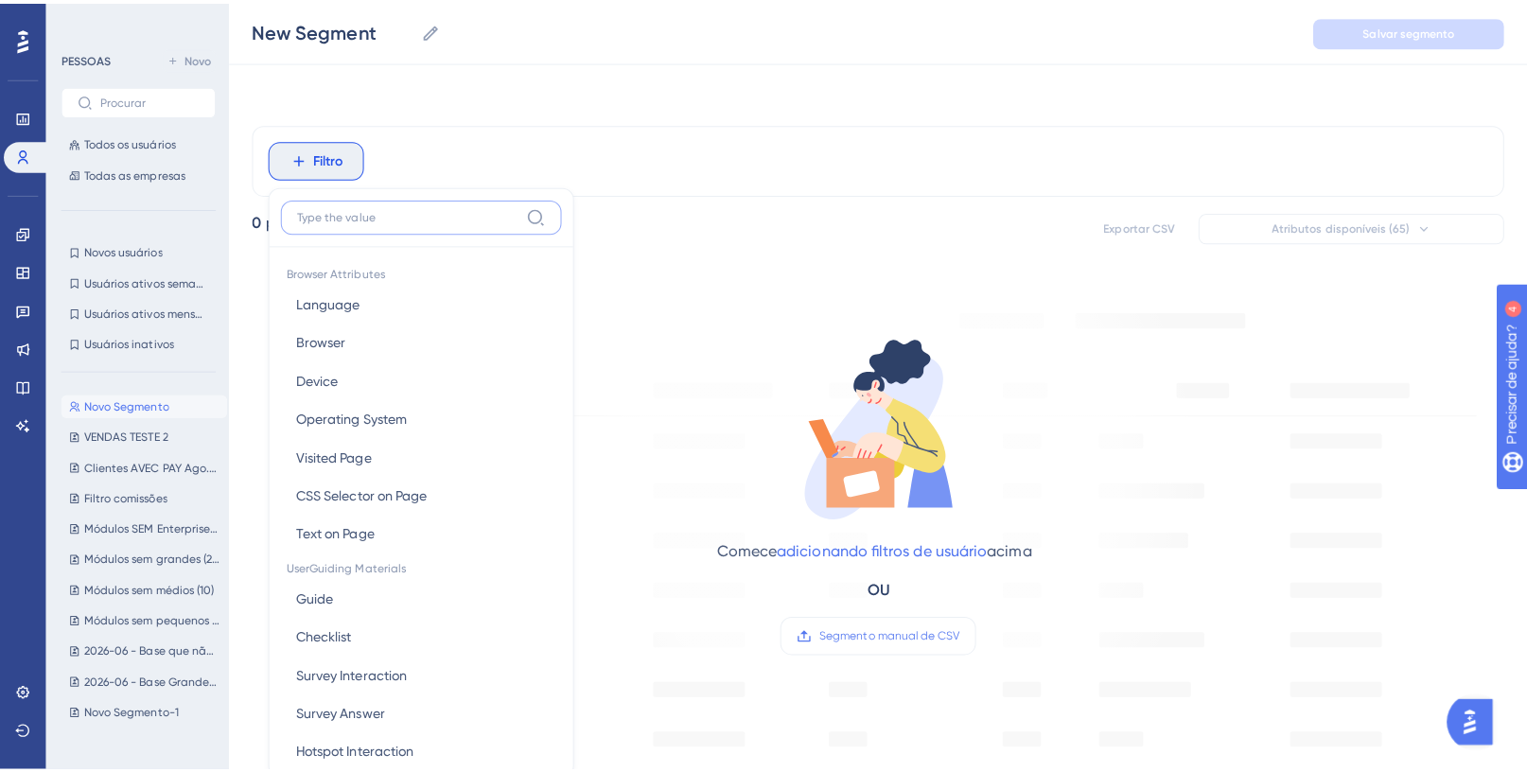
scroll to position [88, 0]
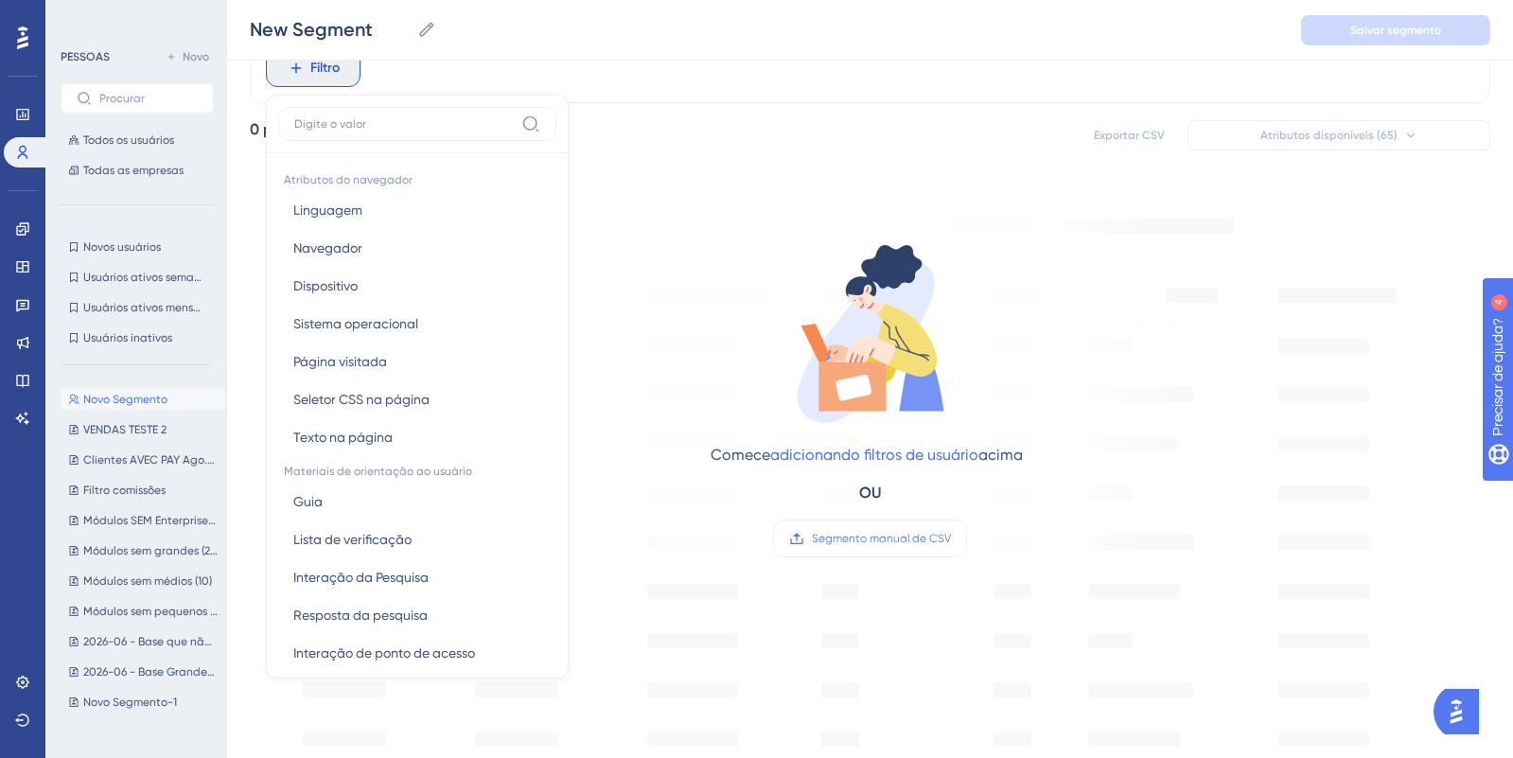
click at [817, 179] on div "Filtro Atributos do navegador Linguagem Linguagem Navegador Navegador Dispositi…" at bounding box center [870, 688] width 1241 height 1310
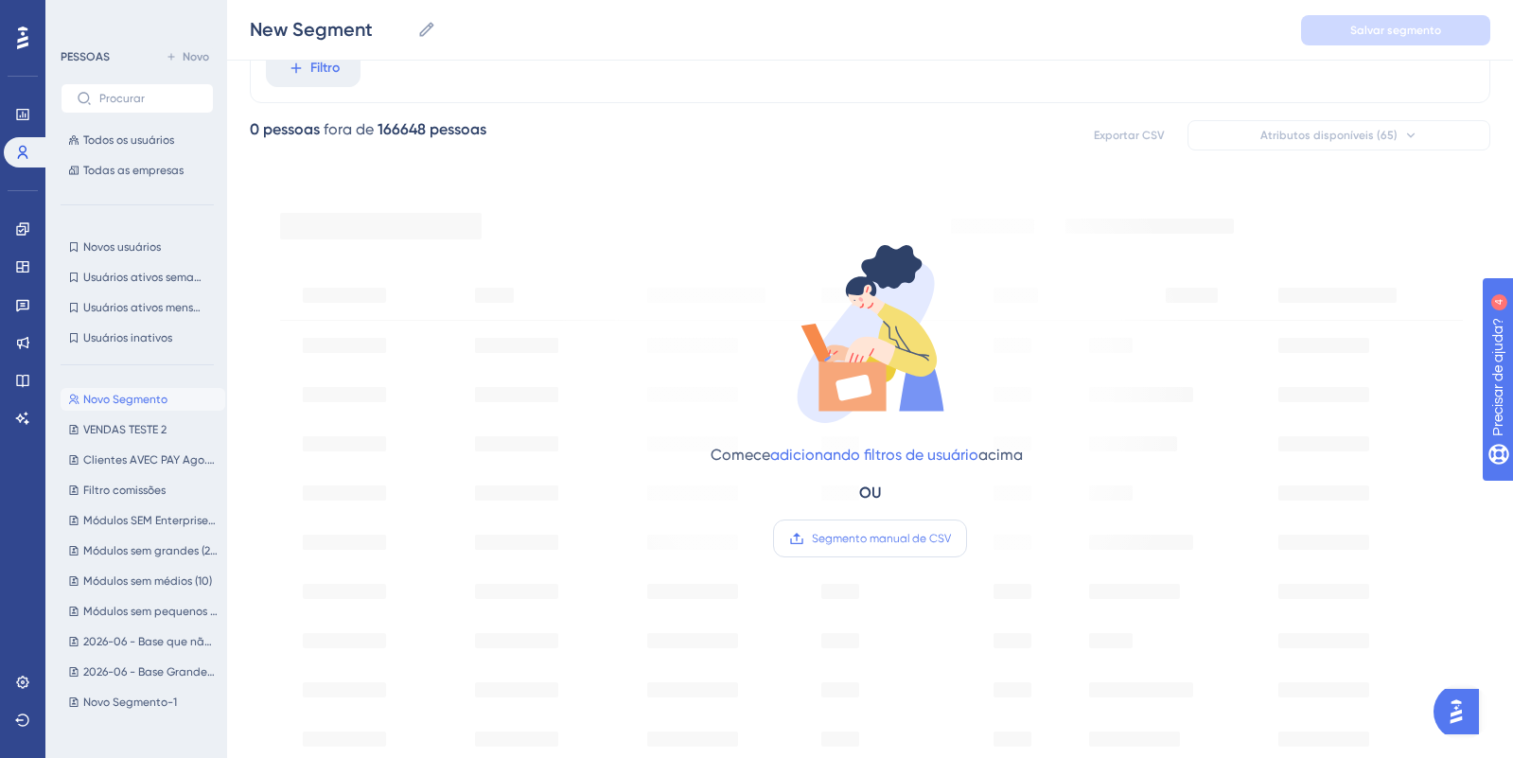
click at [847, 548] on label "Segmento manual de CSV" at bounding box center [870, 538] width 194 height 38
click at [951, 538] on input "Segmento manual de CSV" at bounding box center [951, 538] width 0 height 0
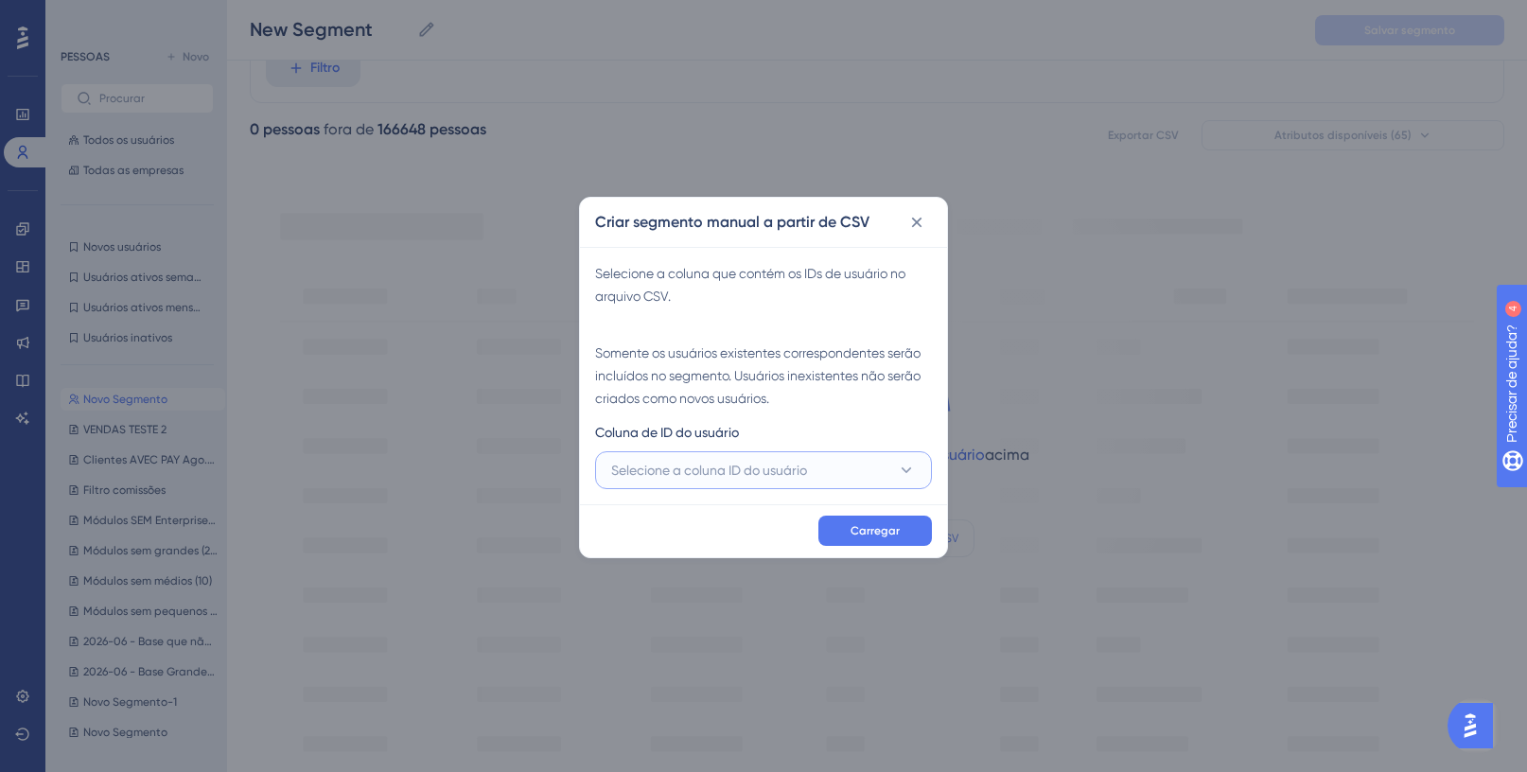
click at [711, 468] on font "Selecione a coluna ID do usuário" at bounding box center [709, 470] width 196 height 15
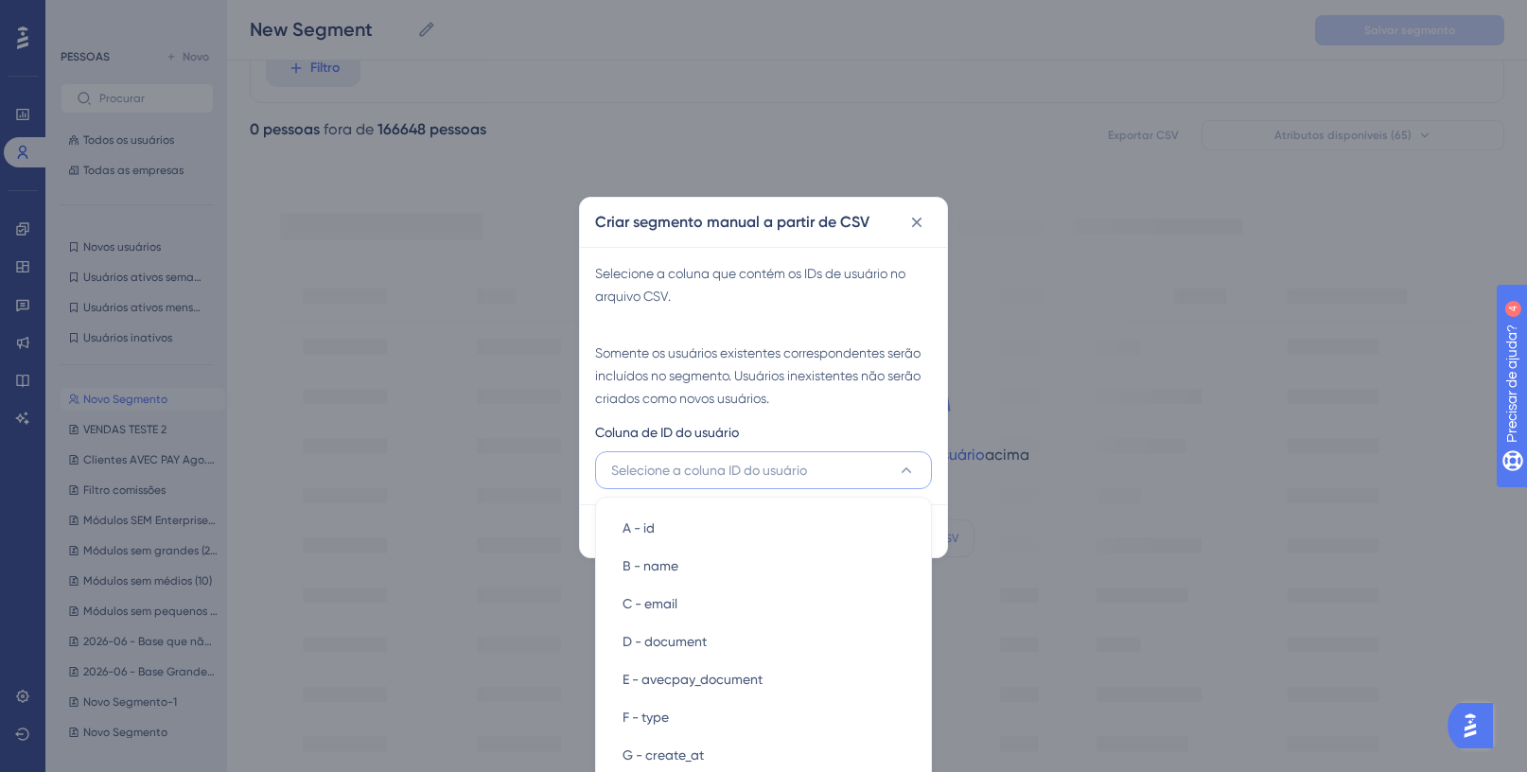
scroll to position [206, 0]
click at [743, 369] on font "Somente os usuários existentes correspondentes serão incluídos no segmento. Usu…" at bounding box center [758, 375] width 326 height 61
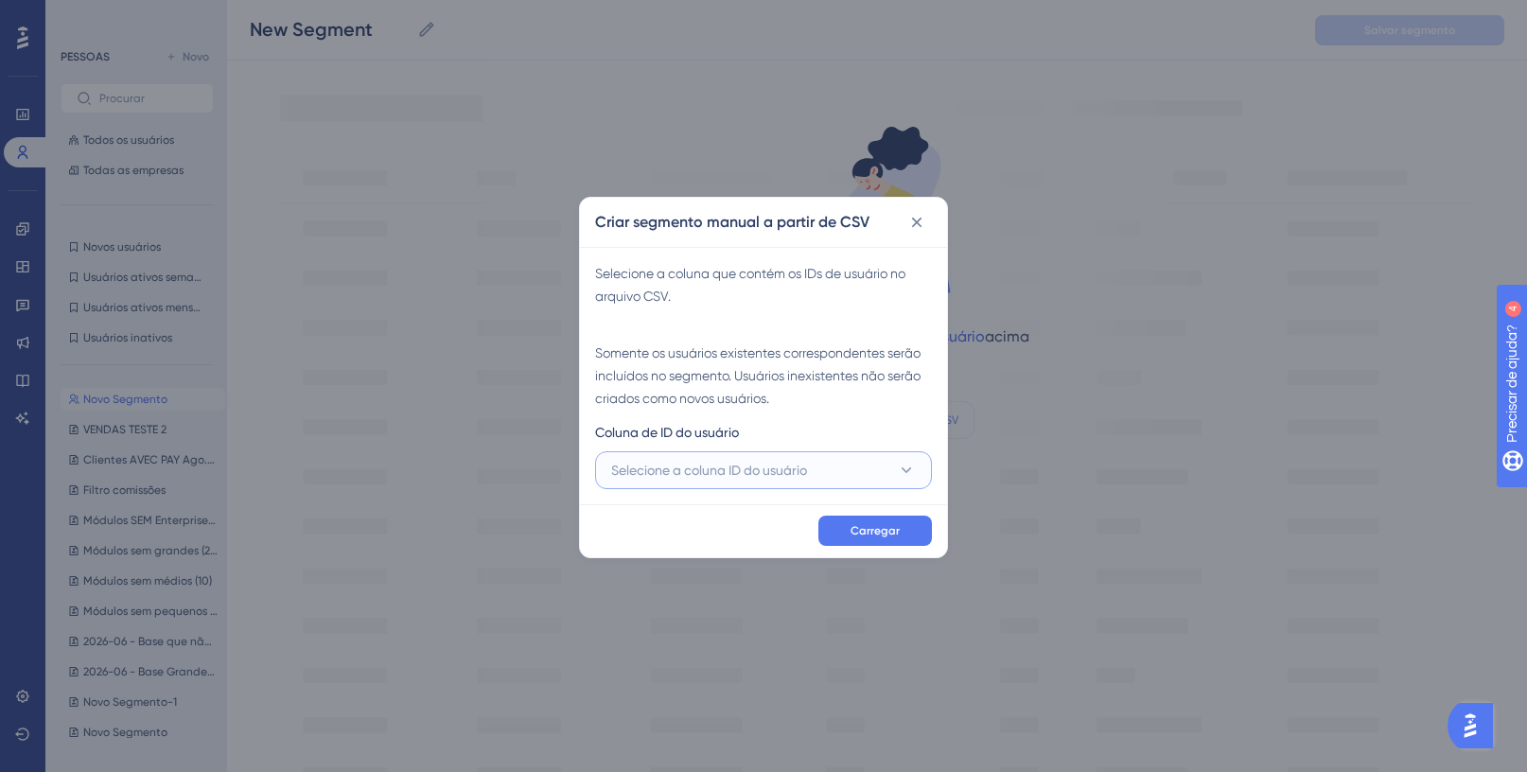
click at [724, 476] on font "Selecione a coluna ID do usuário" at bounding box center [709, 470] width 196 height 15
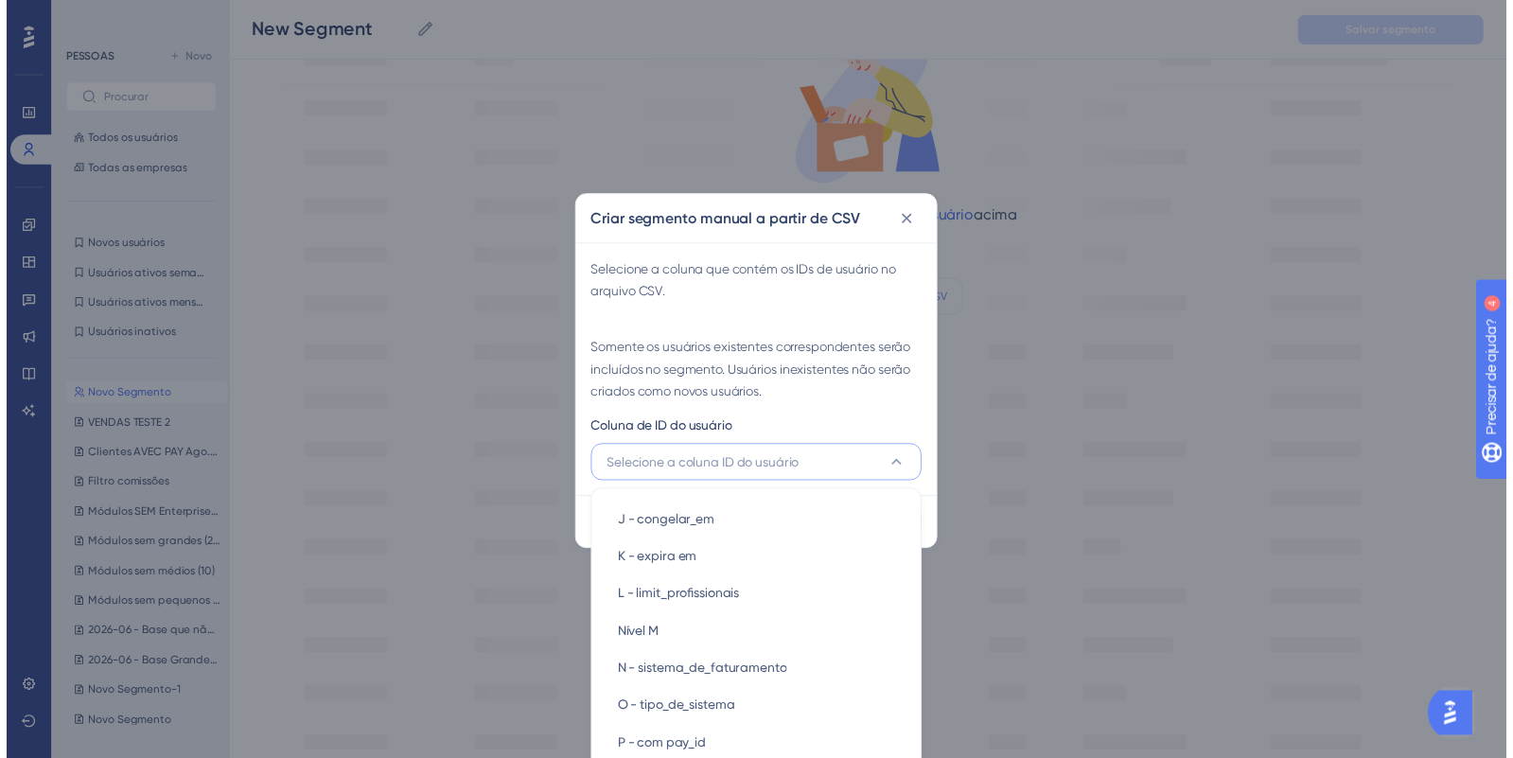
scroll to position [0, 0]
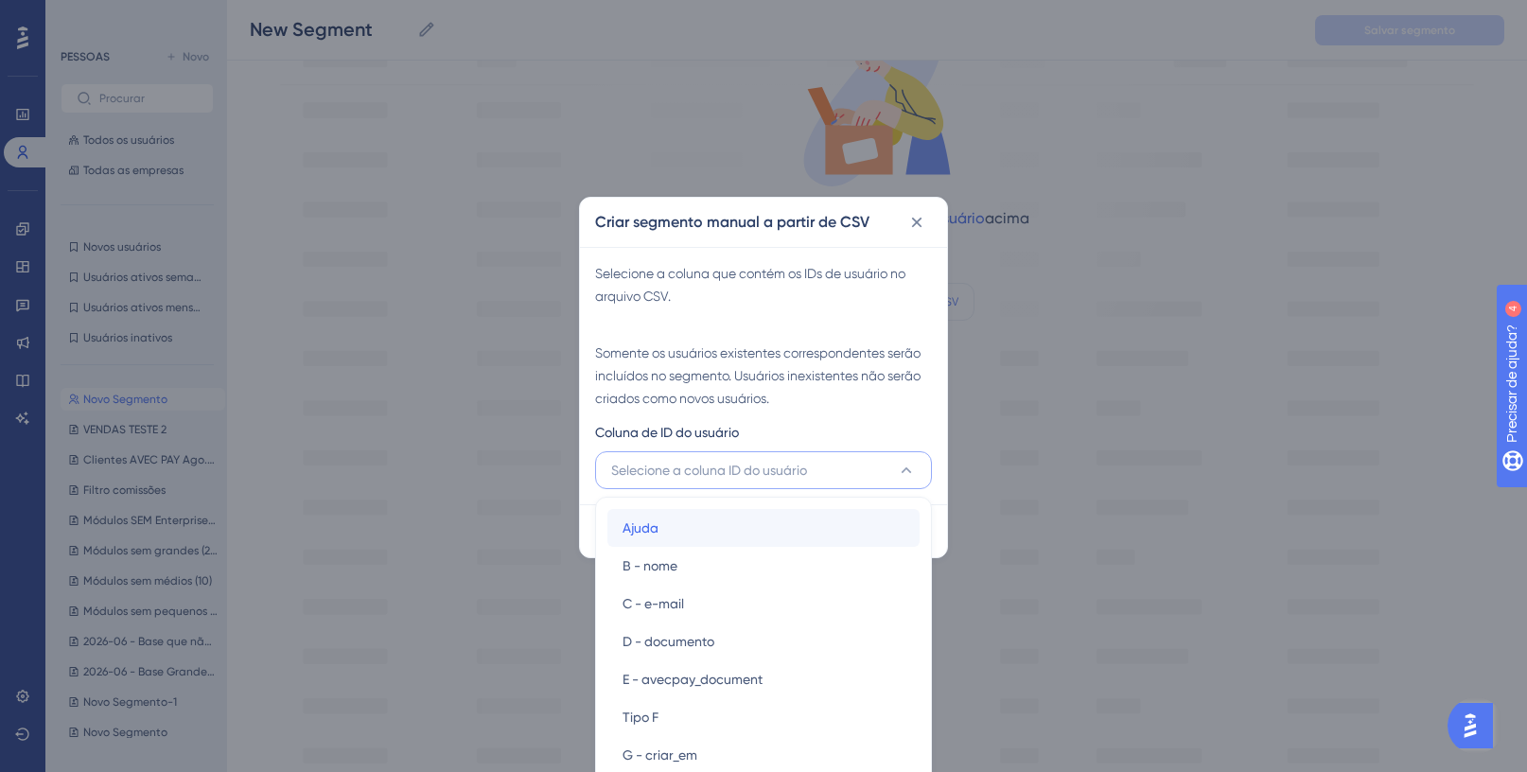
click at [805, 511] on div "[PERSON_NAME]" at bounding box center [764, 528] width 282 height 38
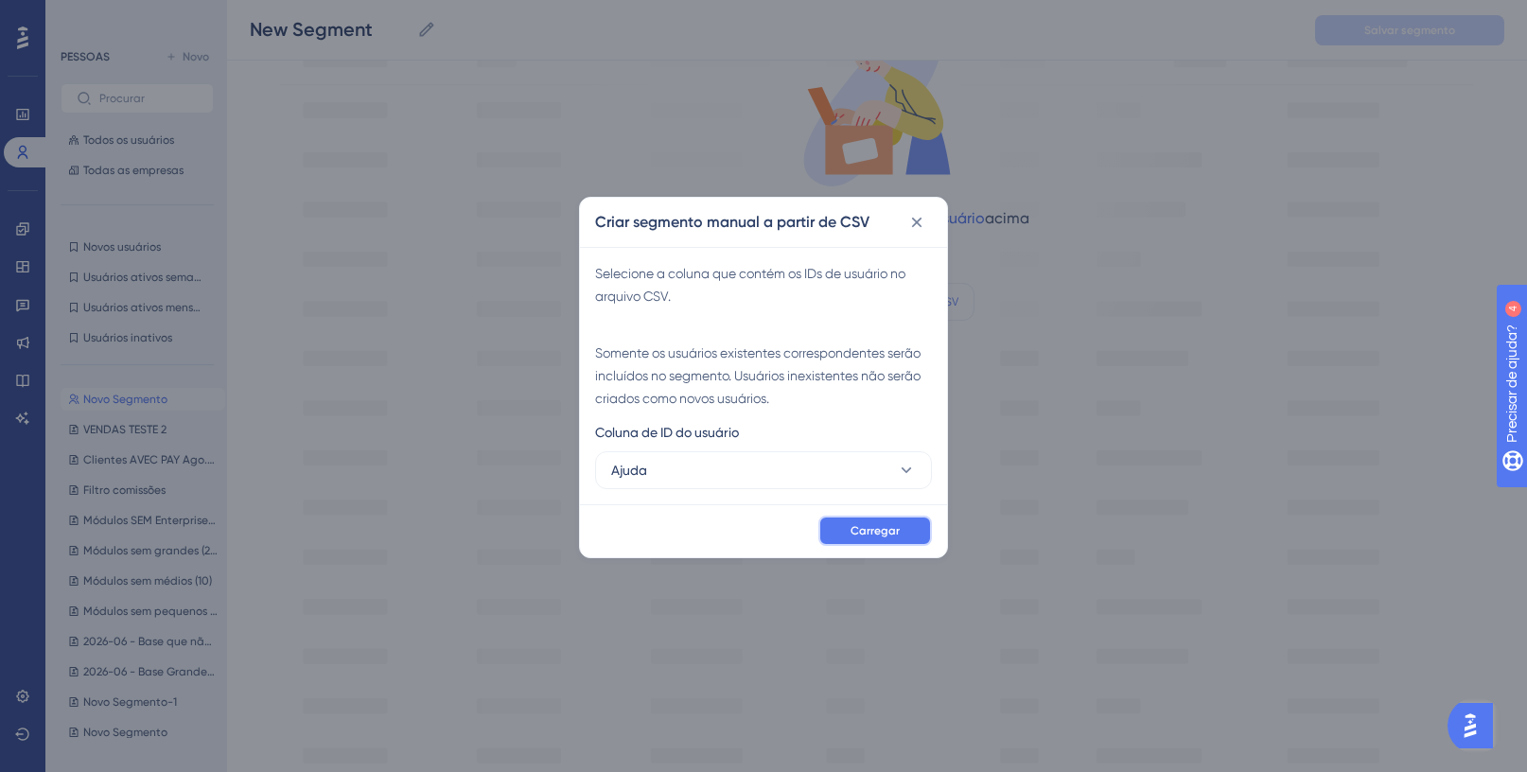
click at [849, 533] on button "Carregar" at bounding box center [876, 531] width 114 height 30
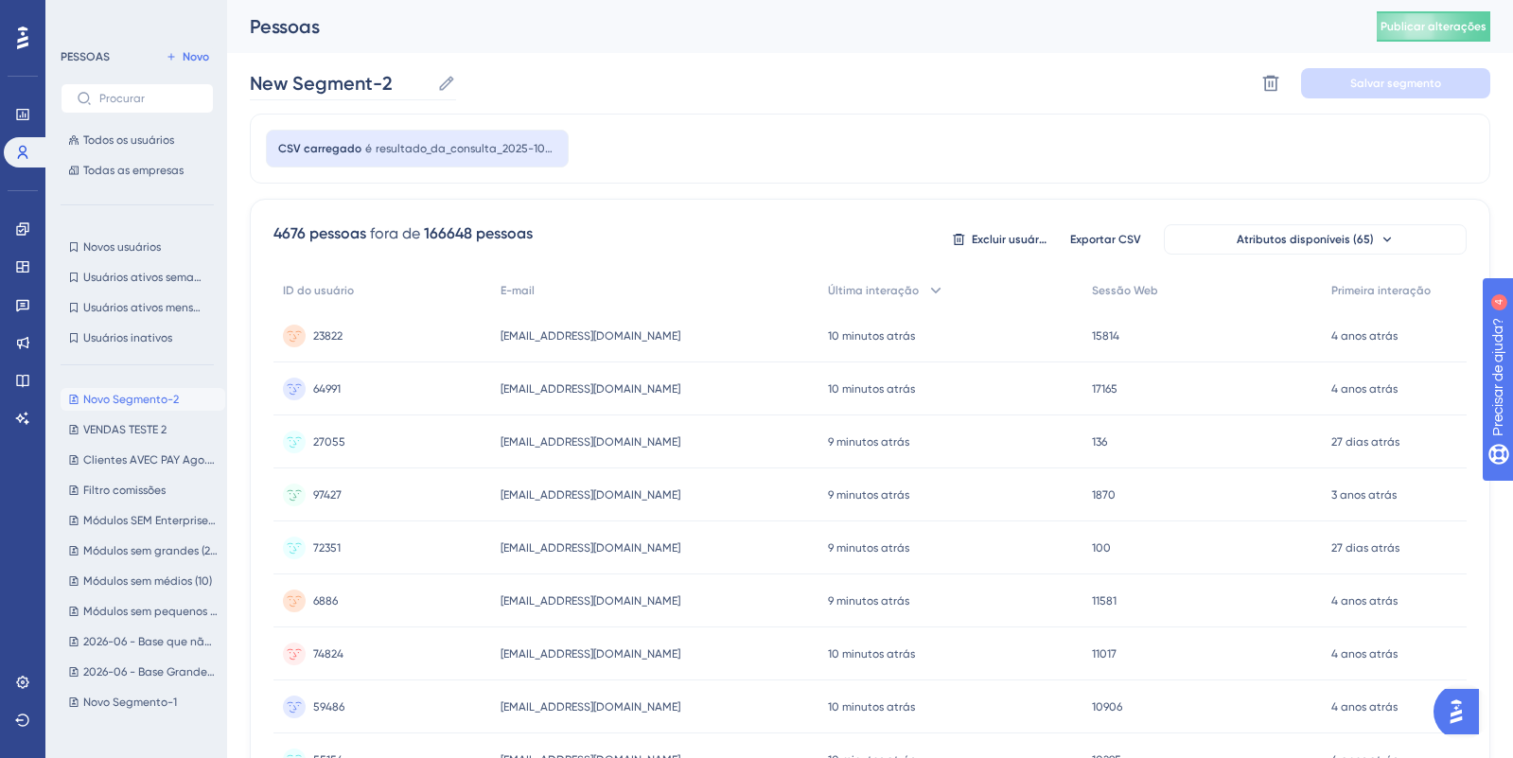
click at [451, 82] on icon at bounding box center [446, 83] width 19 height 19
click at [430, 82] on input "New Segment-2" at bounding box center [340, 83] width 180 height 26
click at [388, 77] on input "New Segment-2" at bounding box center [340, 83] width 180 height 26
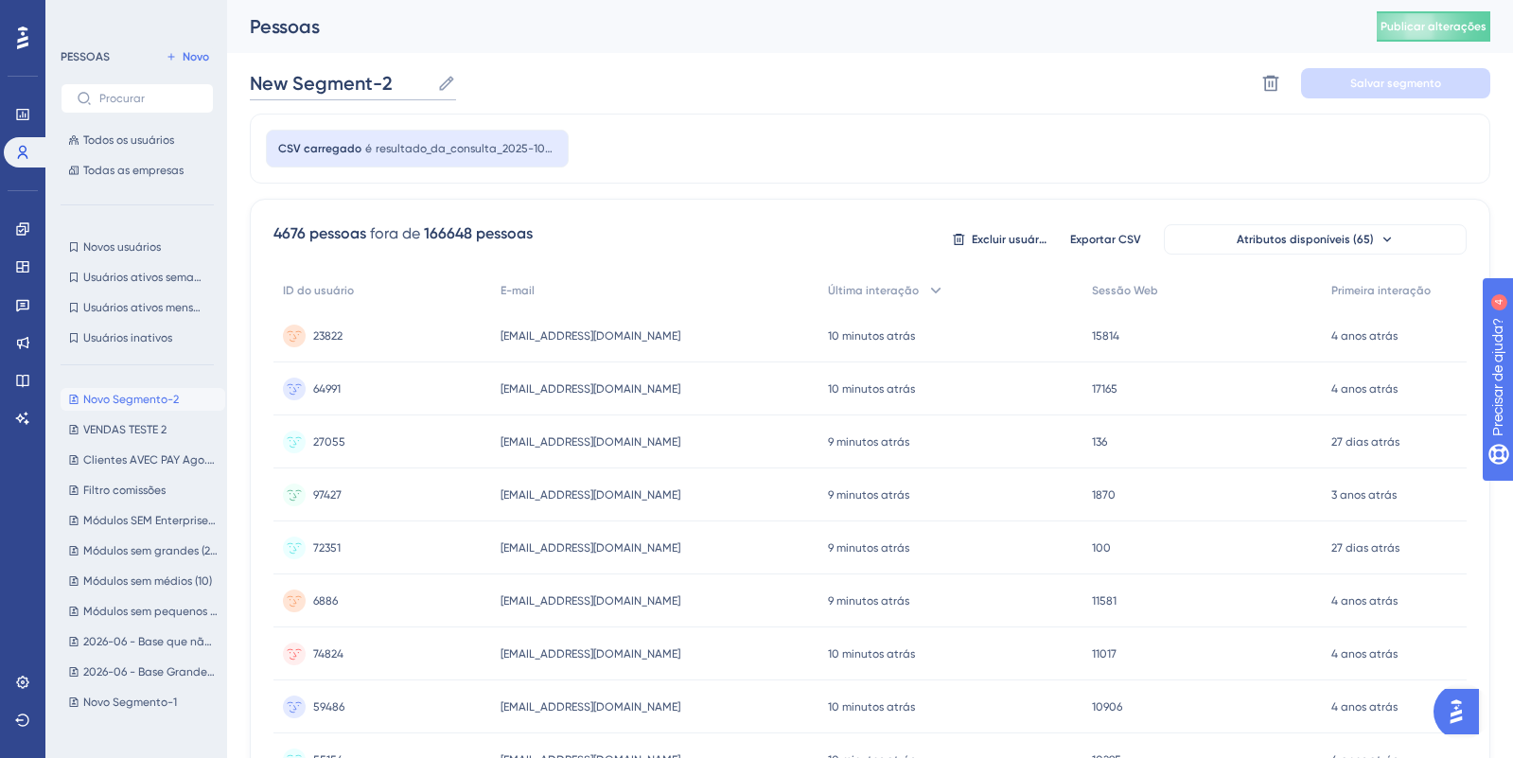
type input "F"
click at [627, 88] on div "Base Franqu Base Franquias Excluir segmento Salvar segmento" at bounding box center [870, 83] width 1241 height 61
click at [1402, 88] on font "Salvar segmento" at bounding box center [1395, 83] width 91 height 13
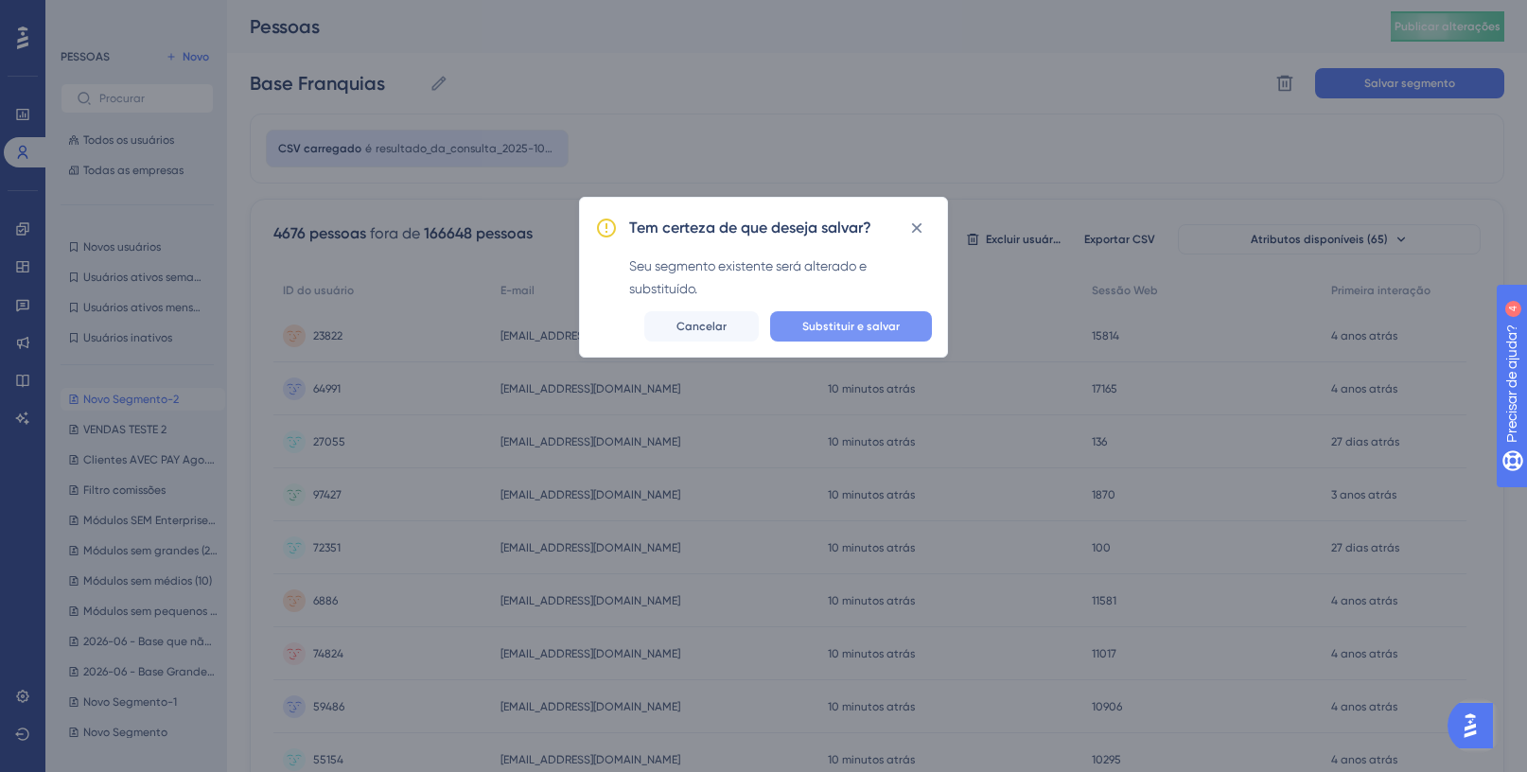
click at [814, 329] on font "Substituir e salvar" at bounding box center [850, 326] width 97 height 13
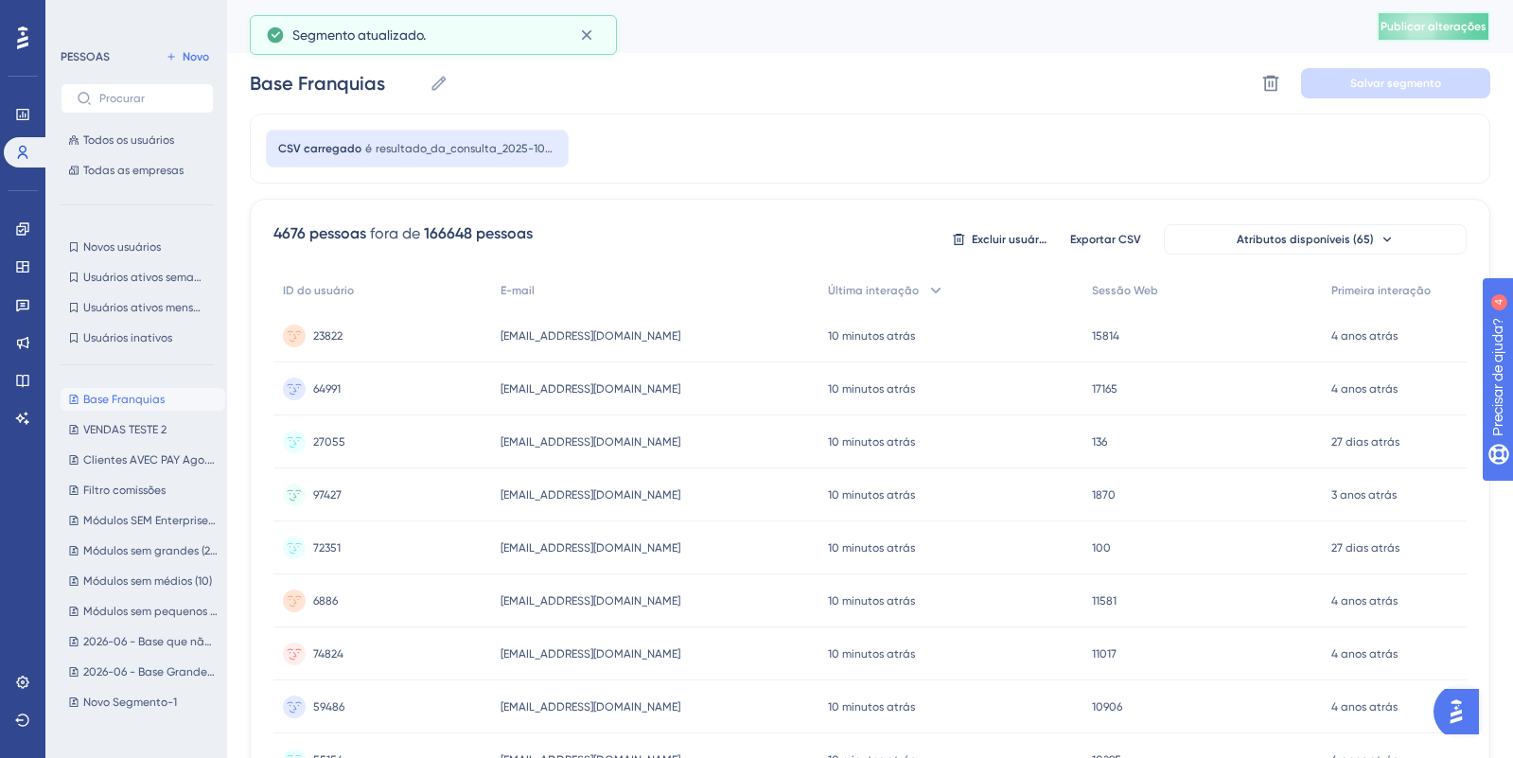
click at [1422, 30] on font "Publicar alterações" at bounding box center [1434, 26] width 106 height 13
click at [114, 401] on font "Base Franquias" at bounding box center [123, 399] width 81 height 13
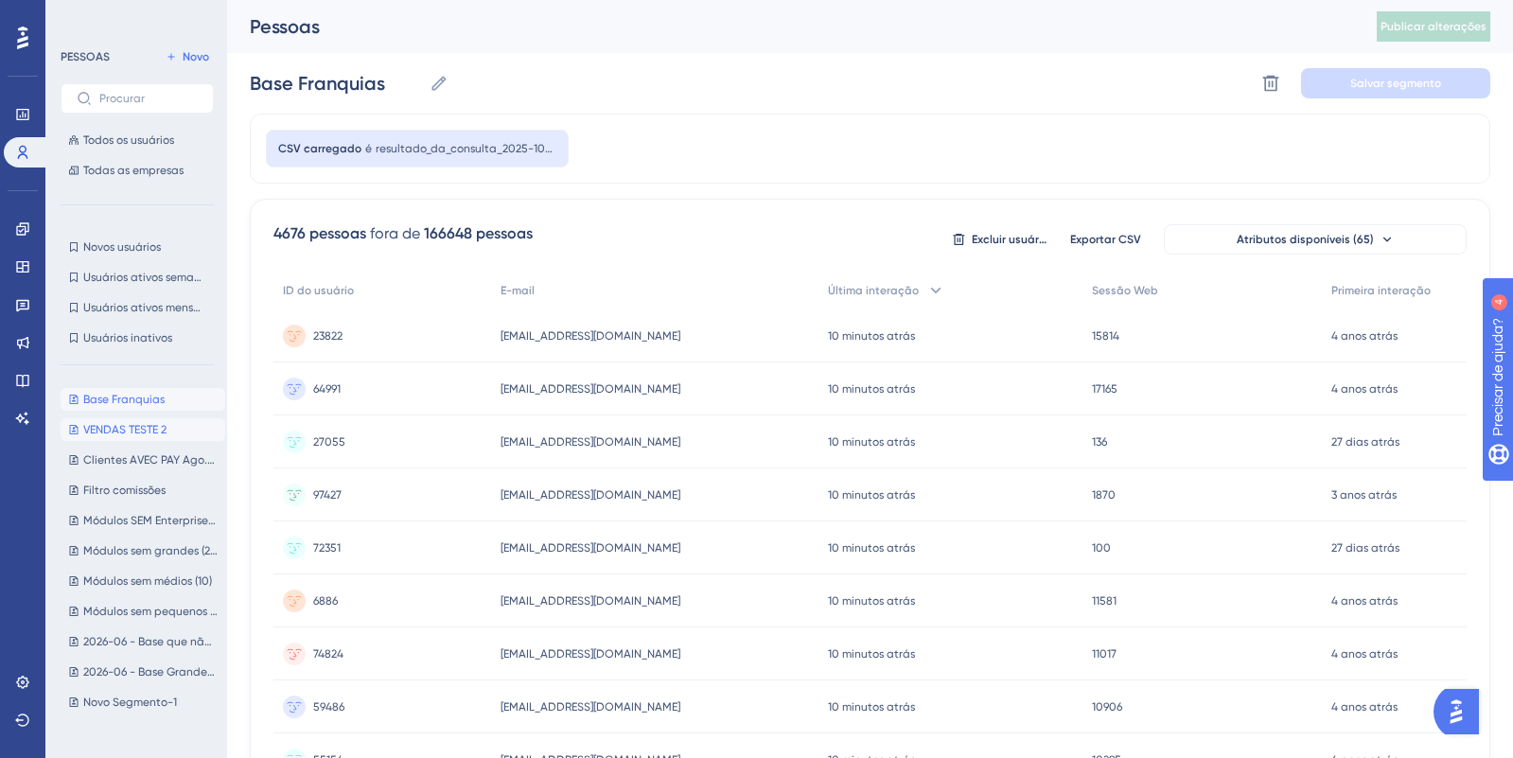
click at [110, 425] on font "VENDAS TESTE 2" at bounding box center [124, 429] width 83 height 13
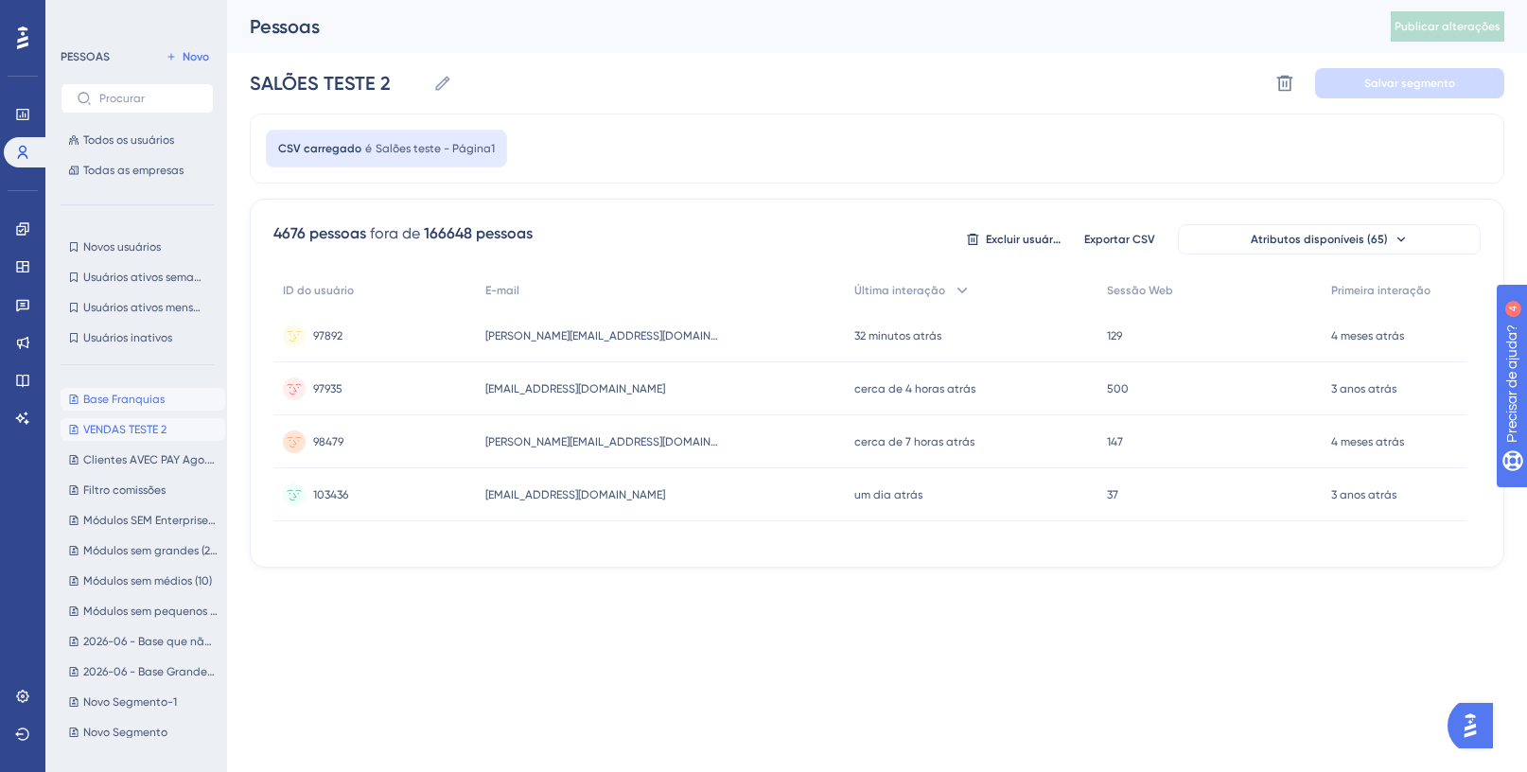
click at [114, 400] on font "Base Franquias" at bounding box center [123, 399] width 81 height 13
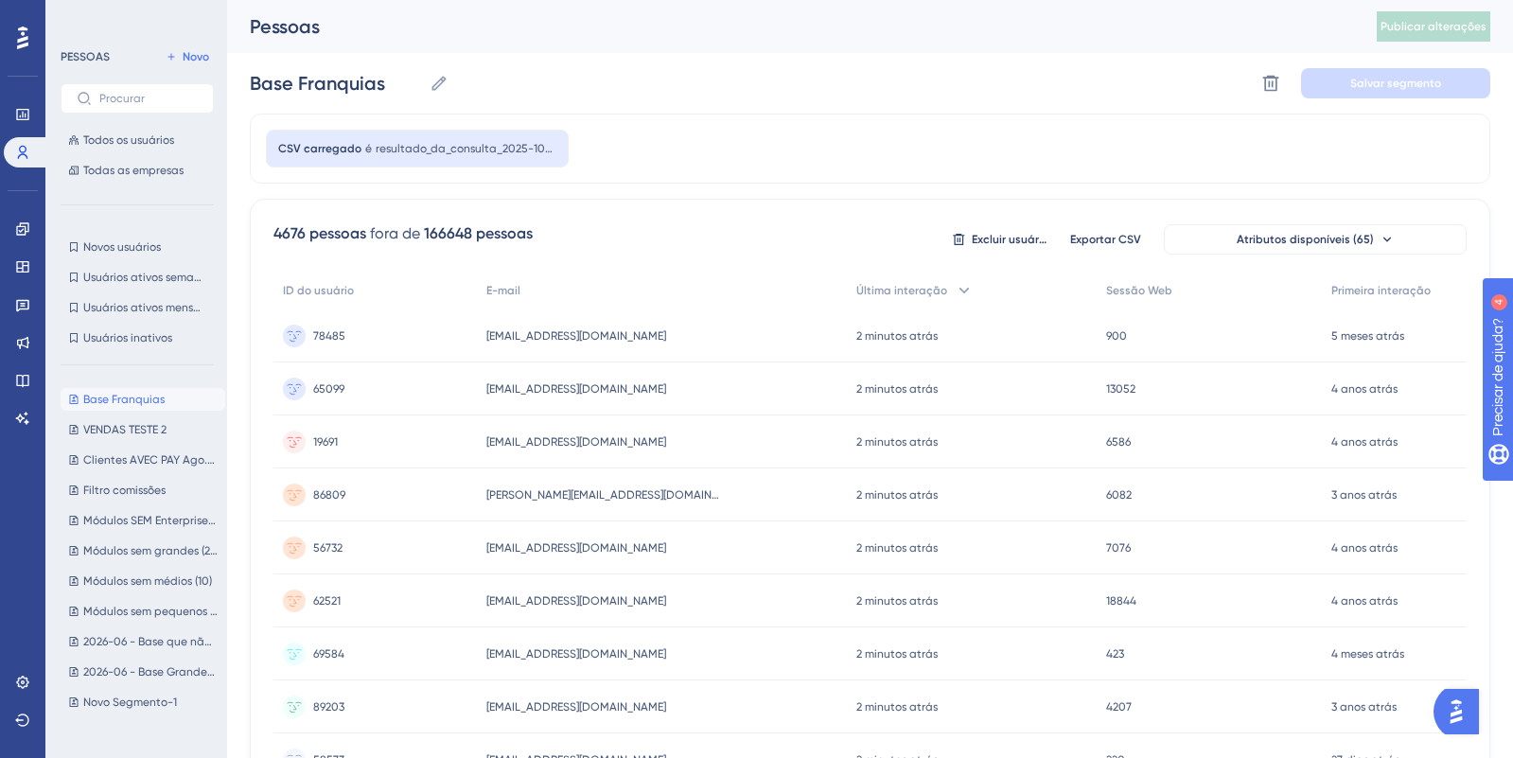
click at [114, 400] on font "Base Franquias" at bounding box center [123, 399] width 81 height 13
click at [129, 430] on font "VENDAS TESTE 2" at bounding box center [124, 429] width 83 height 13
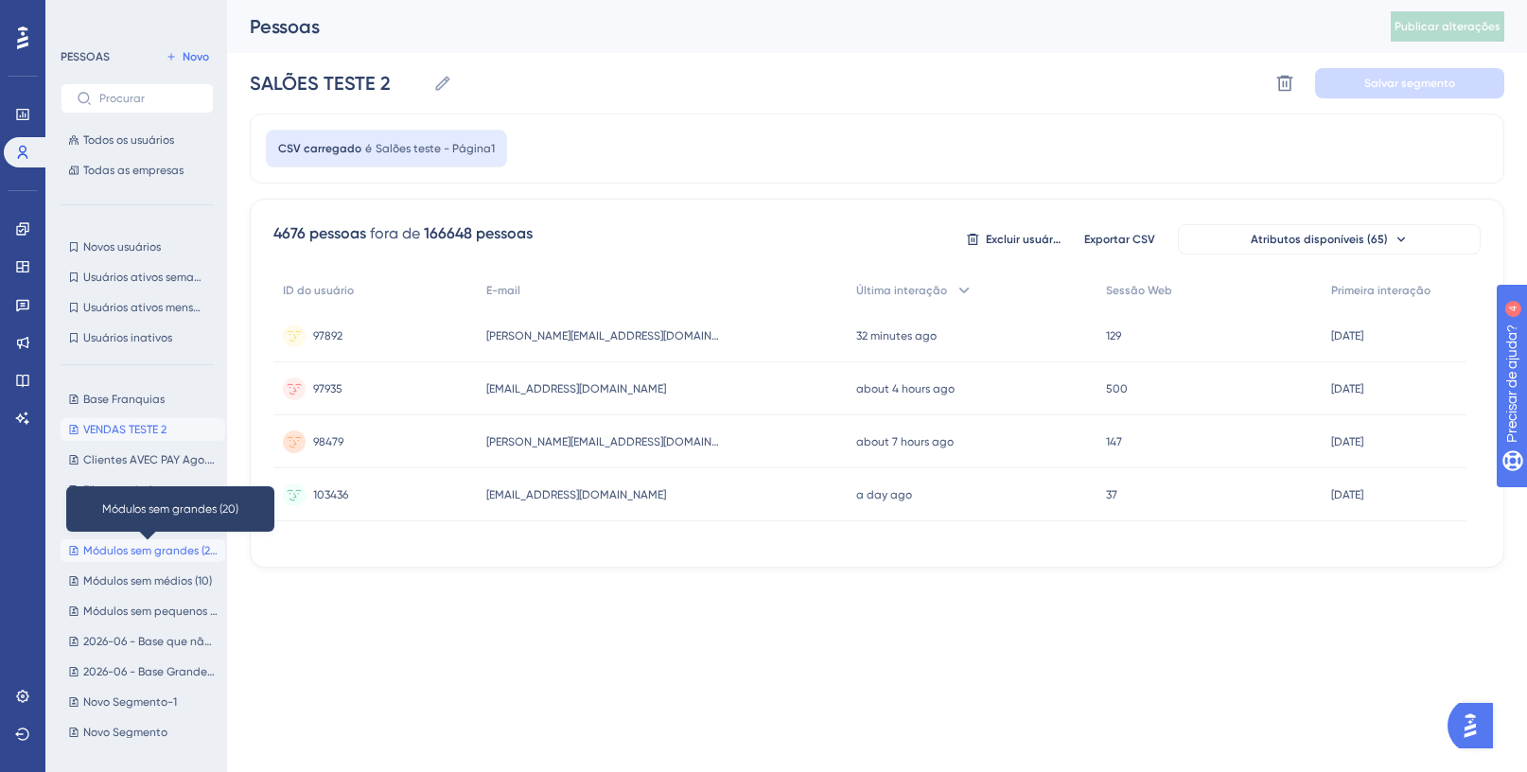
click at [113, 556] on font "Módulos sem grandes (20)" at bounding box center [151, 550] width 137 height 13
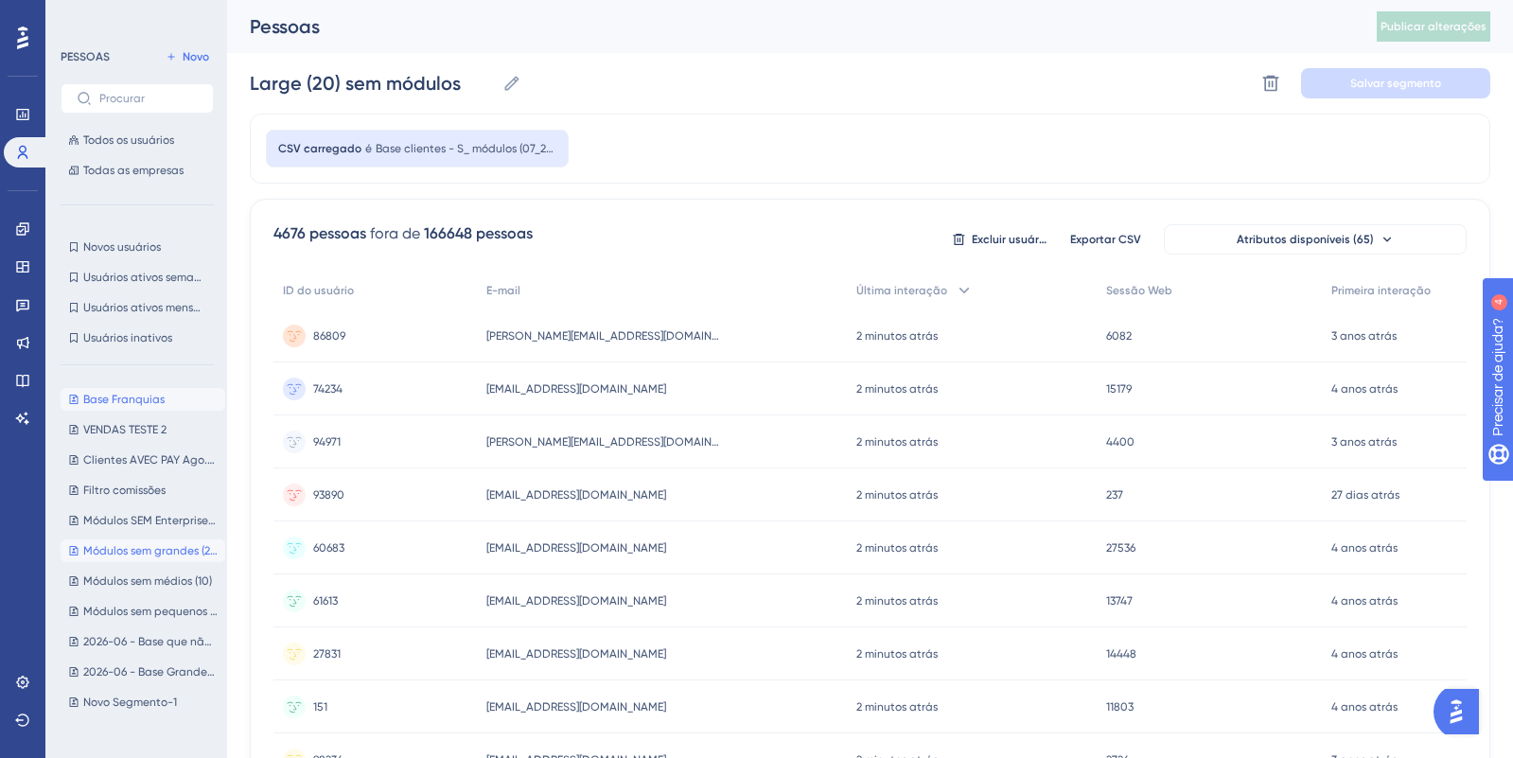
click at [136, 400] on font "Base Franquias" at bounding box center [123, 399] width 81 height 13
type input "Base Franquias"
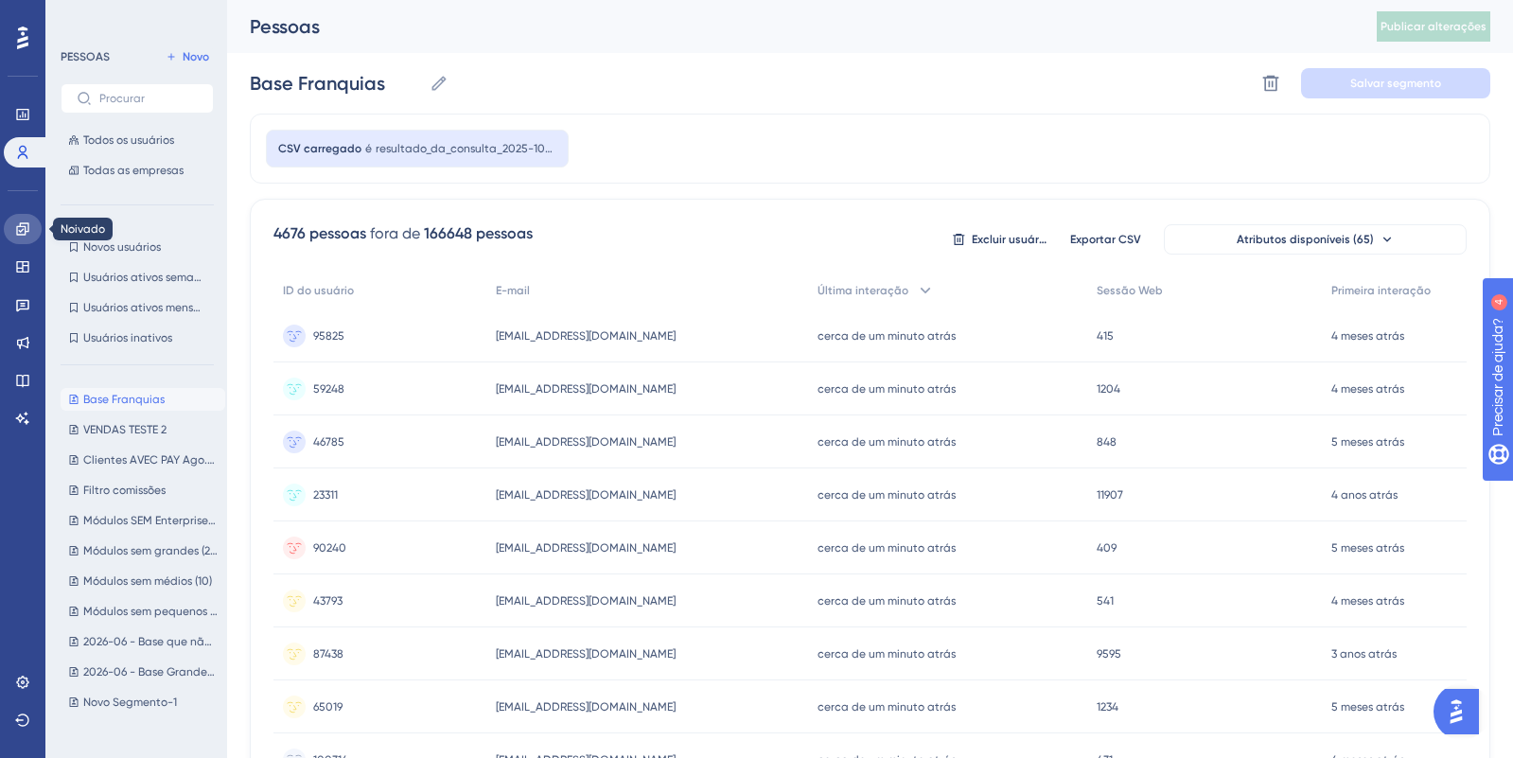
click at [25, 231] on icon at bounding box center [22, 228] width 12 height 12
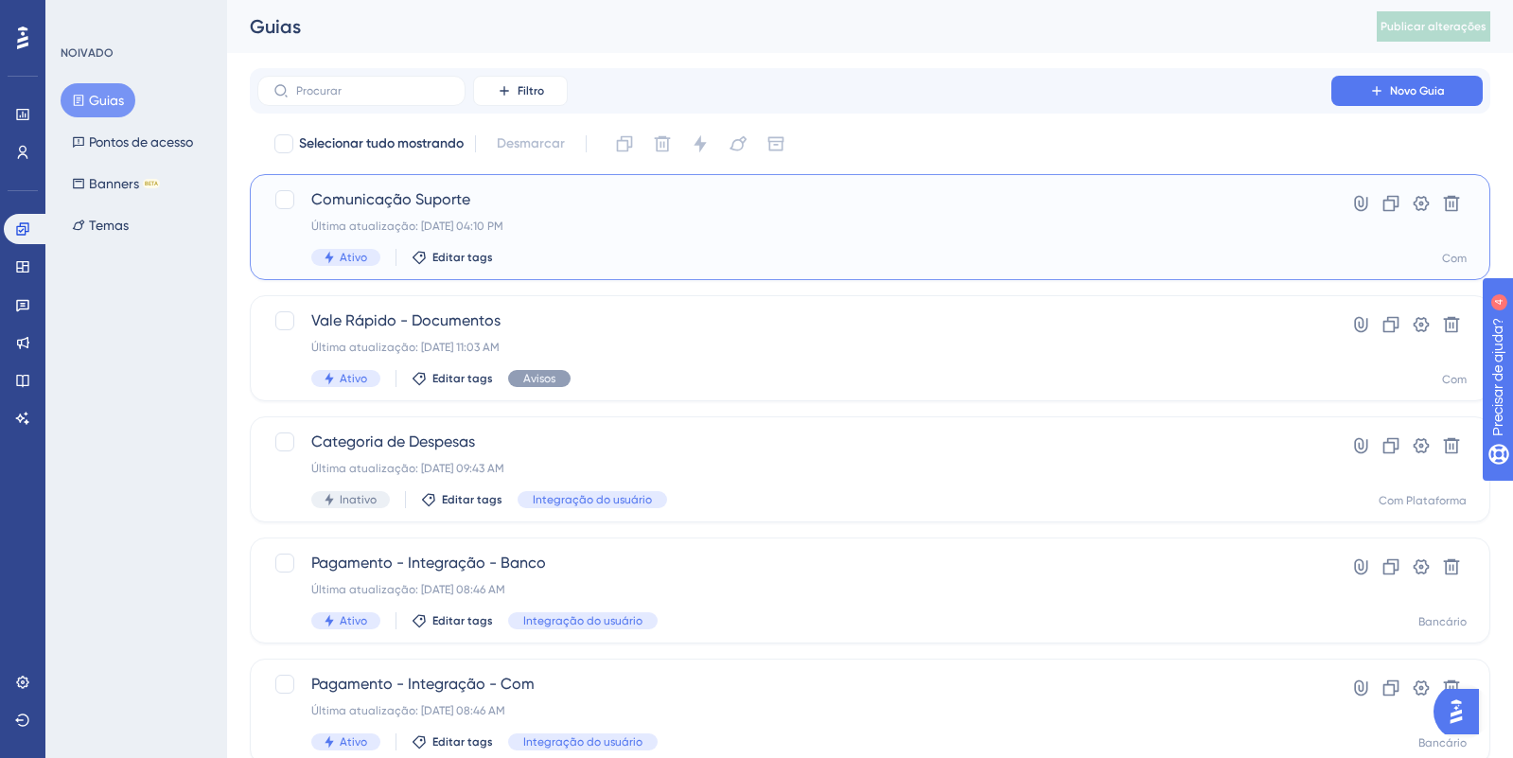
click at [451, 202] on font "Comunicação Suporte" at bounding box center [390, 199] width 159 height 18
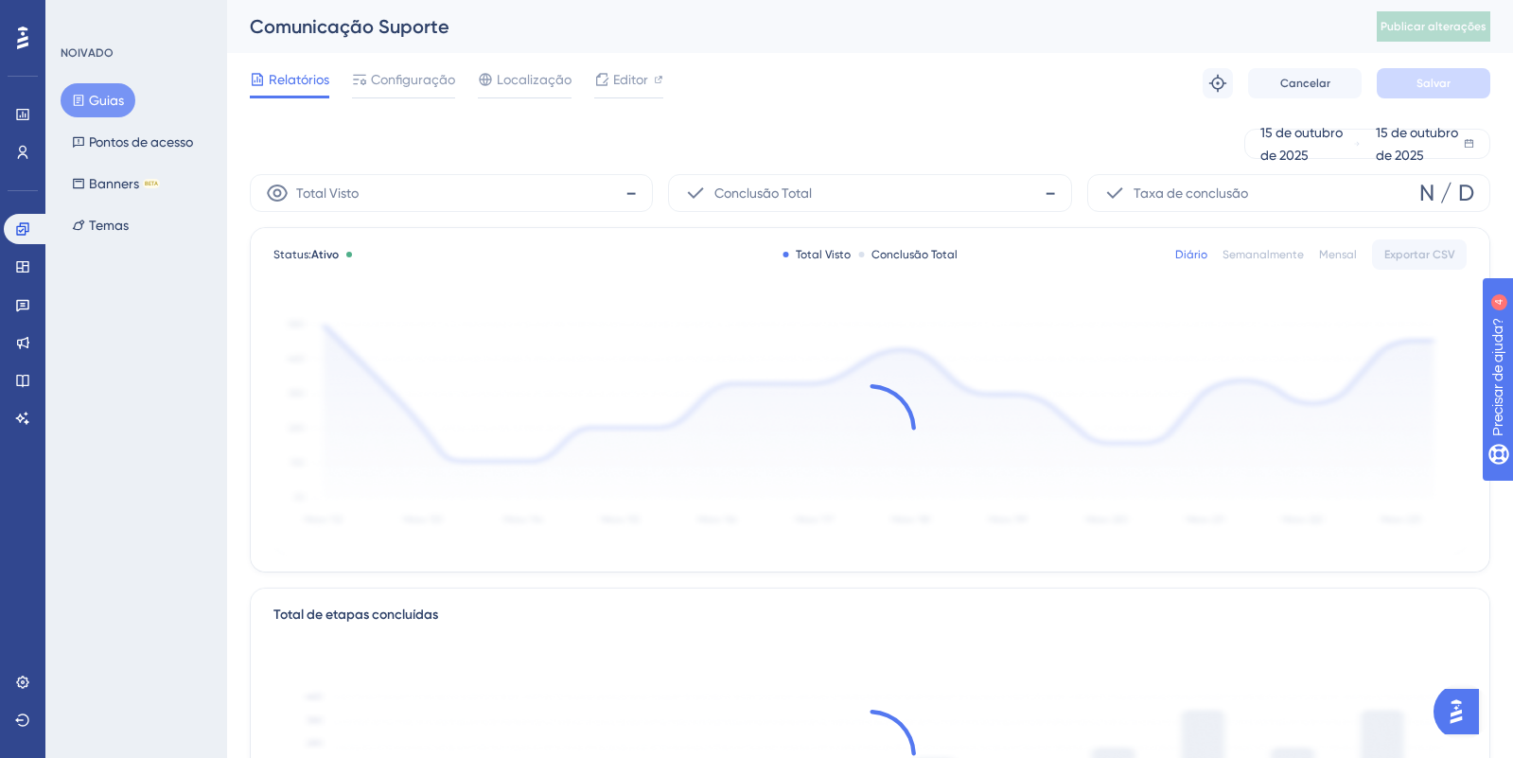
click at [378, 108] on div "Relatórios Configuração Localização Editor Solucionar problemas Cancelar Salvar" at bounding box center [870, 83] width 1241 height 61
click at [401, 85] on font "Configuração" at bounding box center [413, 79] width 84 height 15
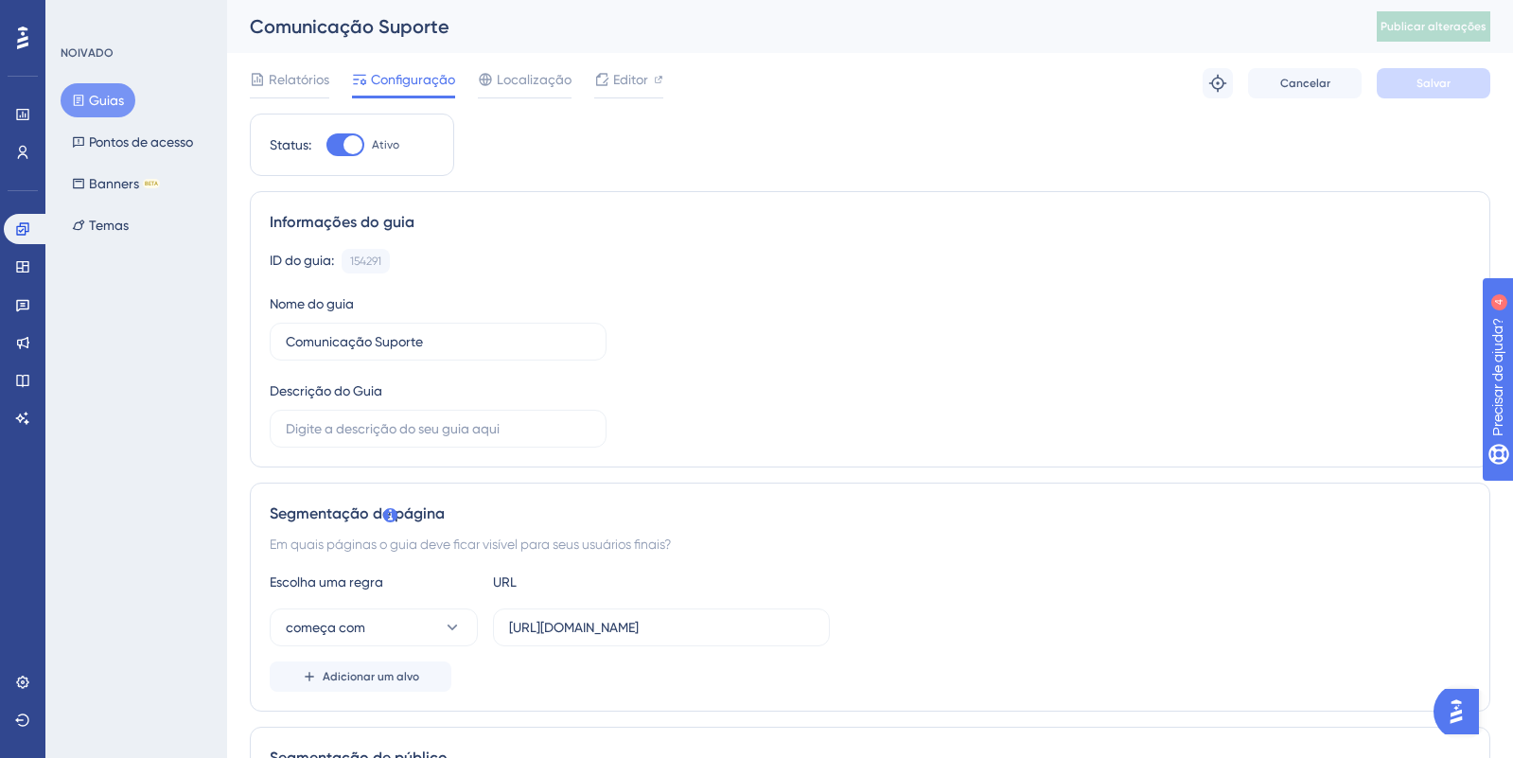
click at [617, 618] on div "✨ Guarde meu lugar!✨" at bounding box center [765, 342] width 1527 height 772
click at [617, 618] on input "[URL][DOMAIN_NAME]" at bounding box center [661, 627] width 305 height 21
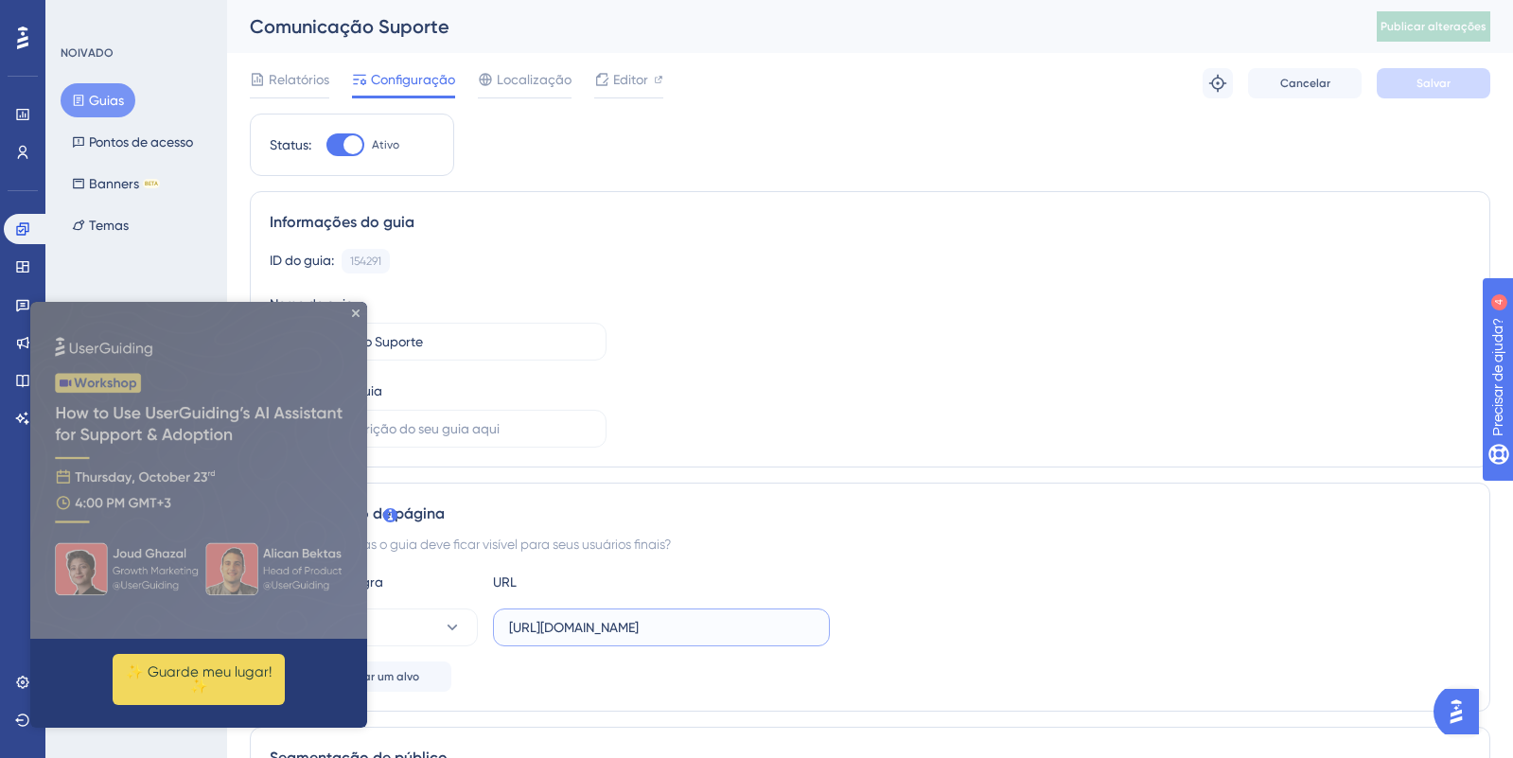
click at [605, 633] on input "[URL][DOMAIN_NAME]" at bounding box center [661, 627] width 305 height 21
click at [26, 225] on icon at bounding box center [22, 228] width 15 height 15
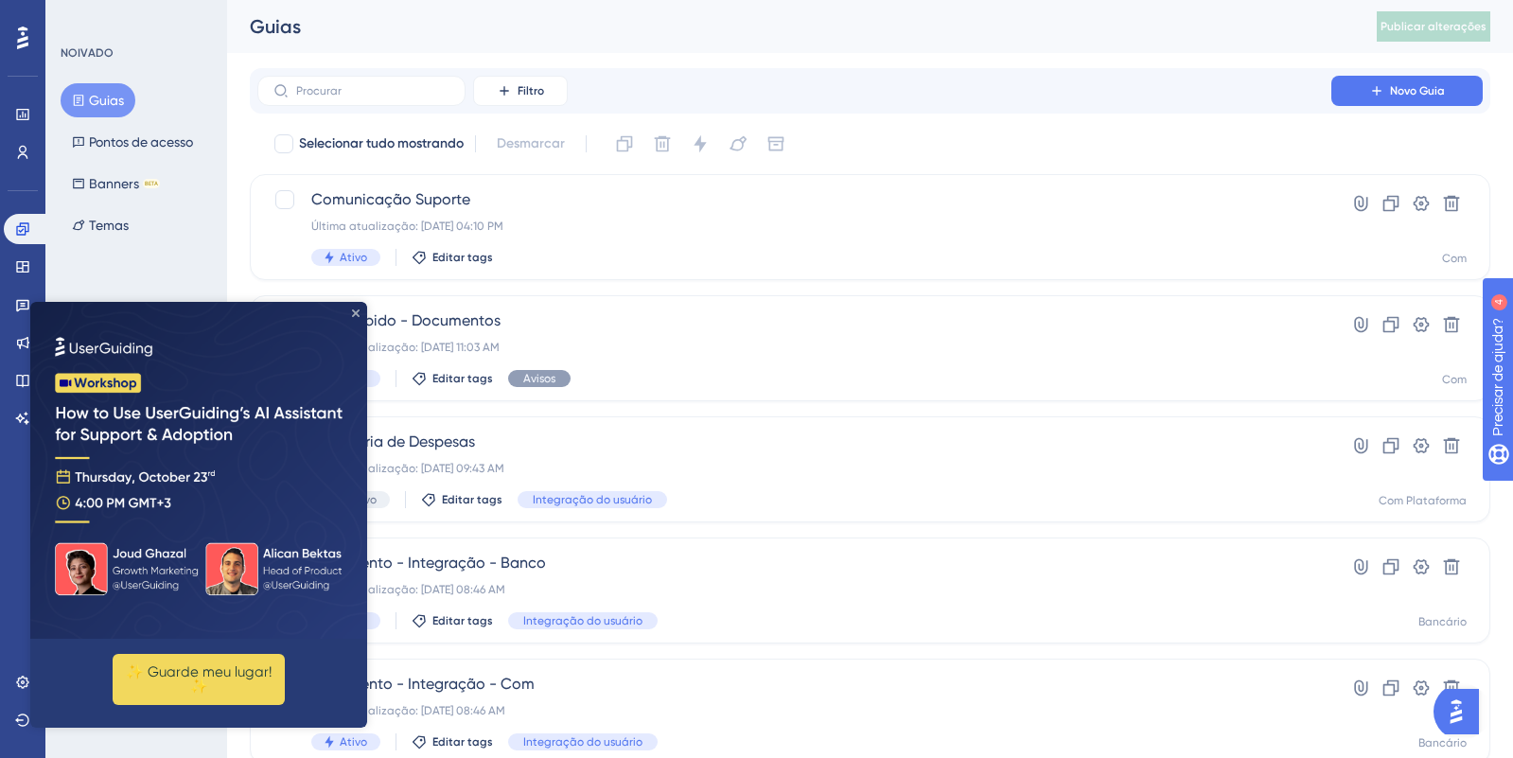
click at [354, 314] on icon "Fechar visualização" at bounding box center [356, 313] width 8 height 8
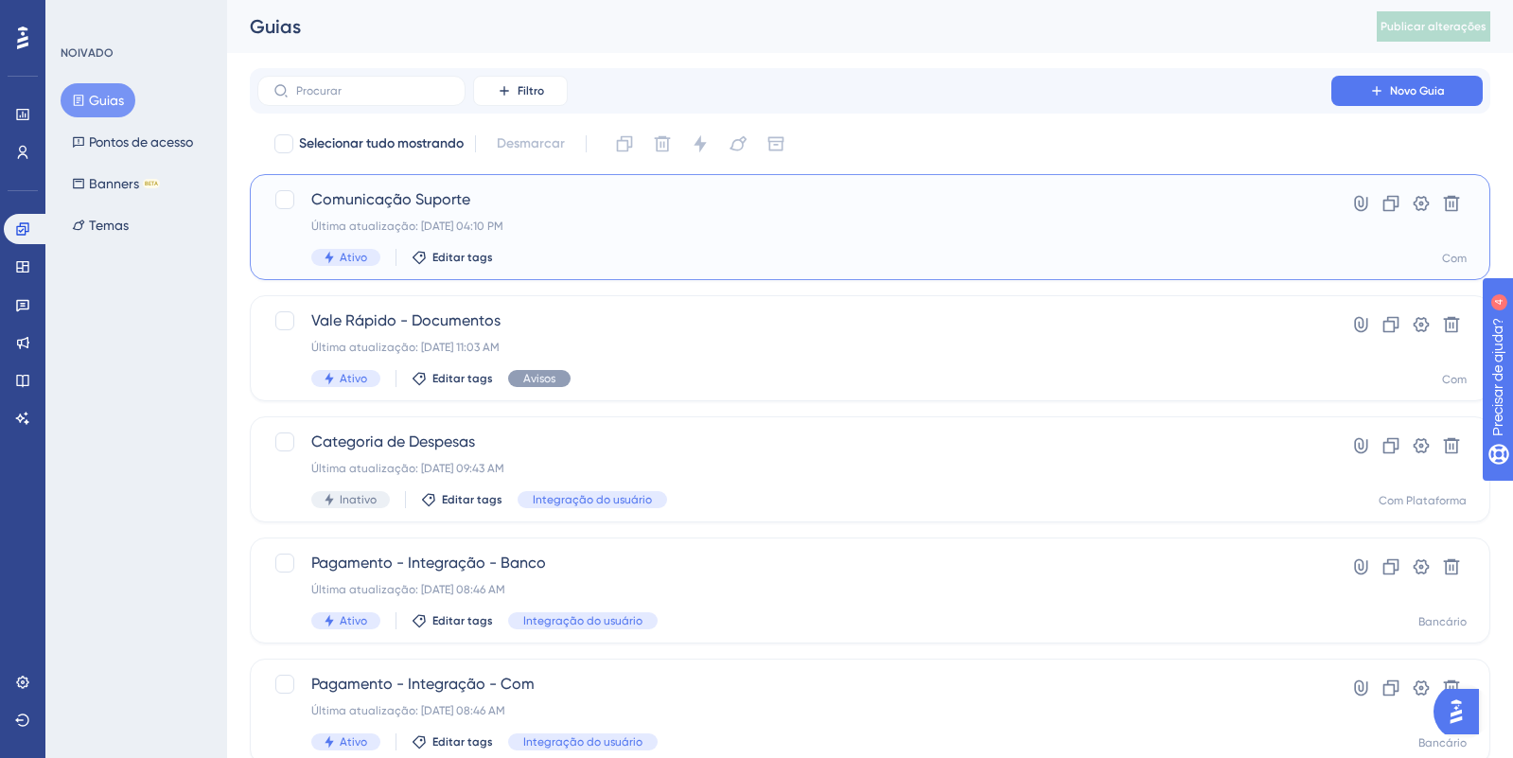
click at [504, 204] on span "Comunicação Suporte" at bounding box center [794, 199] width 966 height 23
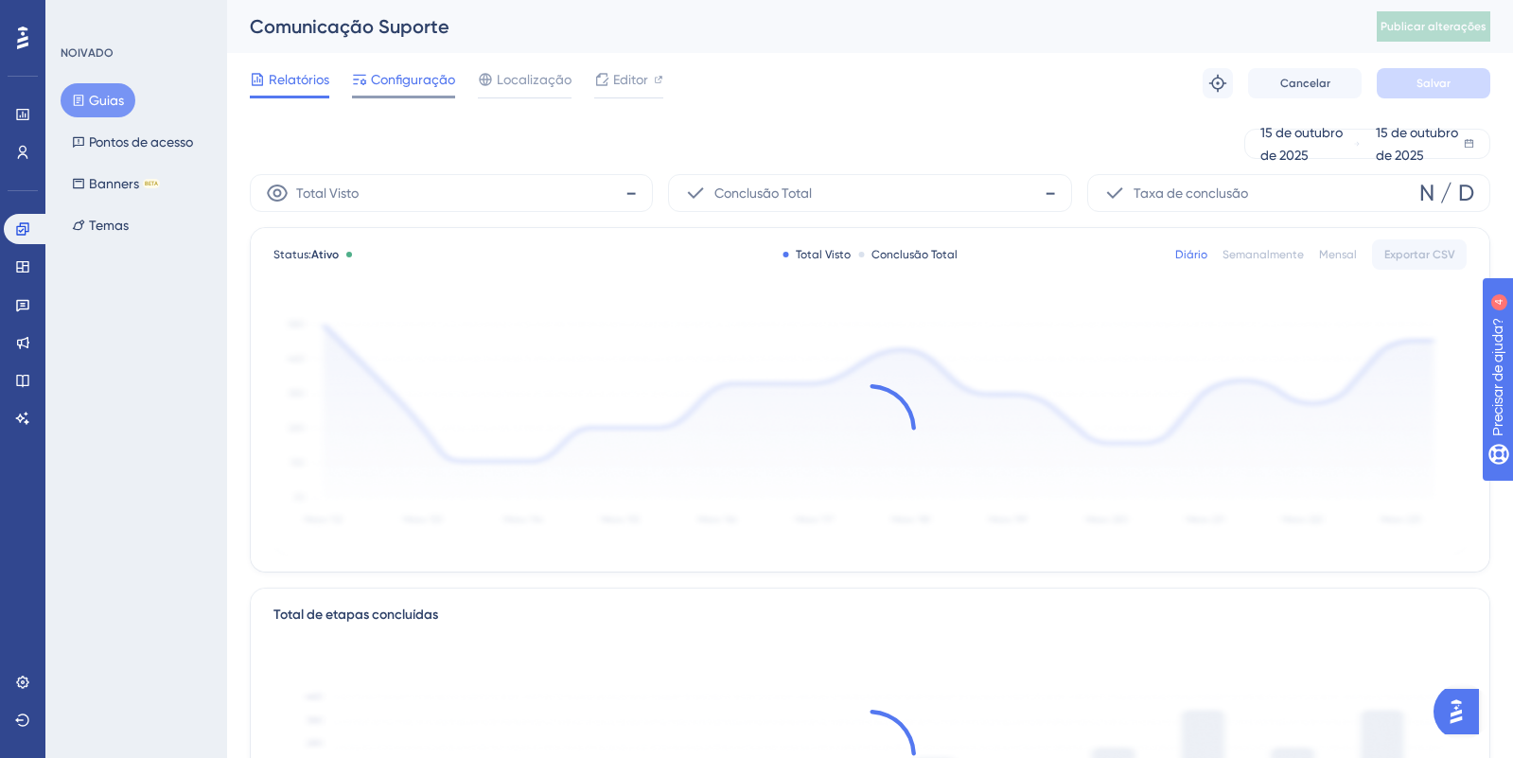
click at [425, 90] on span "Configuração" at bounding box center [413, 79] width 84 height 23
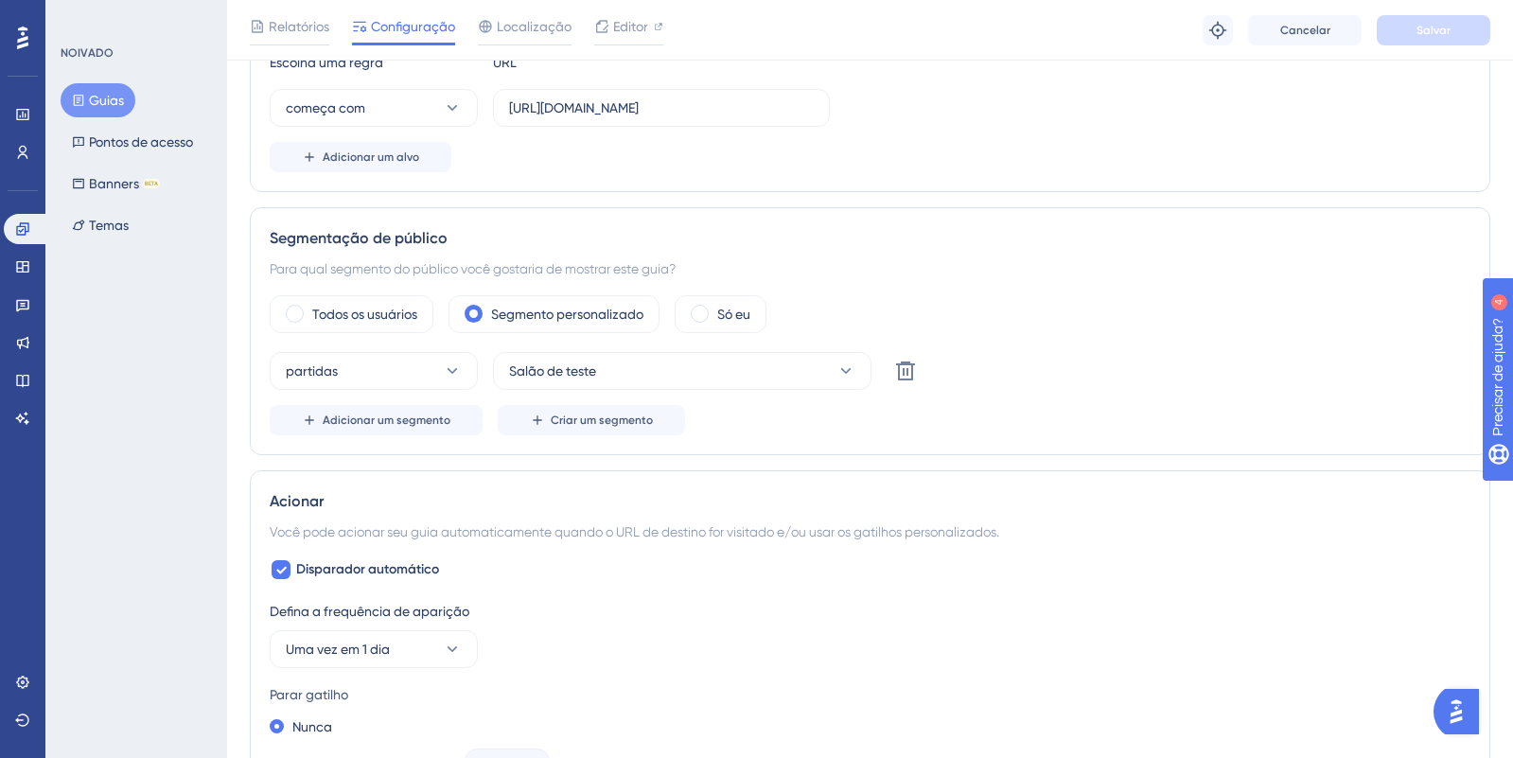
scroll to position [528, 0]
click at [534, 369] on font "Salão de teste" at bounding box center [552, 369] width 87 height 15
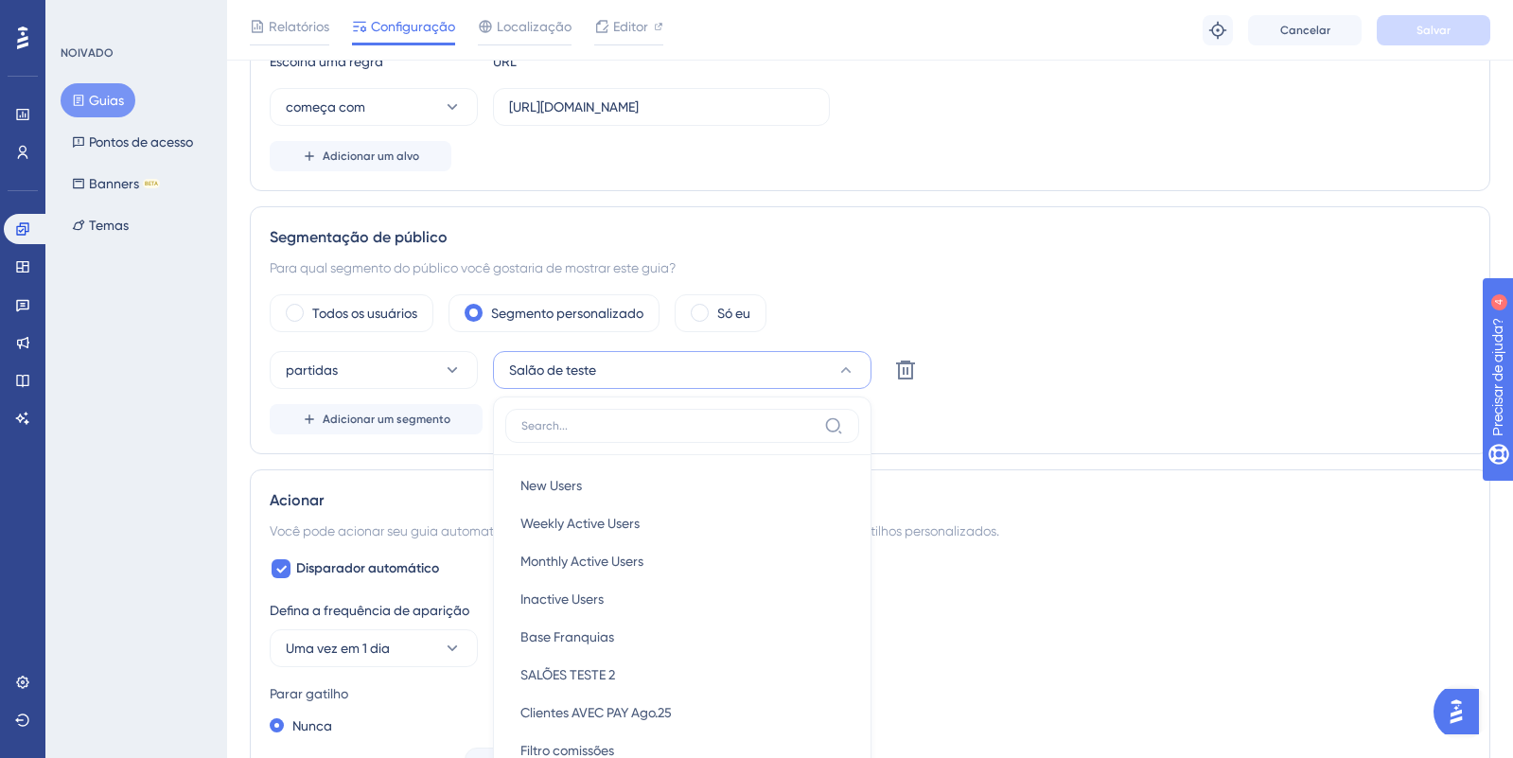
scroll to position [735, 0]
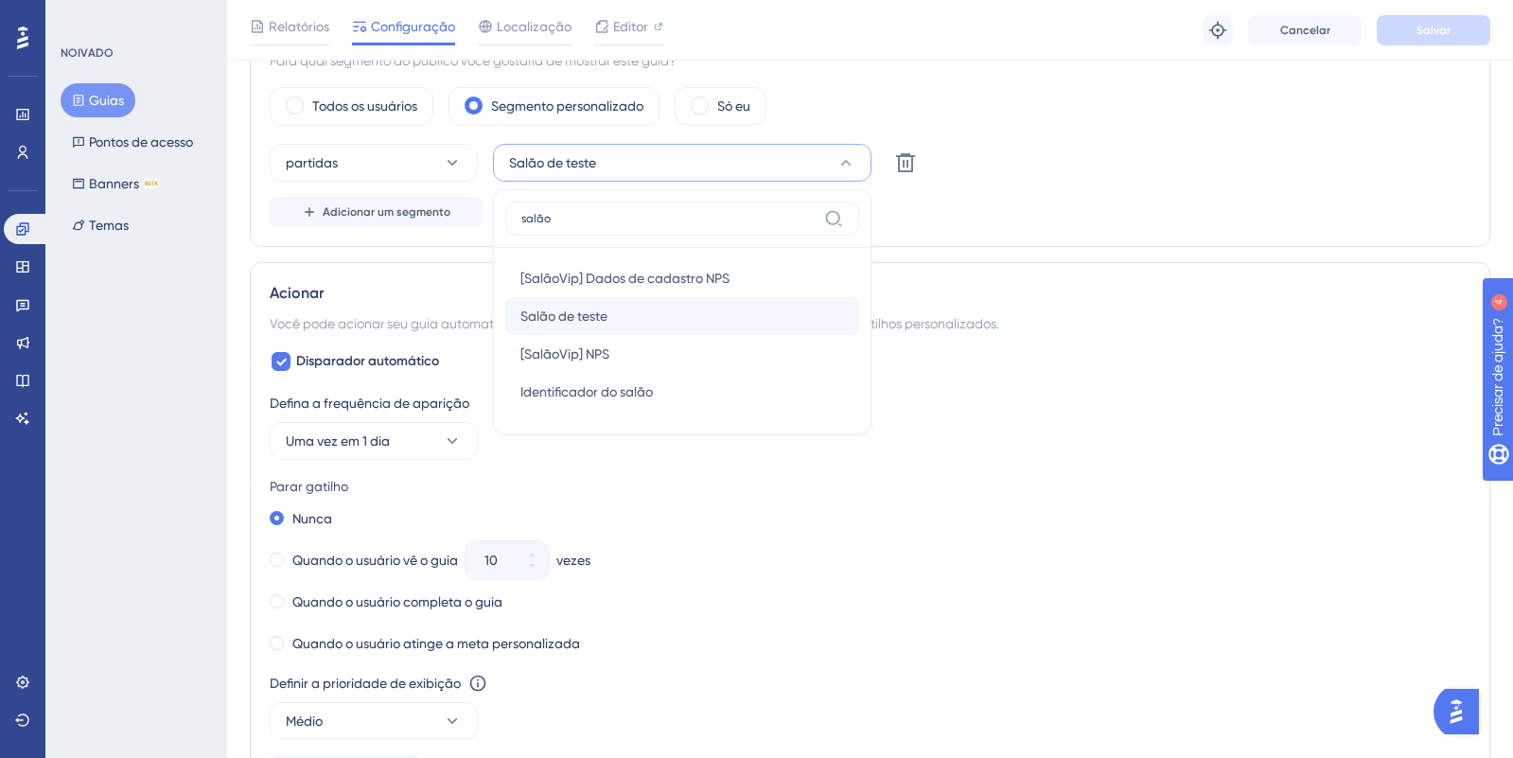
type input "salão"
click at [576, 308] on font "Salão de teste" at bounding box center [563, 315] width 87 height 15
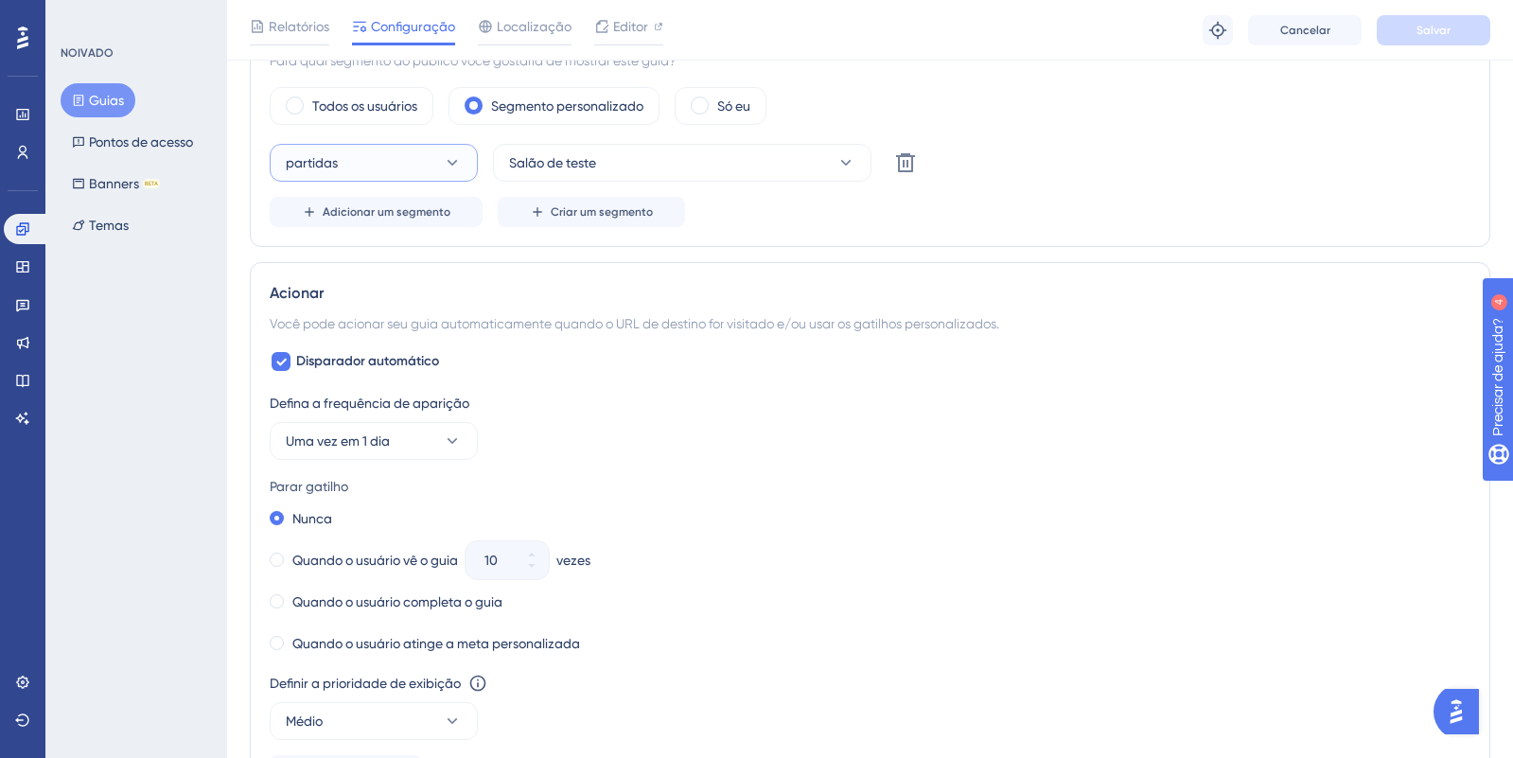
click at [404, 168] on button "partidas" at bounding box center [374, 163] width 208 height 38
click at [392, 158] on button "partidas" at bounding box center [374, 163] width 208 height 38
click at [818, 219] on div "Adicionar um segmento Criar um segmento" at bounding box center [870, 212] width 1201 height 30
click at [1455, 106] on div "Todos os usuários Segmento personalizado Só eu" at bounding box center [870, 106] width 1201 height 38
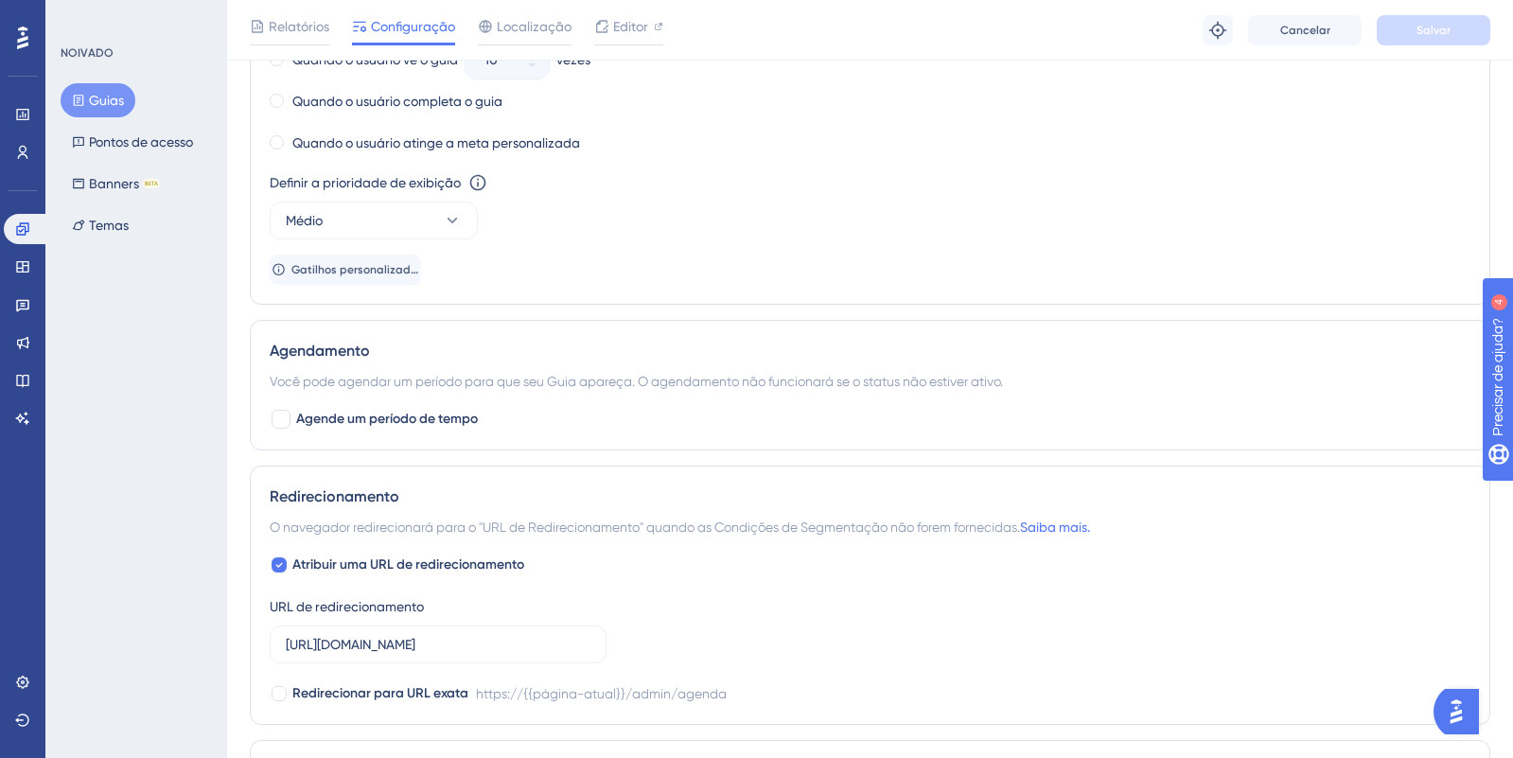
scroll to position [1427, 0]
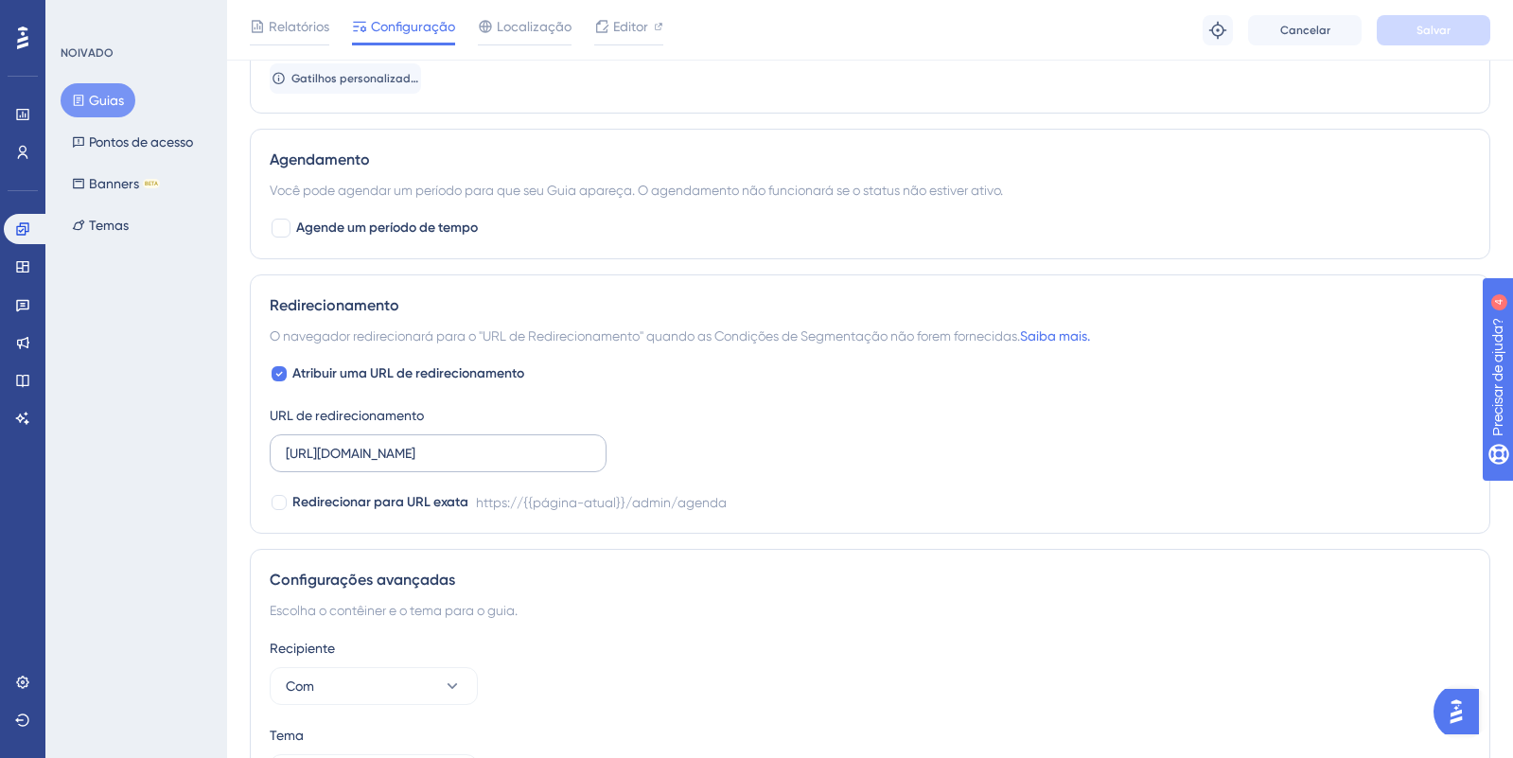
click at [578, 465] on label "[URL][DOMAIN_NAME]" at bounding box center [438, 453] width 337 height 38
click at [578, 464] on input "[URL][DOMAIN_NAME]" at bounding box center [438, 453] width 305 height 21
type input "[URL][DOMAIN_NAME]"
drag, startPoint x: 866, startPoint y: 435, endPoint x: 1433, endPoint y: 92, distance: 662.8
click at [890, 424] on div "Atribuir uma URL de redirecionamento URL de redirecionamento [URL][DOMAIN_NAME]…" at bounding box center [870, 437] width 1201 height 151
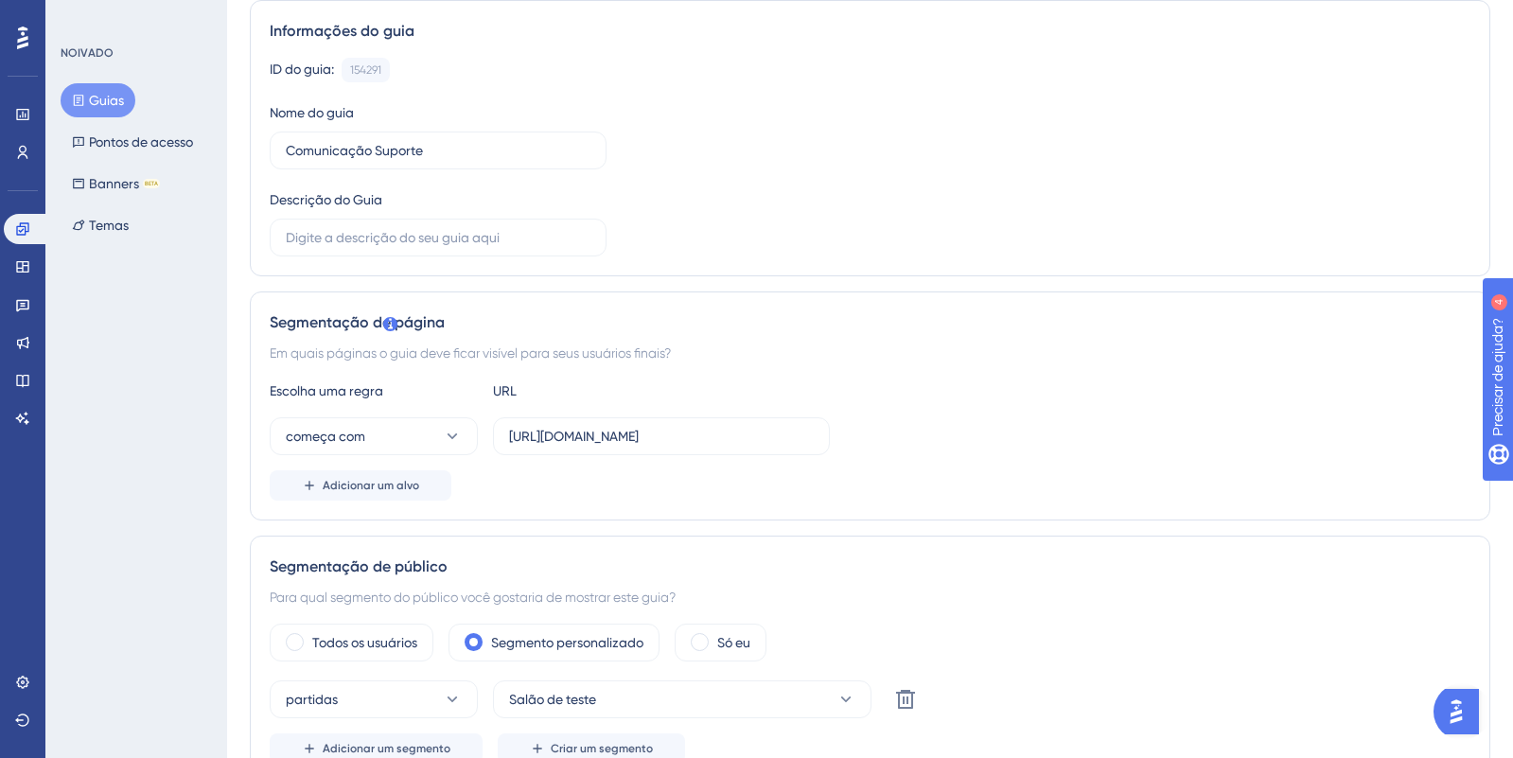
scroll to position [0, 0]
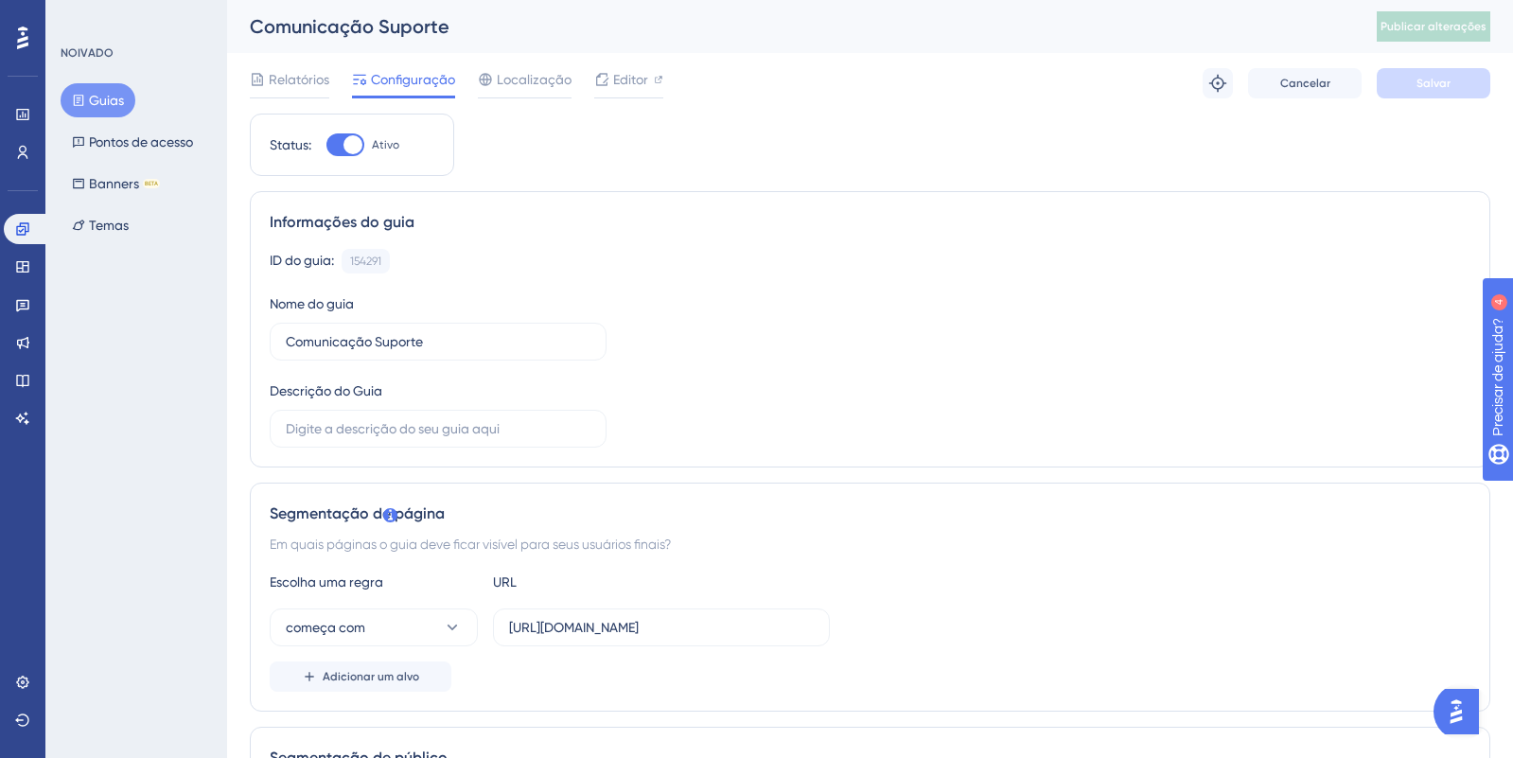
click at [349, 153] on div at bounding box center [352, 144] width 19 height 19
click at [326, 146] on input "Ativo" at bounding box center [326, 145] width 1 height 1
click at [1414, 87] on button "Salvar" at bounding box center [1434, 83] width 114 height 30
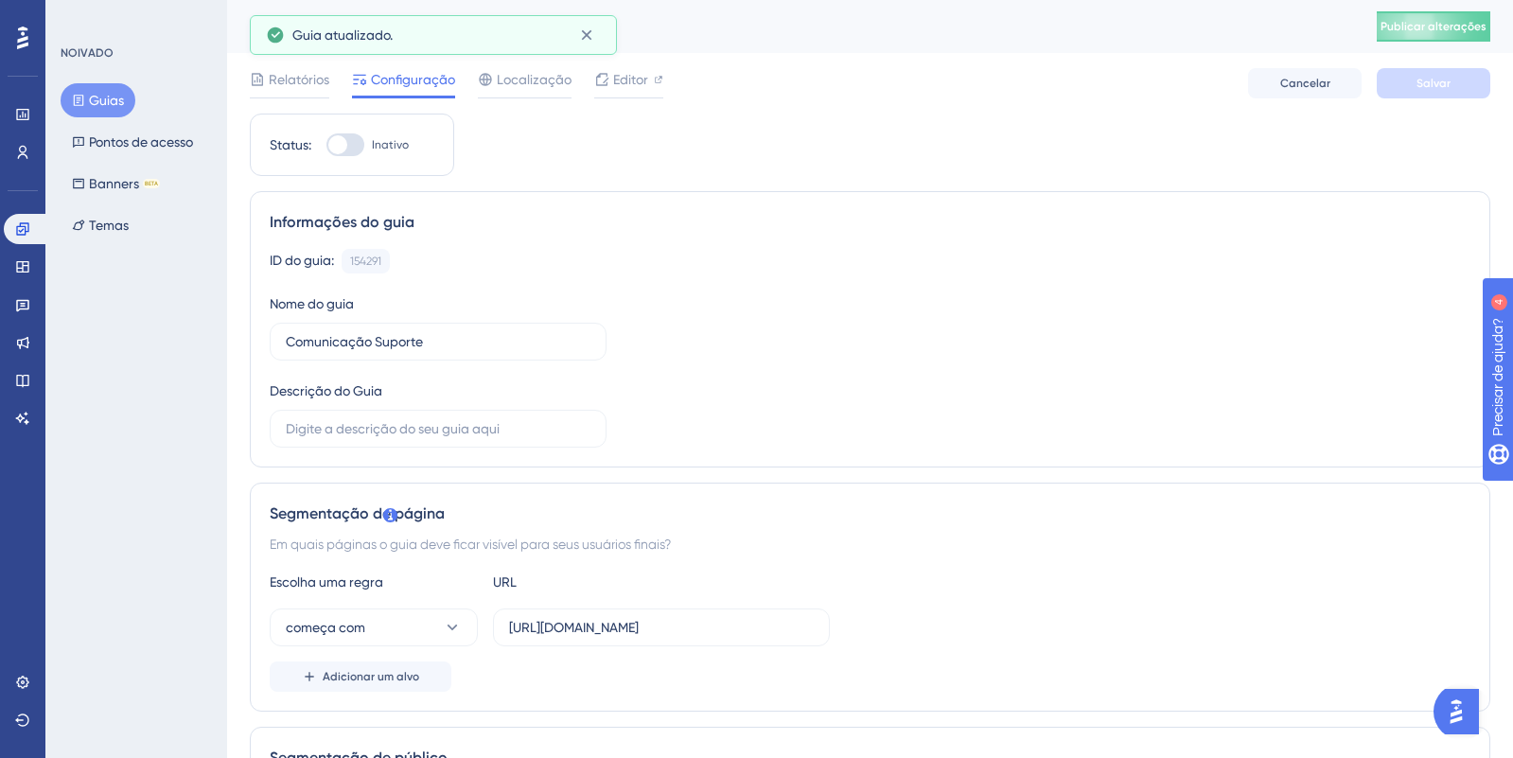
click at [340, 143] on div at bounding box center [337, 144] width 19 height 19
click at [326, 145] on input "Inativo" at bounding box center [326, 145] width 1 height 1
checkbox input "true"
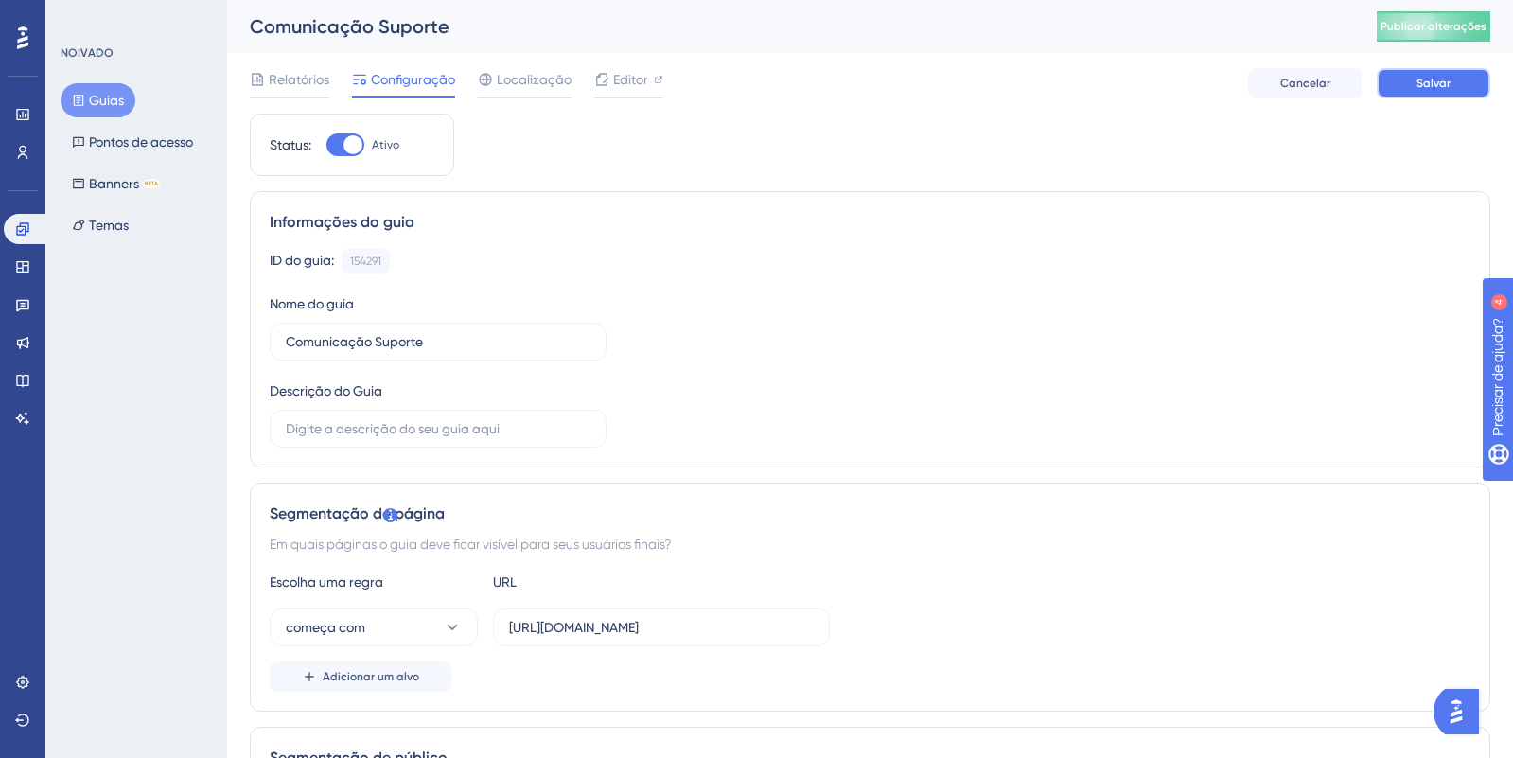
click at [1419, 86] on font "Salvar" at bounding box center [1434, 83] width 34 height 13
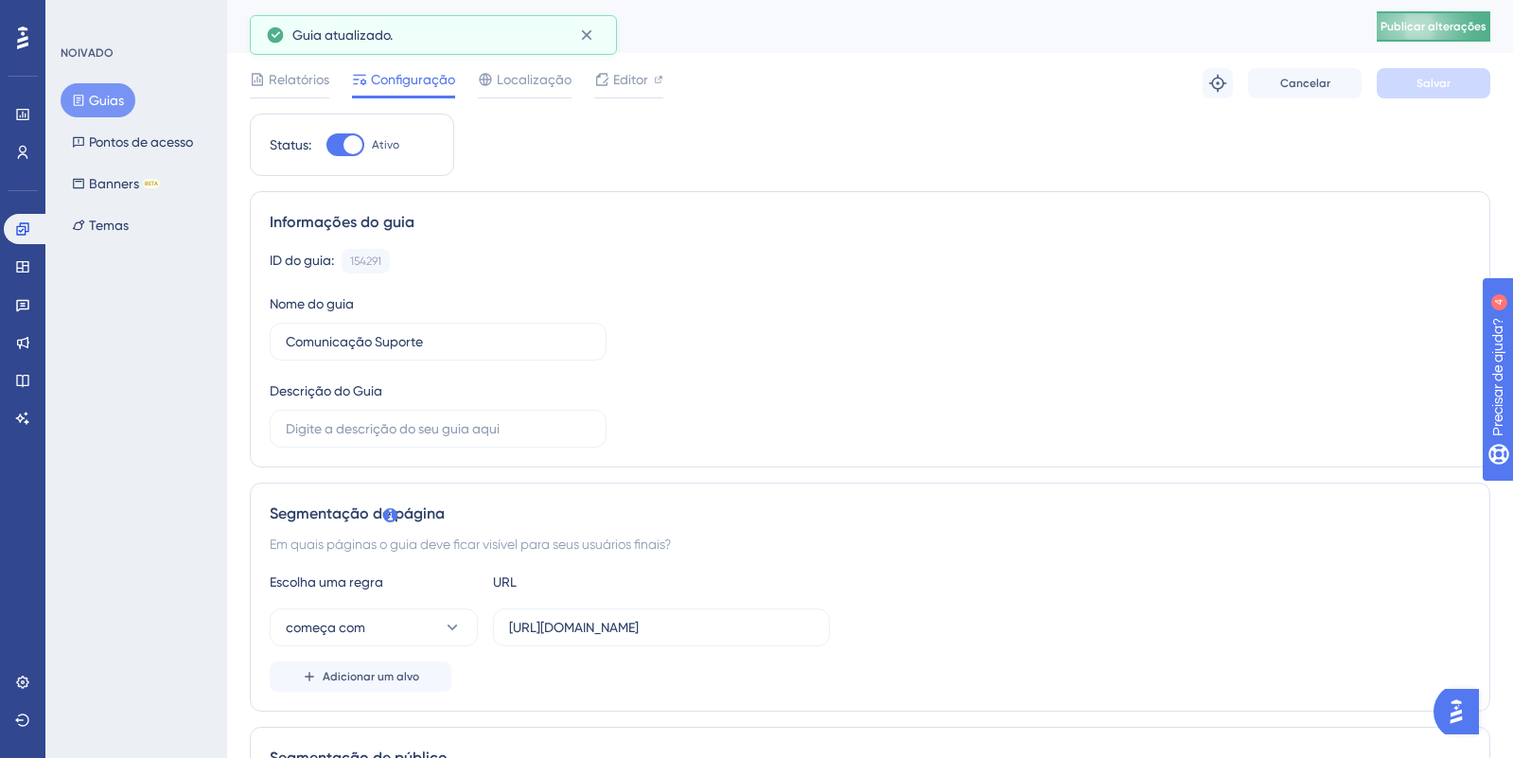
click at [1440, 16] on button "Publicar alterações" at bounding box center [1434, 26] width 114 height 30
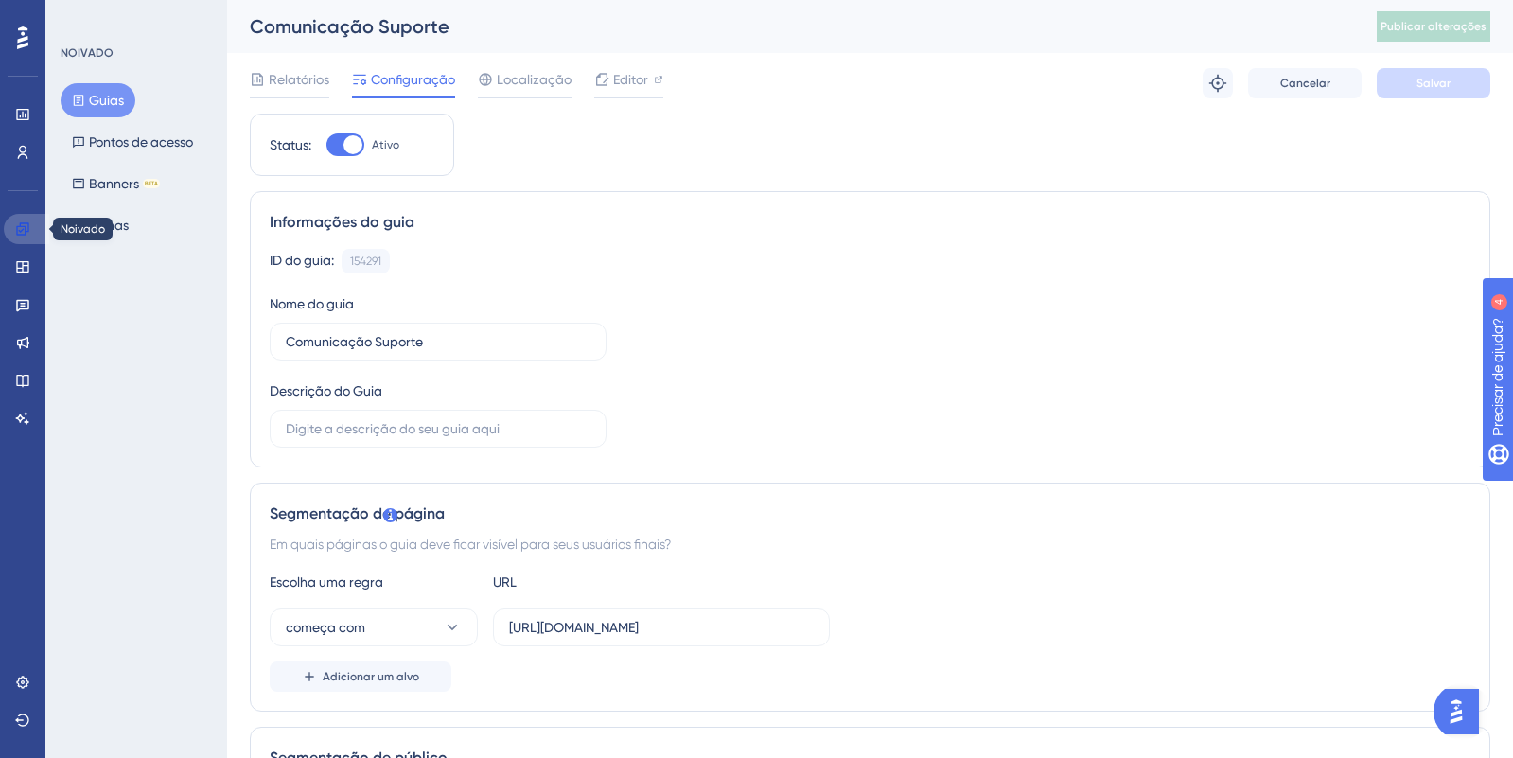
click at [23, 237] on link at bounding box center [26, 229] width 45 height 30
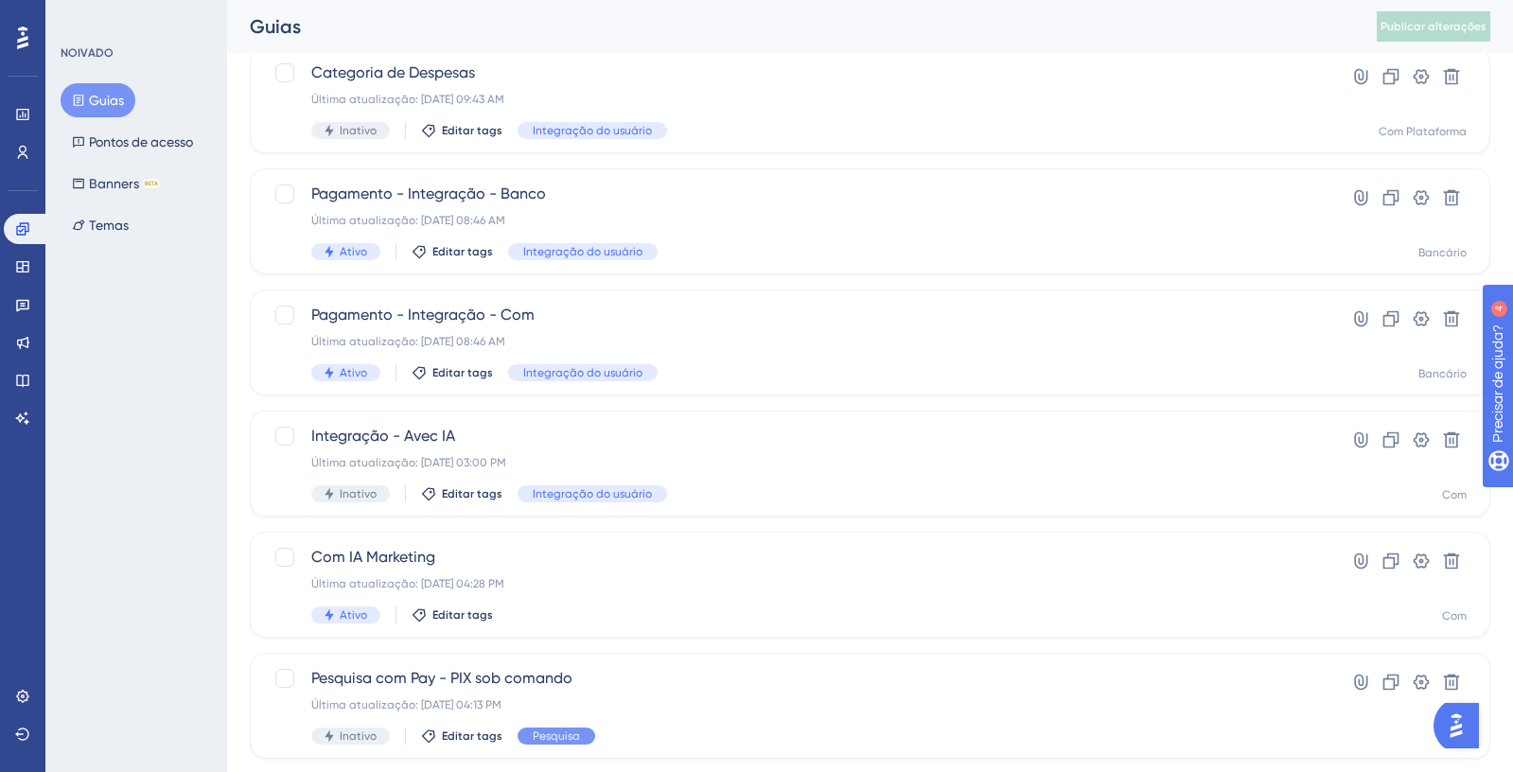
scroll to position [379, 0]
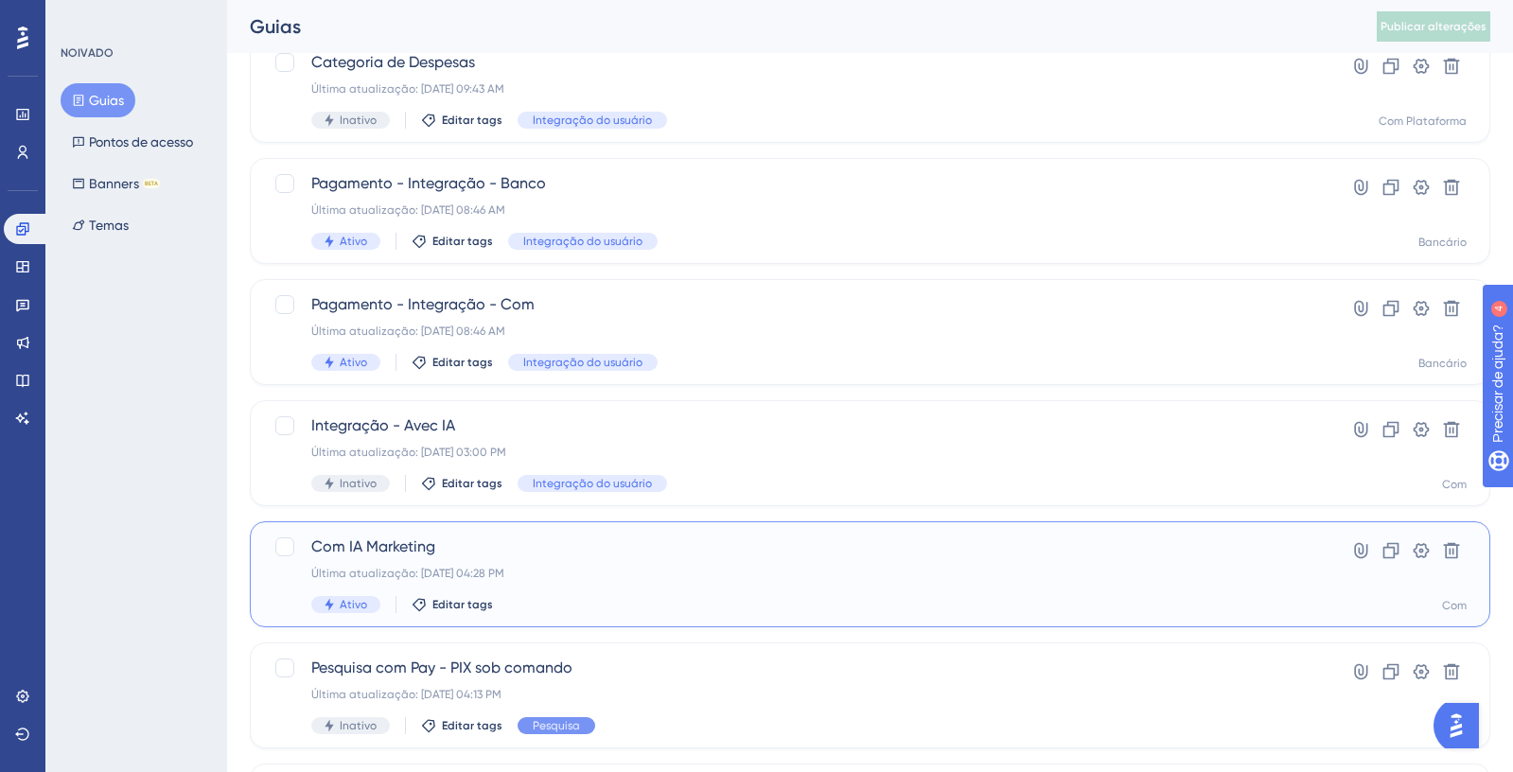
click at [661, 592] on div "Com IA Marketing Última atualização: [DATE] 04:28 PM Ativo Editar tags" at bounding box center [794, 575] width 966 height 78
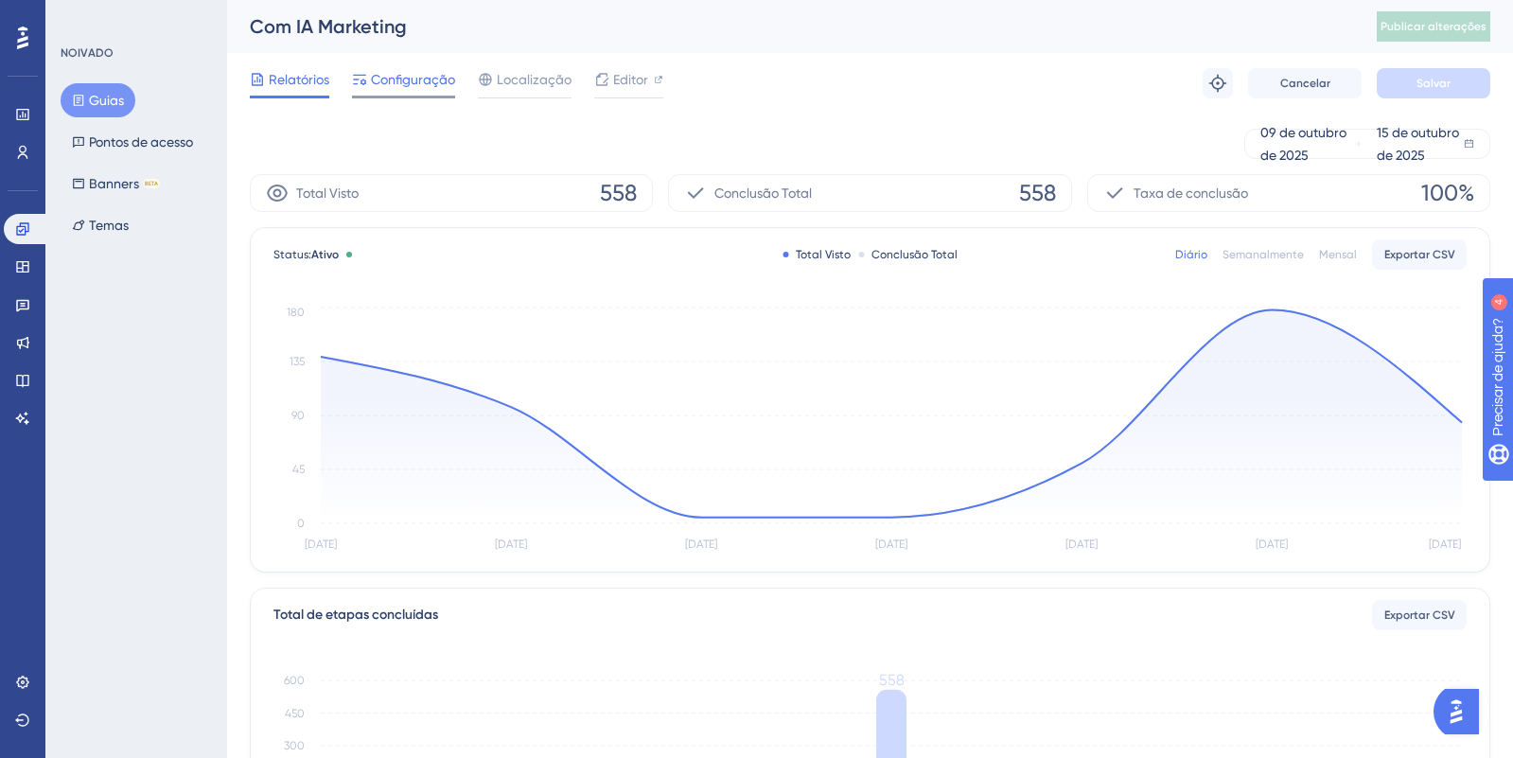
click at [418, 77] on font "Configuração" at bounding box center [413, 79] width 84 height 15
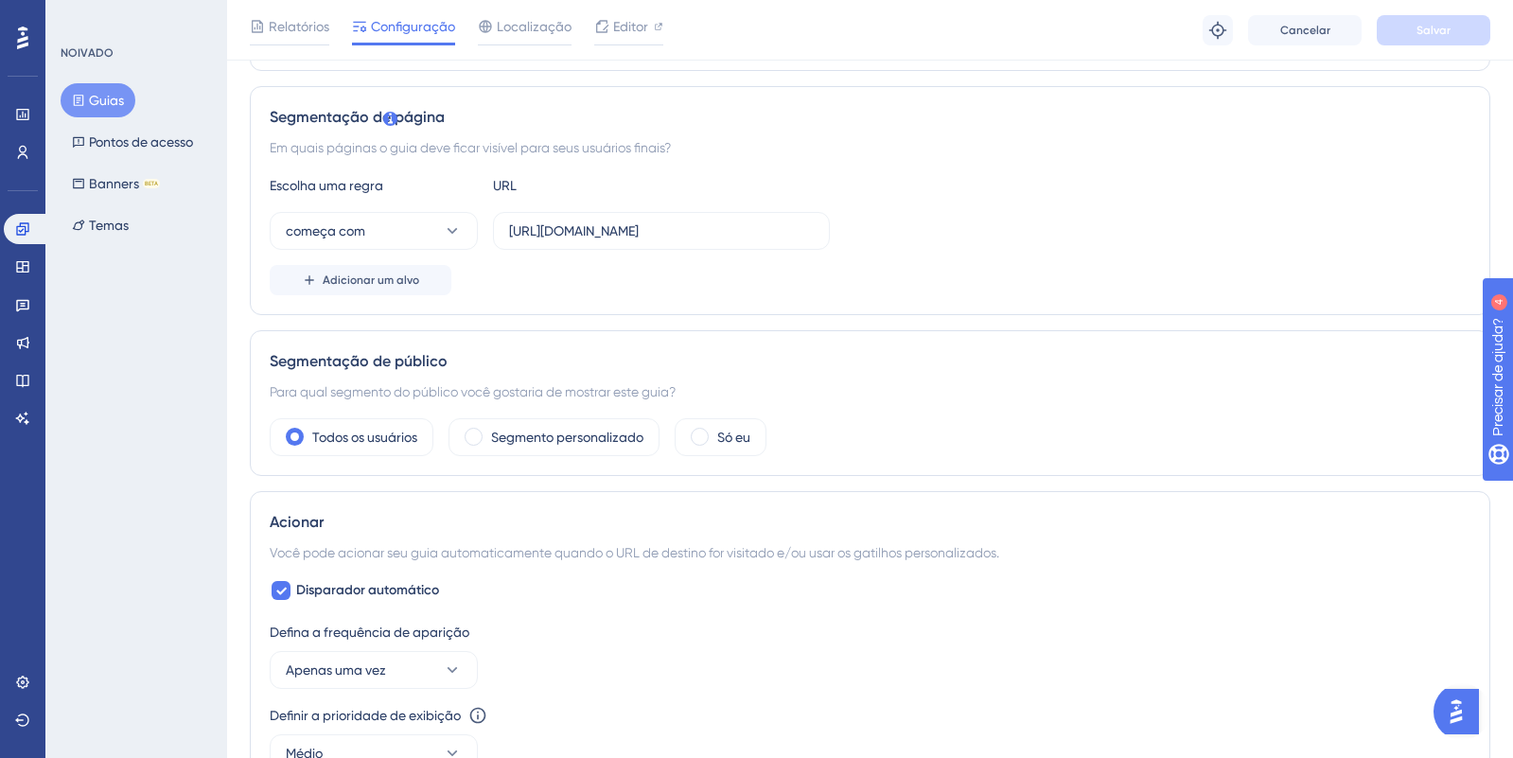
scroll to position [369, 0]
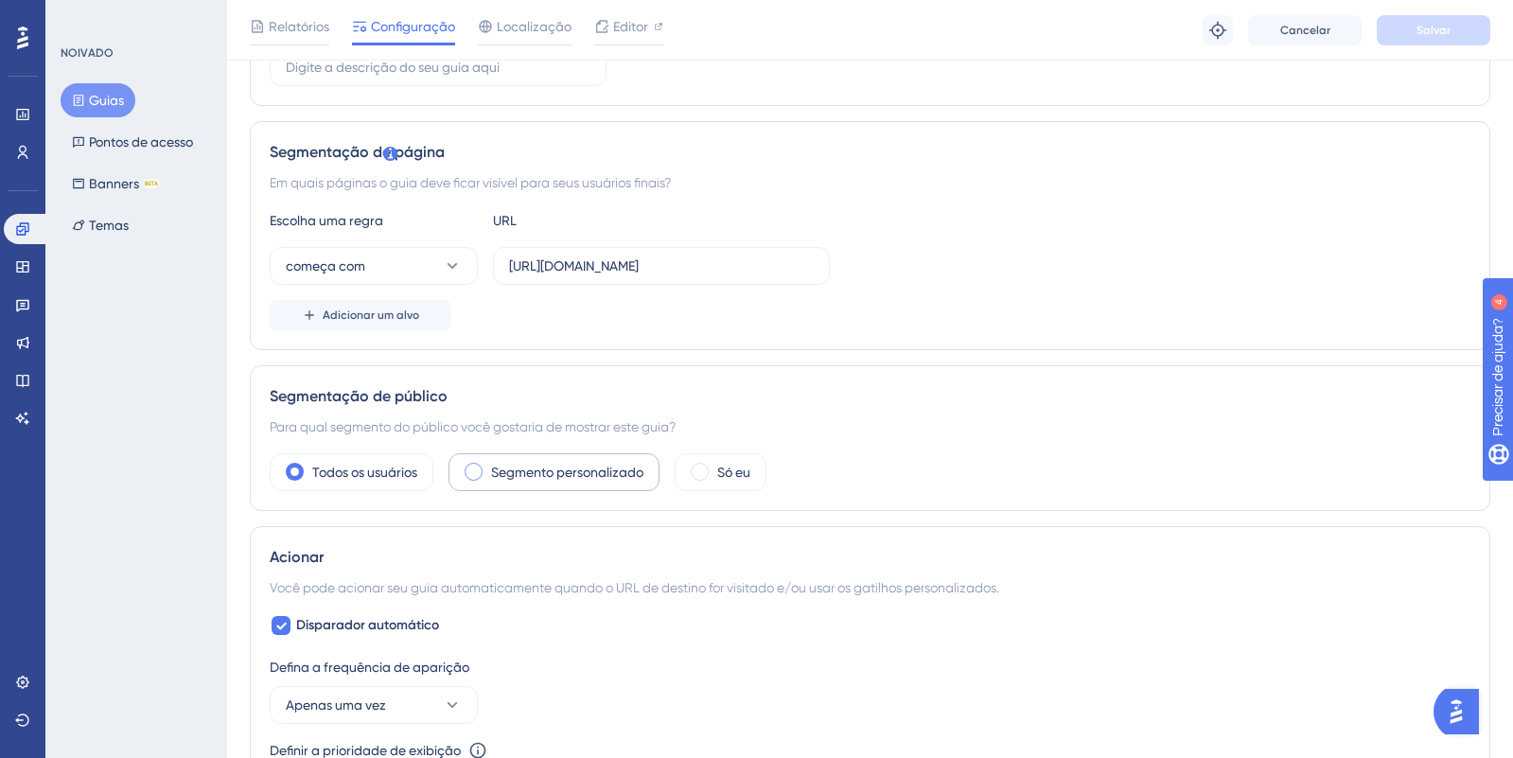
click at [571, 466] on font "Segmento personalizado" at bounding box center [567, 472] width 152 height 15
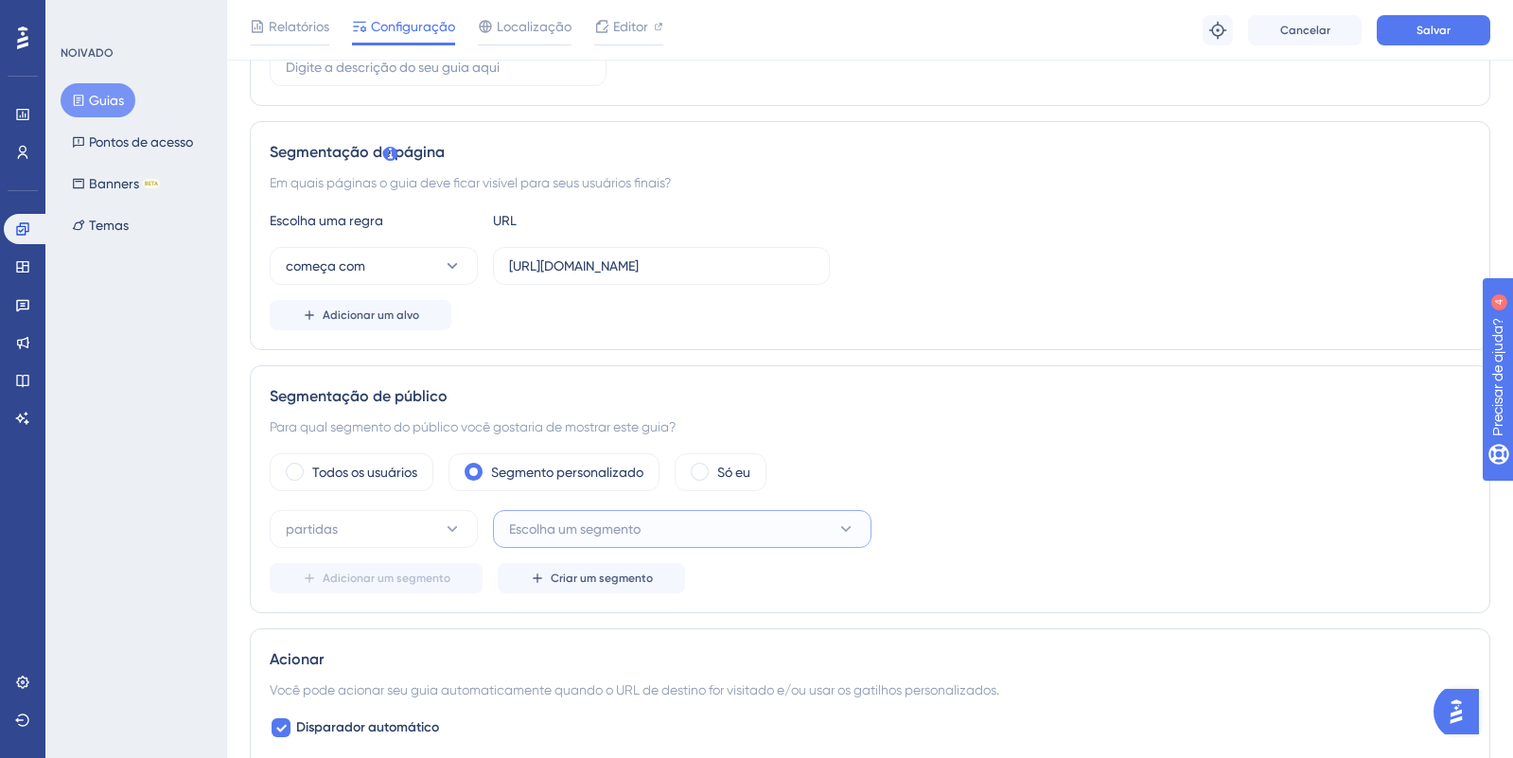
click at [572, 523] on font "Escolha um segmento" at bounding box center [575, 528] width 132 height 15
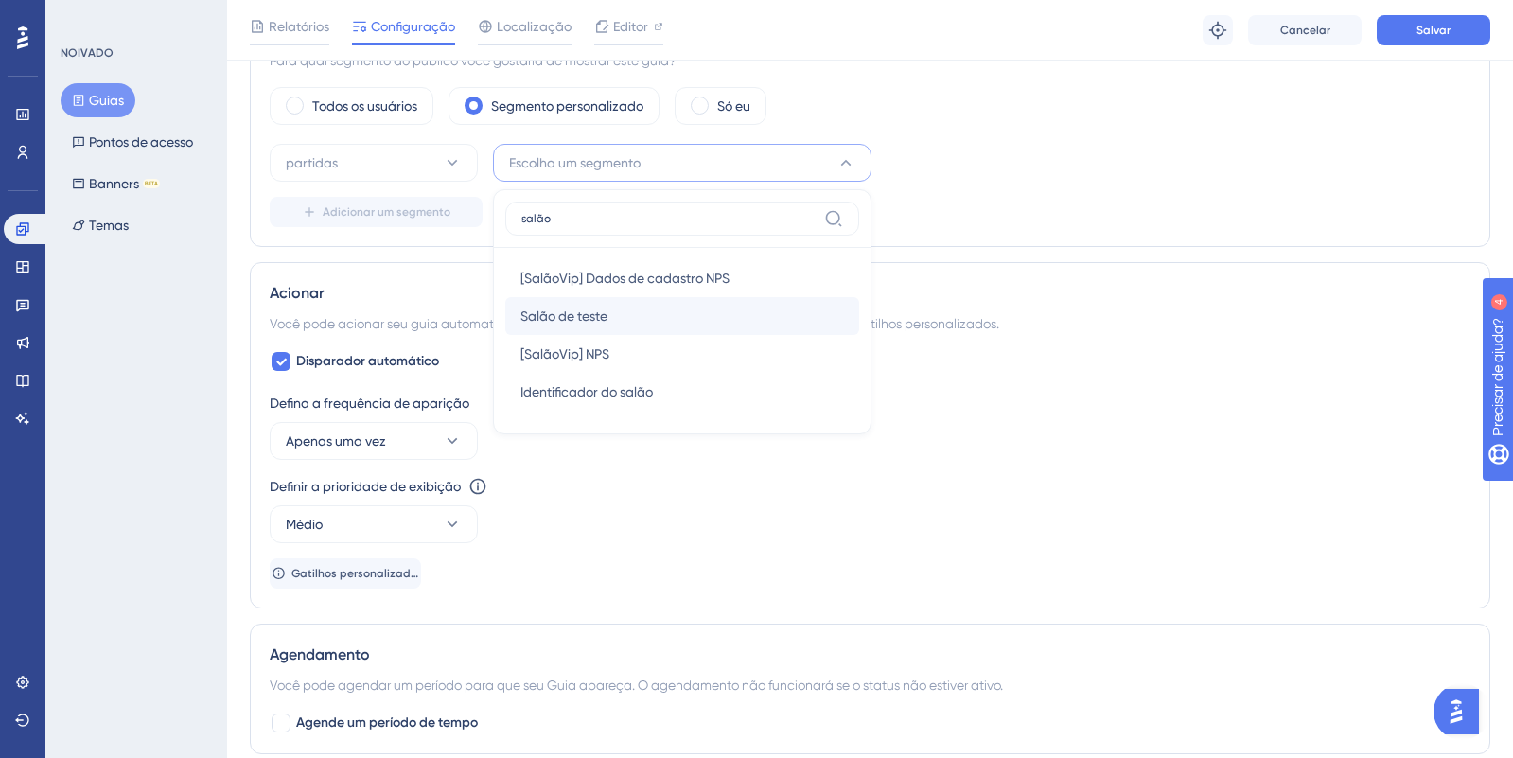
type input "salão"
click at [673, 313] on div "Salão de teste Salão de teste" at bounding box center [682, 316] width 324 height 38
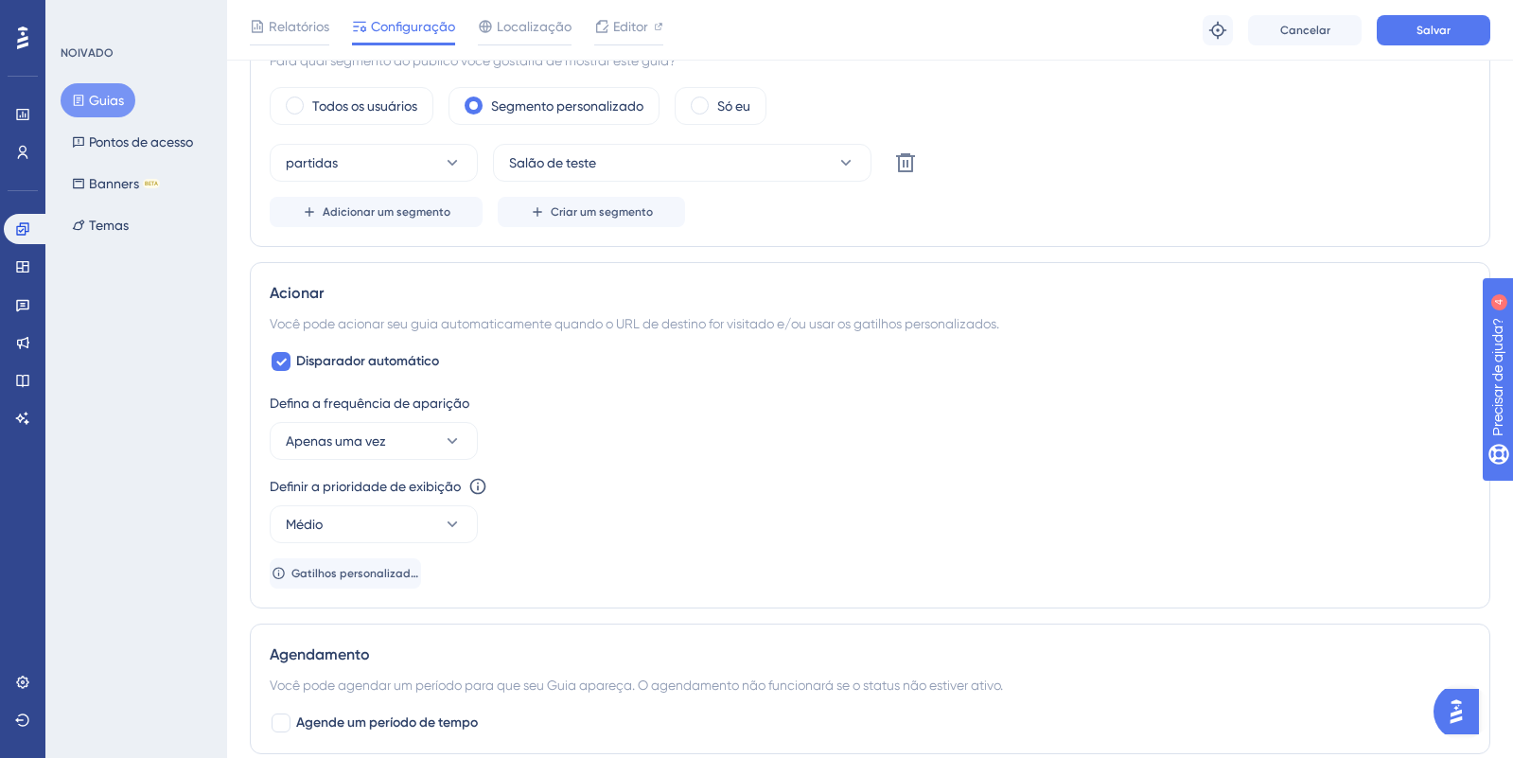
scroll to position [0, 0]
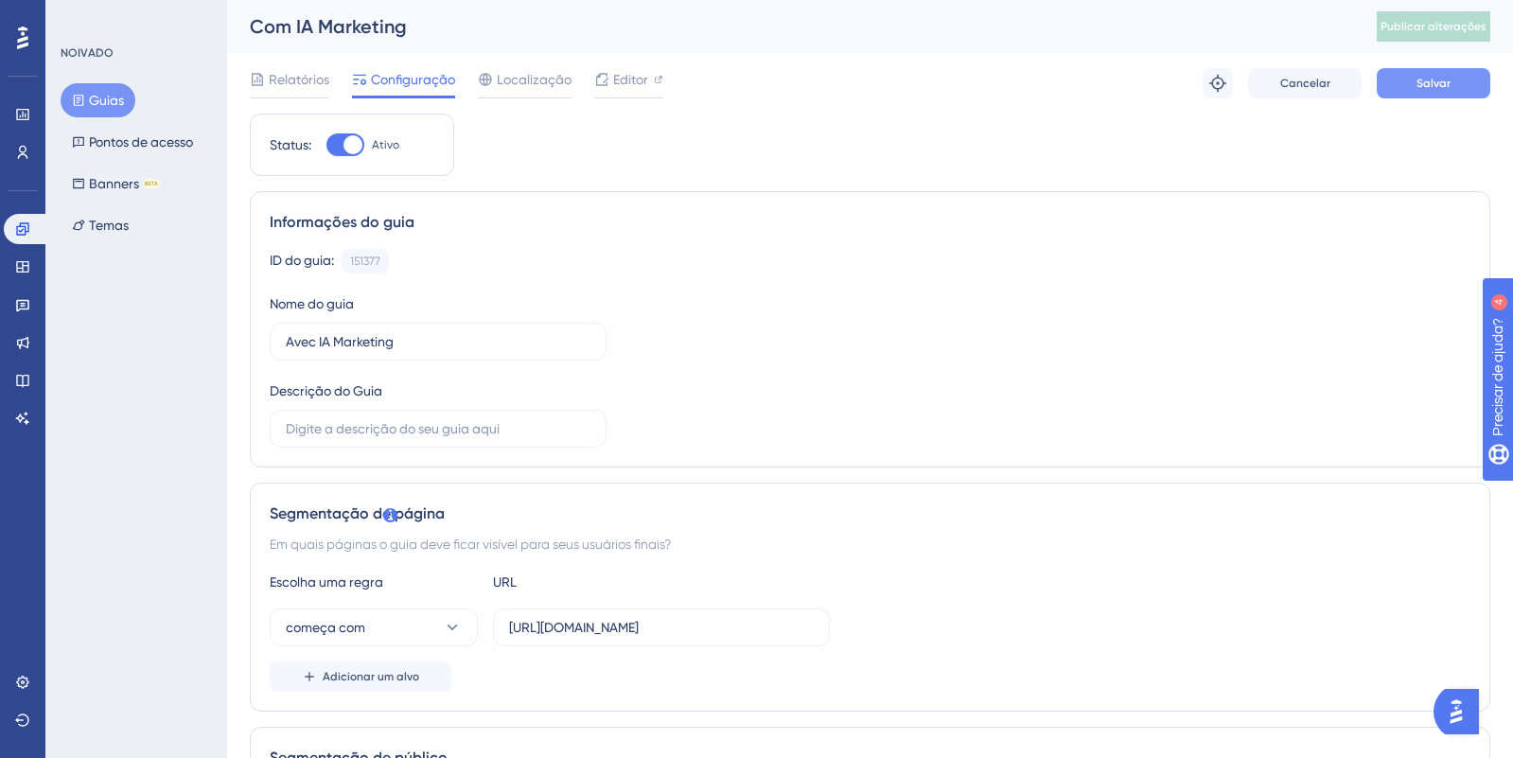
click at [1479, 86] on button "Salvar" at bounding box center [1434, 83] width 114 height 30
click at [1445, 25] on font "Publicar alterações" at bounding box center [1434, 26] width 106 height 13
click at [20, 234] on icon at bounding box center [22, 228] width 12 height 12
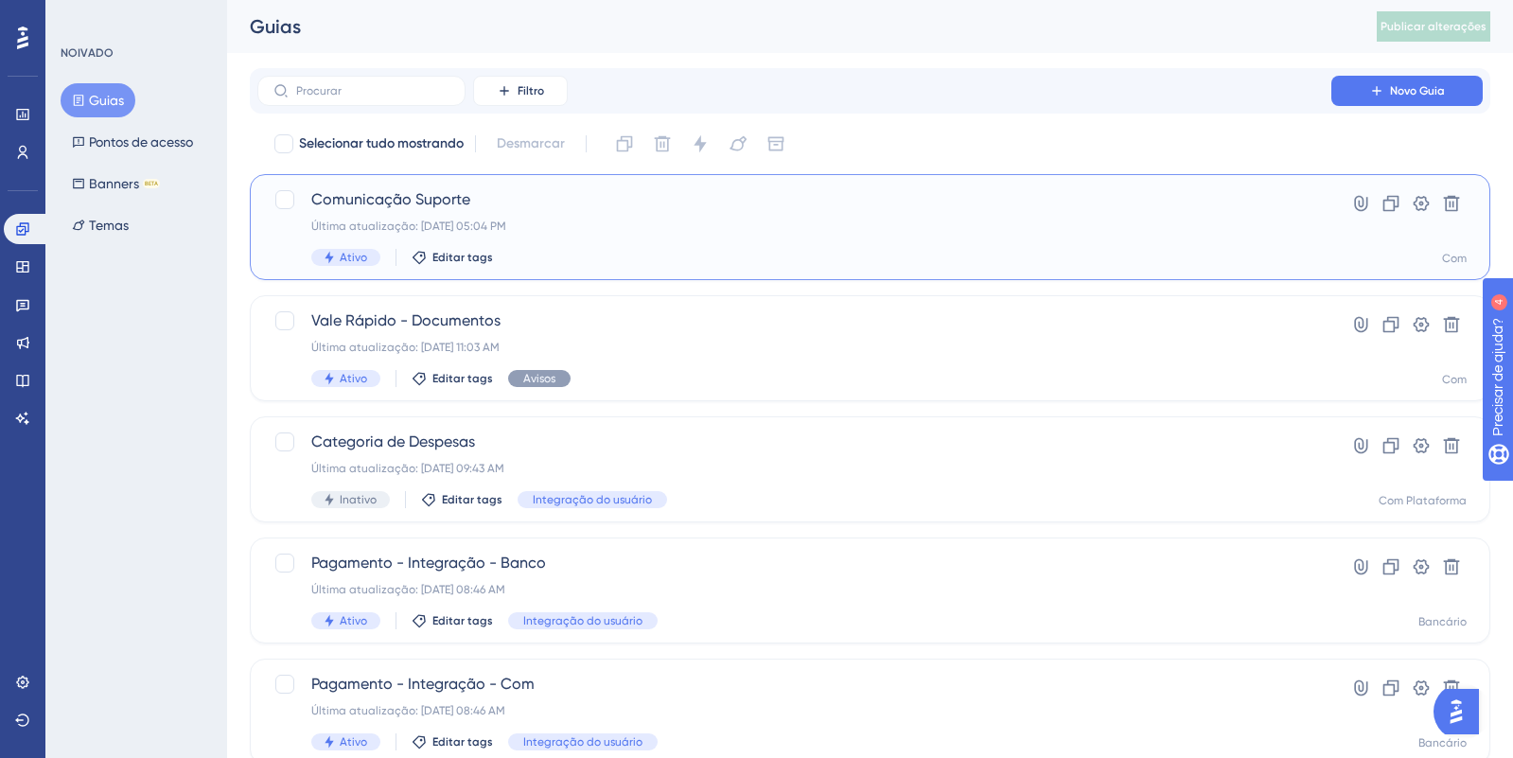
click at [915, 213] on div "Comunicação Suporte Última atualização: [DATE] 05:04 PM Ativo Editar tags" at bounding box center [794, 227] width 966 height 78
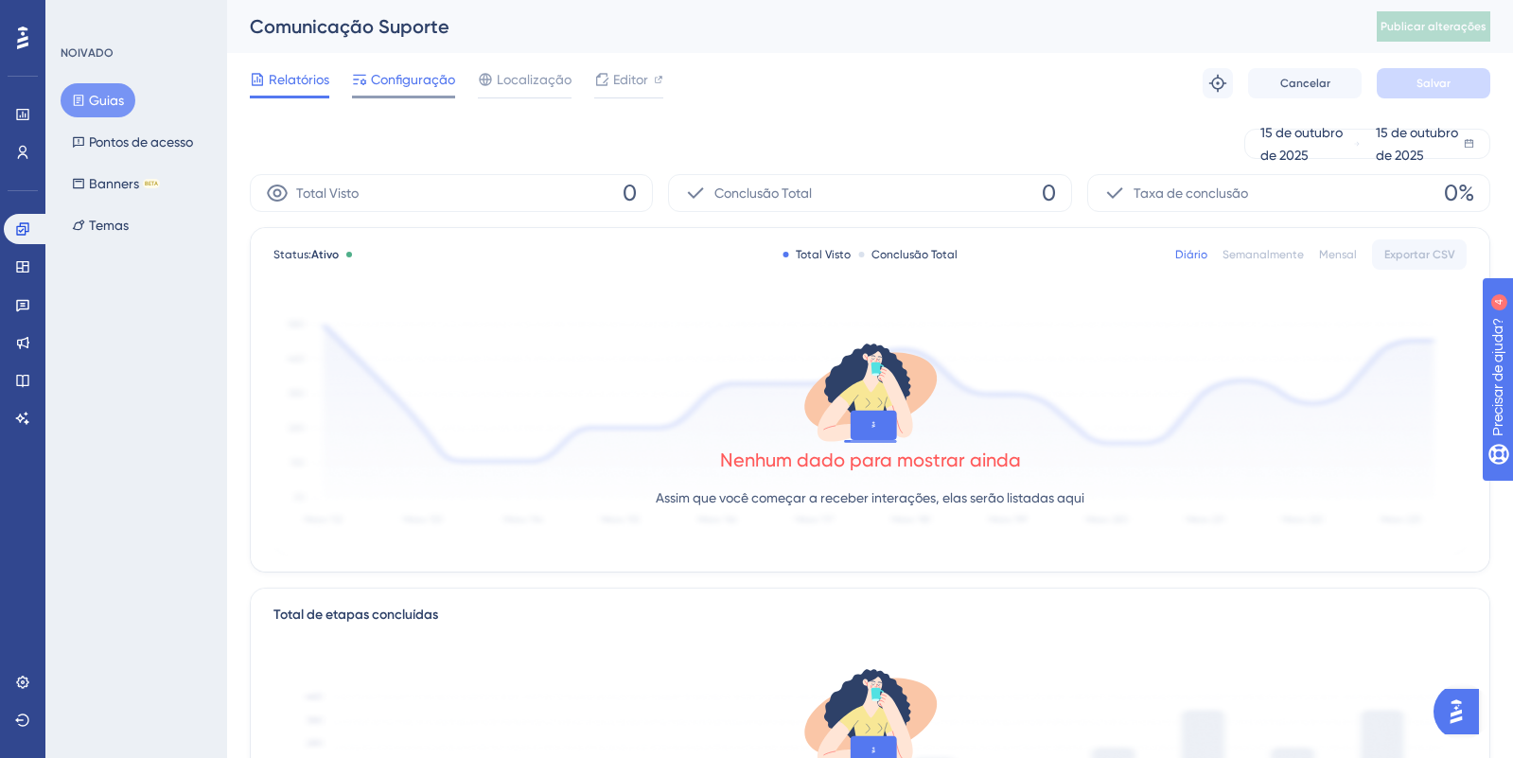
click at [414, 93] on div "Configuração" at bounding box center [403, 83] width 103 height 30
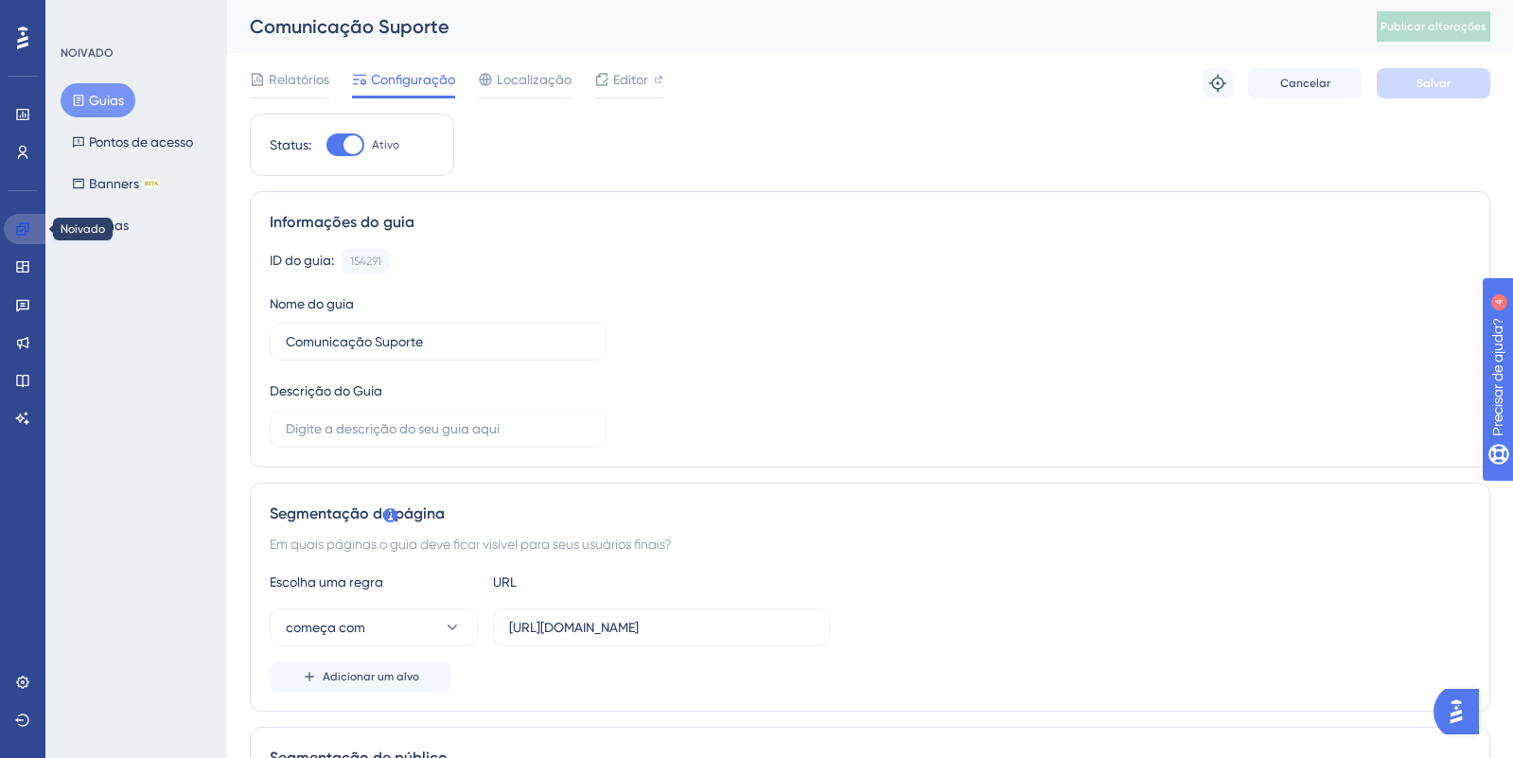
click at [22, 232] on icon at bounding box center [22, 228] width 15 height 15
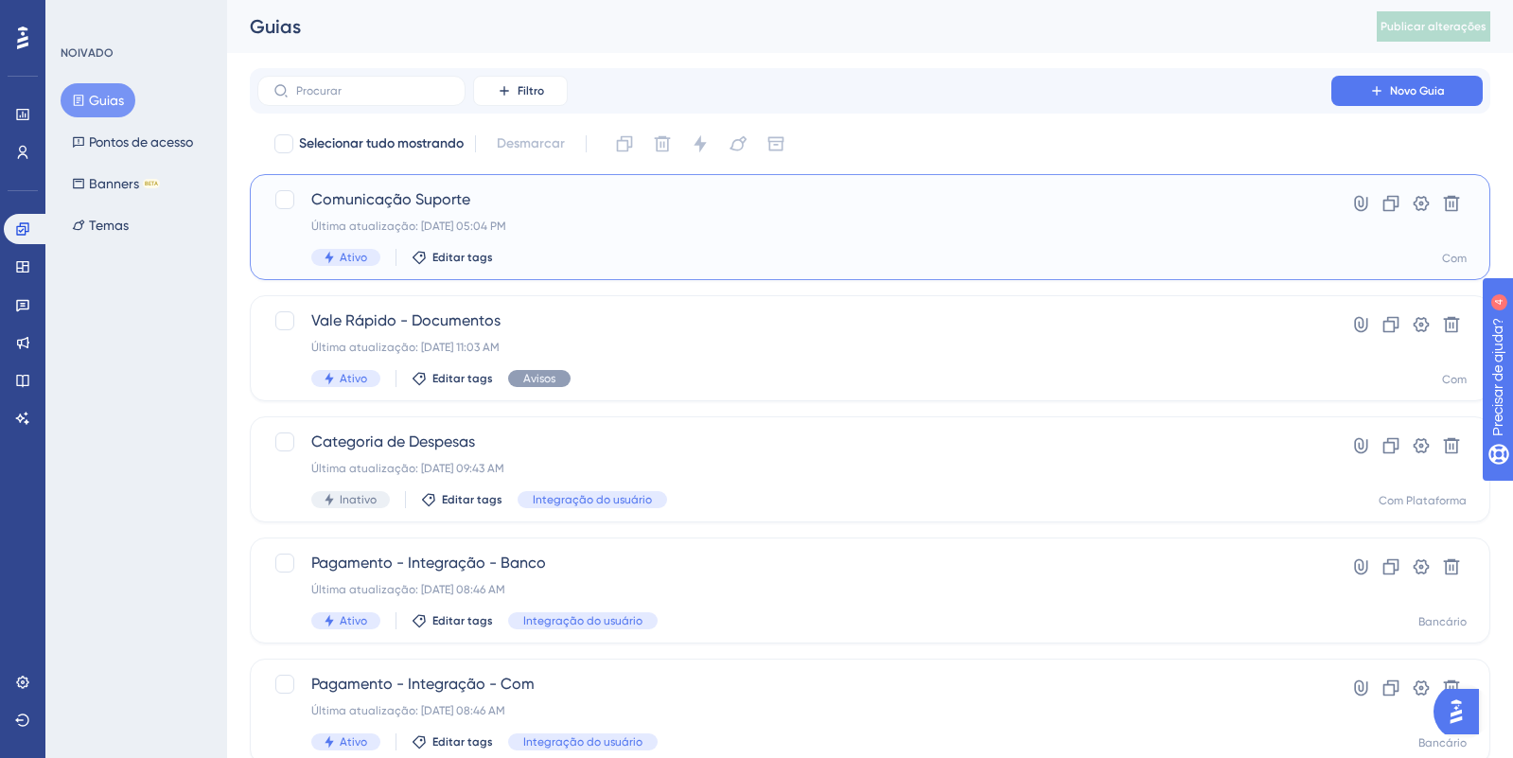
click at [417, 216] on div "Comunicação Suporte Última atualização: [DATE] 05:04 PM Ativo Editar tags" at bounding box center [794, 227] width 966 height 78
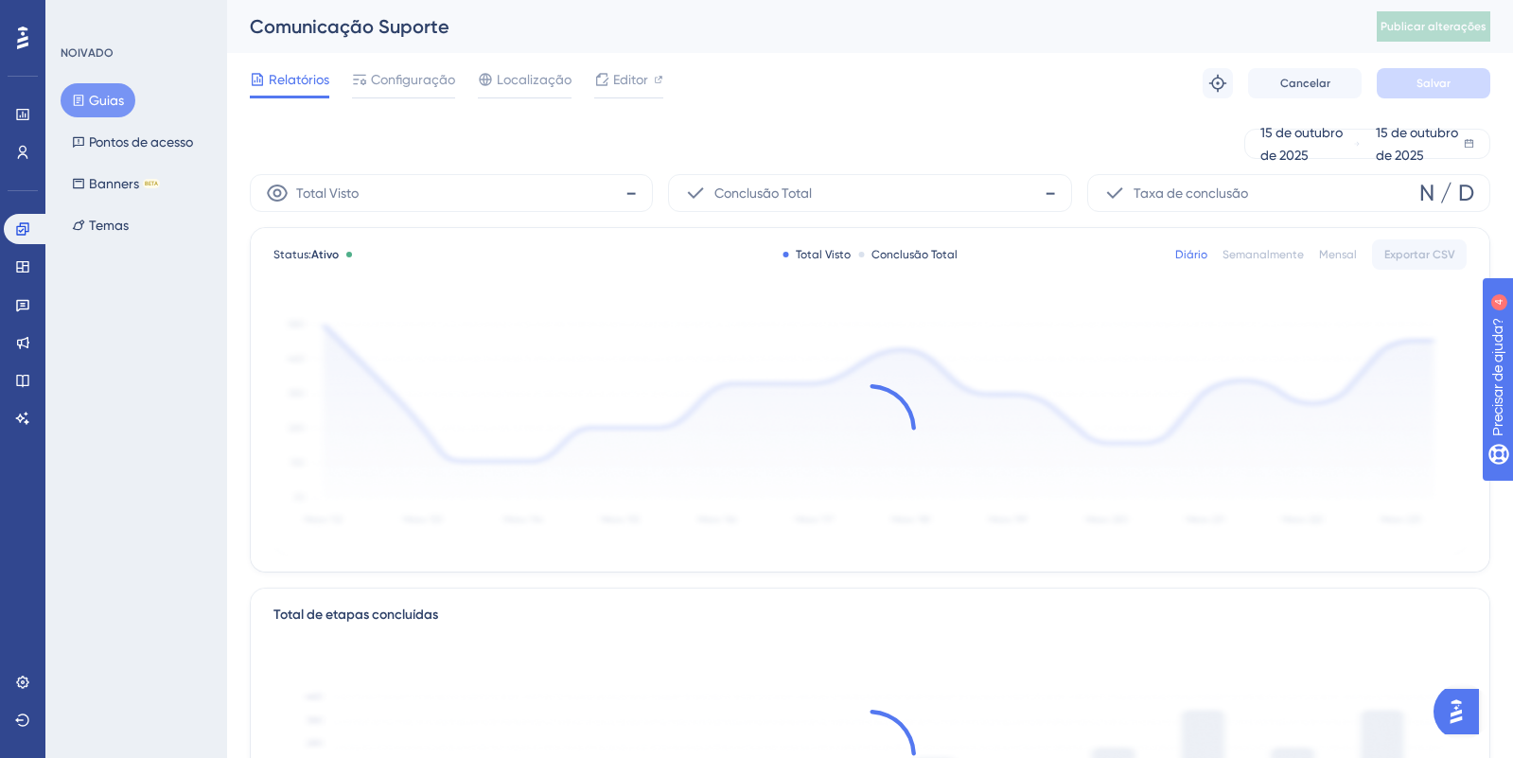
click at [373, 24] on font "Comunicação Suporte" at bounding box center [350, 26] width 200 height 23
click at [376, 87] on span "Configuração" at bounding box center [413, 79] width 84 height 23
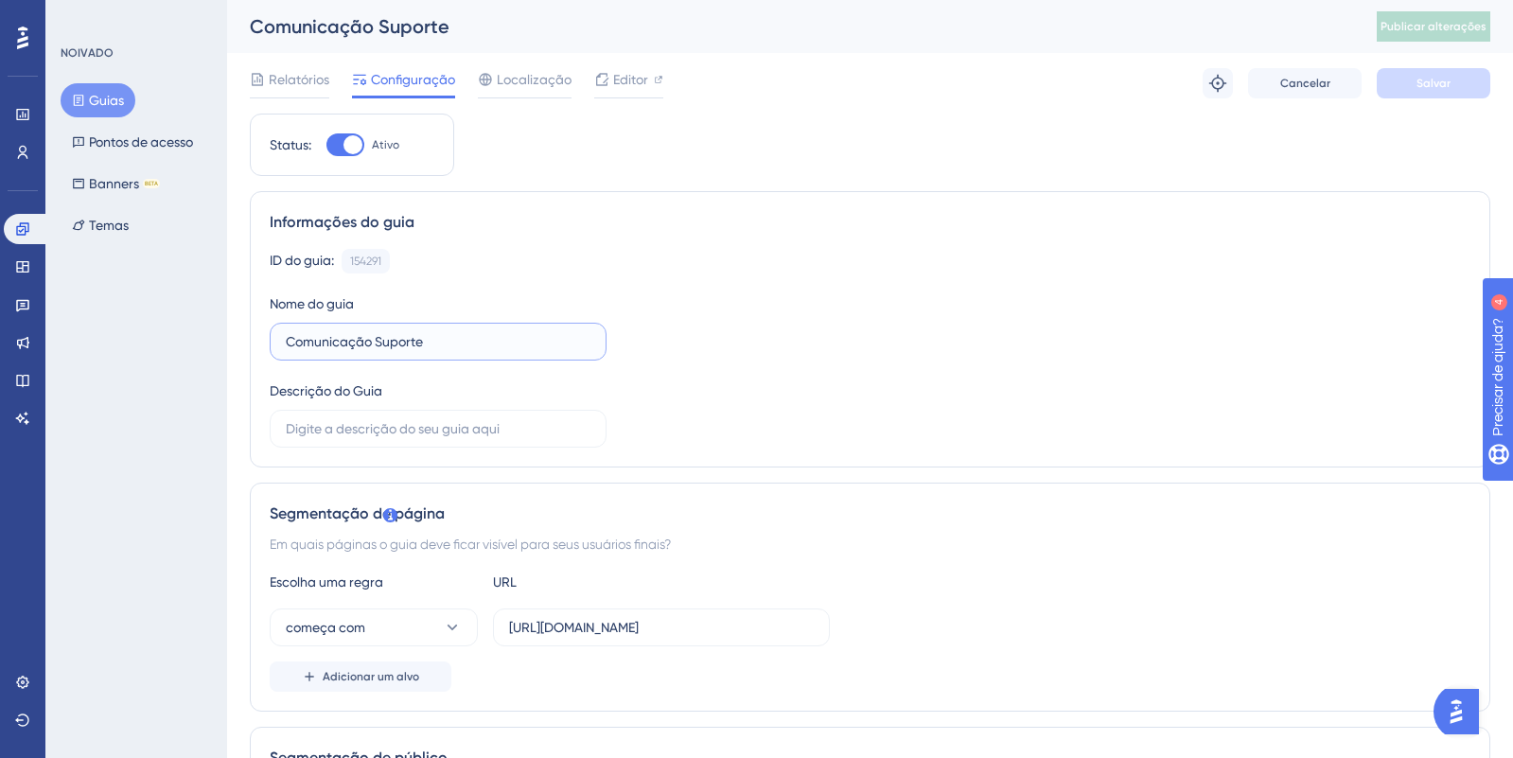
click at [374, 342] on input "Comunicação Suporte" at bounding box center [438, 341] width 305 height 21
type input "Comunicado Suporte"
click at [635, 292] on div "ID do guia: 154291 Cópia Nome do guia Comunicado Suporte Descrição do Guia" at bounding box center [870, 348] width 1201 height 199
click at [1404, 103] on div "Relatórios Configuração Localização Editor Solucionar problemas Cancelar Salvar" at bounding box center [870, 83] width 1241 height 61
click at [1402, 83] on button "Salvar" at bounding box center [1434, 83] width 114 height 30
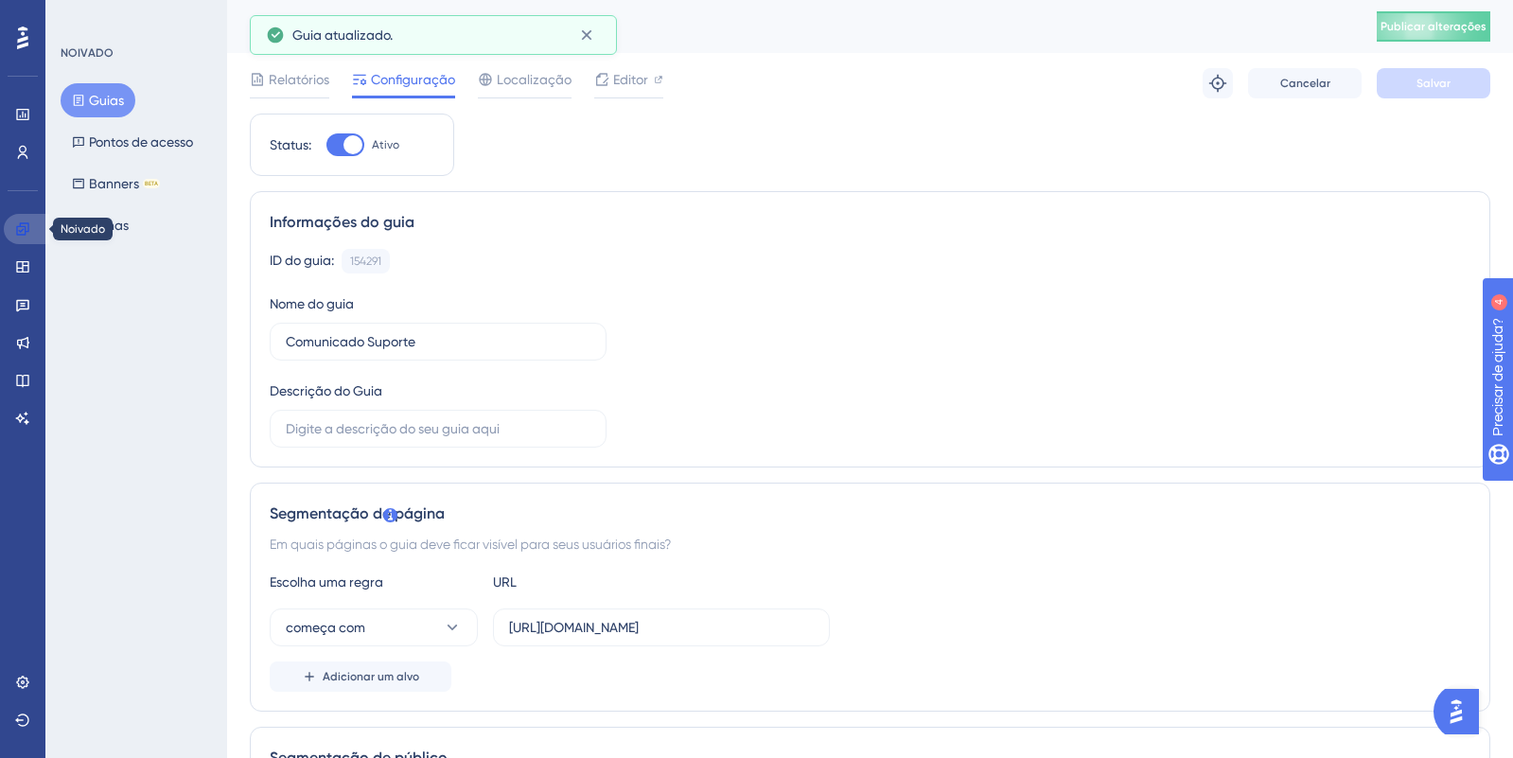
click at [19, 236] on icon at bounding box center [22, 228] width 15 height 15
